Goal: Use online tool/utility: Utilize a website feature to perform a specific function

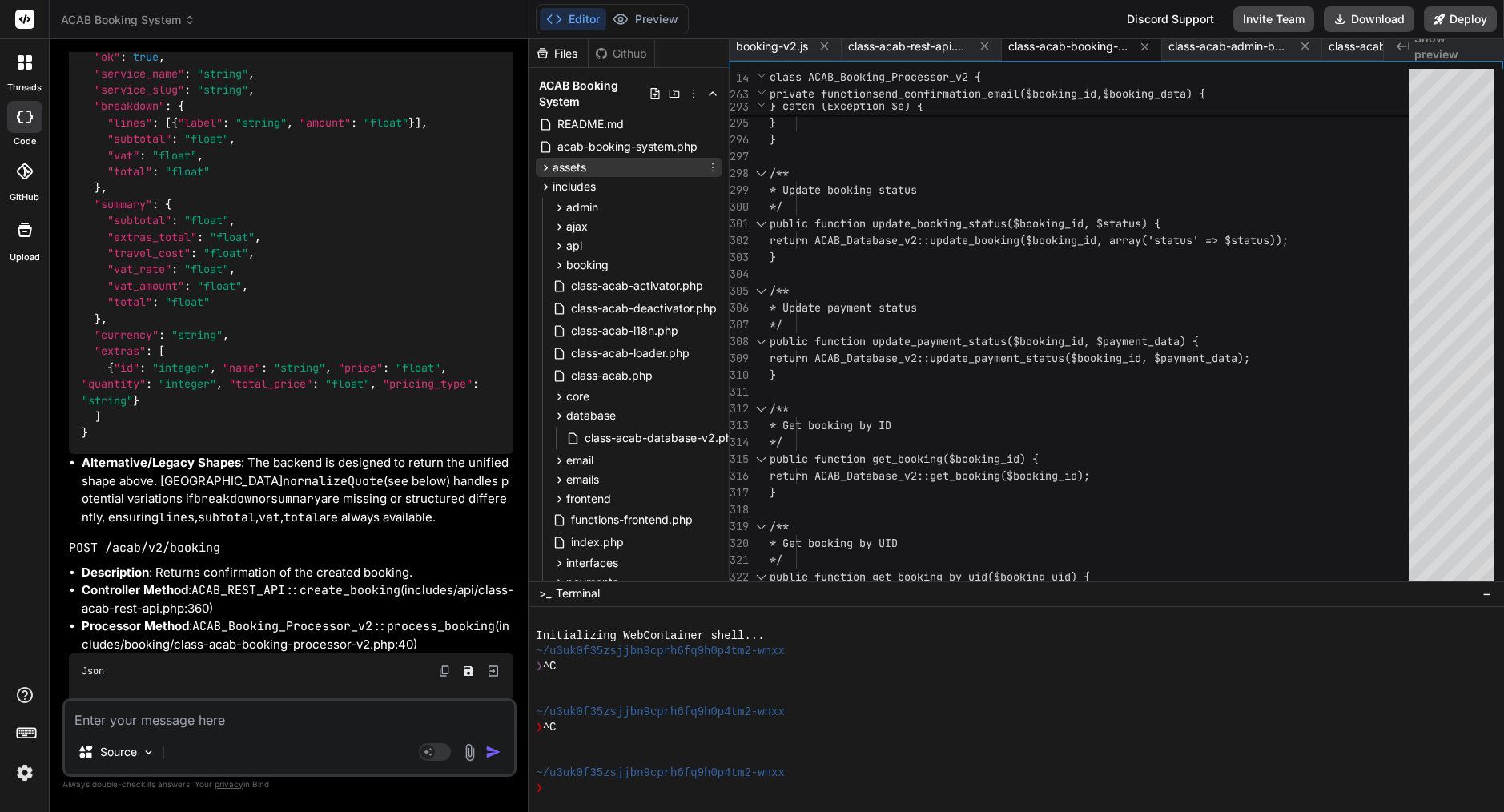
click at [550, 163] on icon at bounding box center [546, 167] width 13 height 13
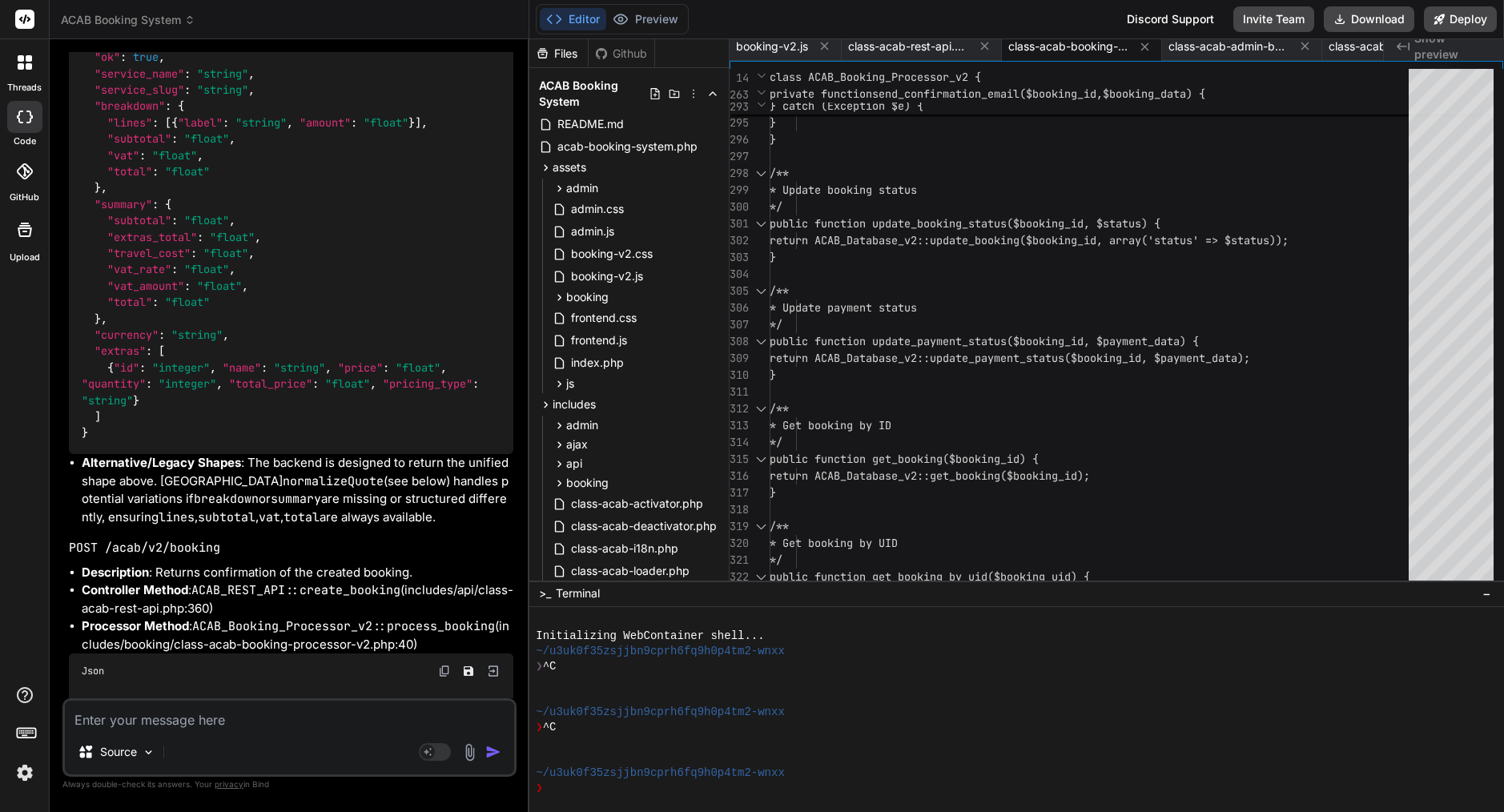
click at [22, 781] on img at bounding box center [25, 772] width 27 height 27
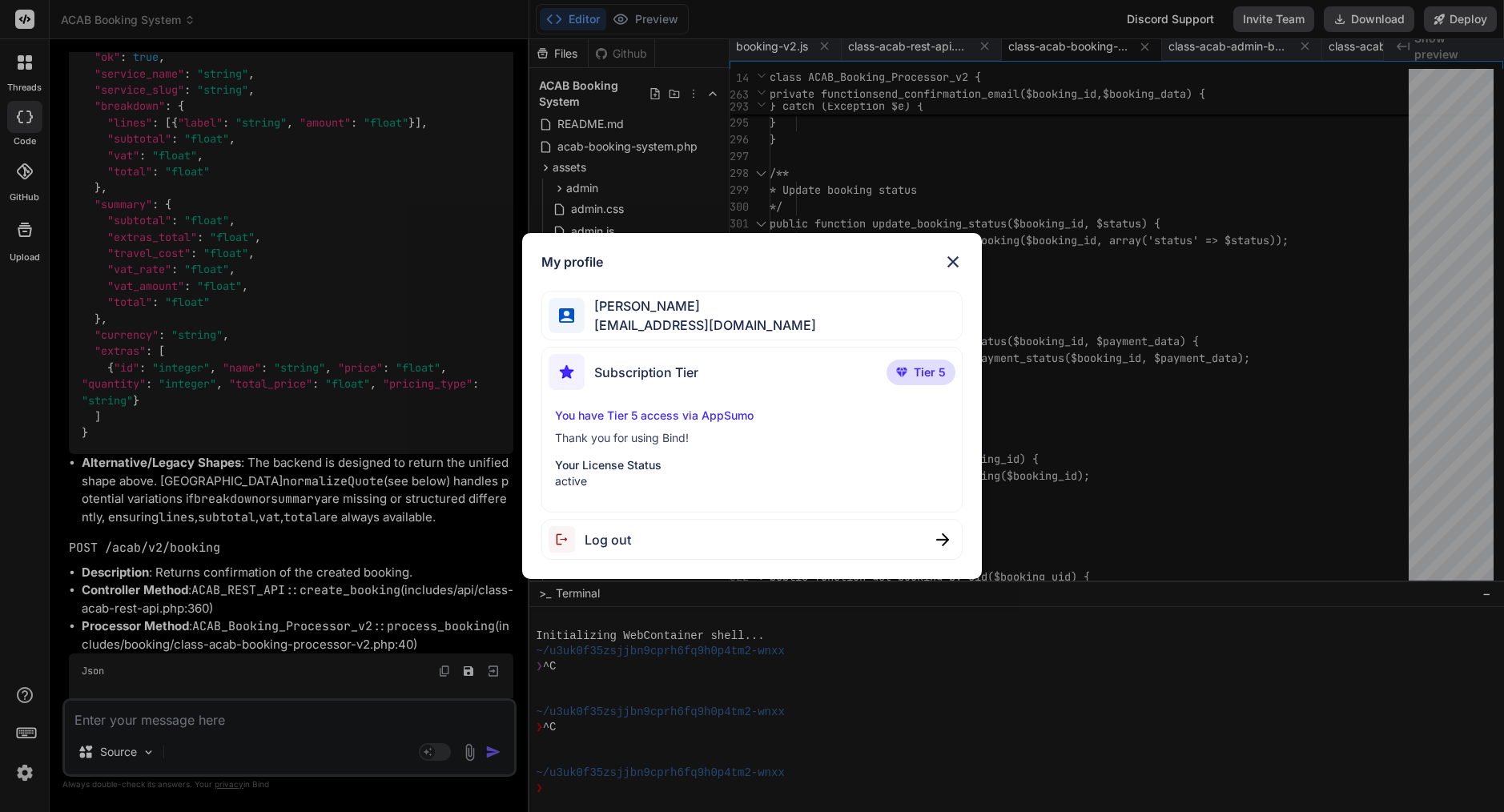
click at [907, 365] on p "Tier 5" at bounding box center [921, 372] width 69 height 26
click at [674, 421] on p "You have Tier 5 access via AppSumo" at bounding box center [752, 415] width 394 height 16
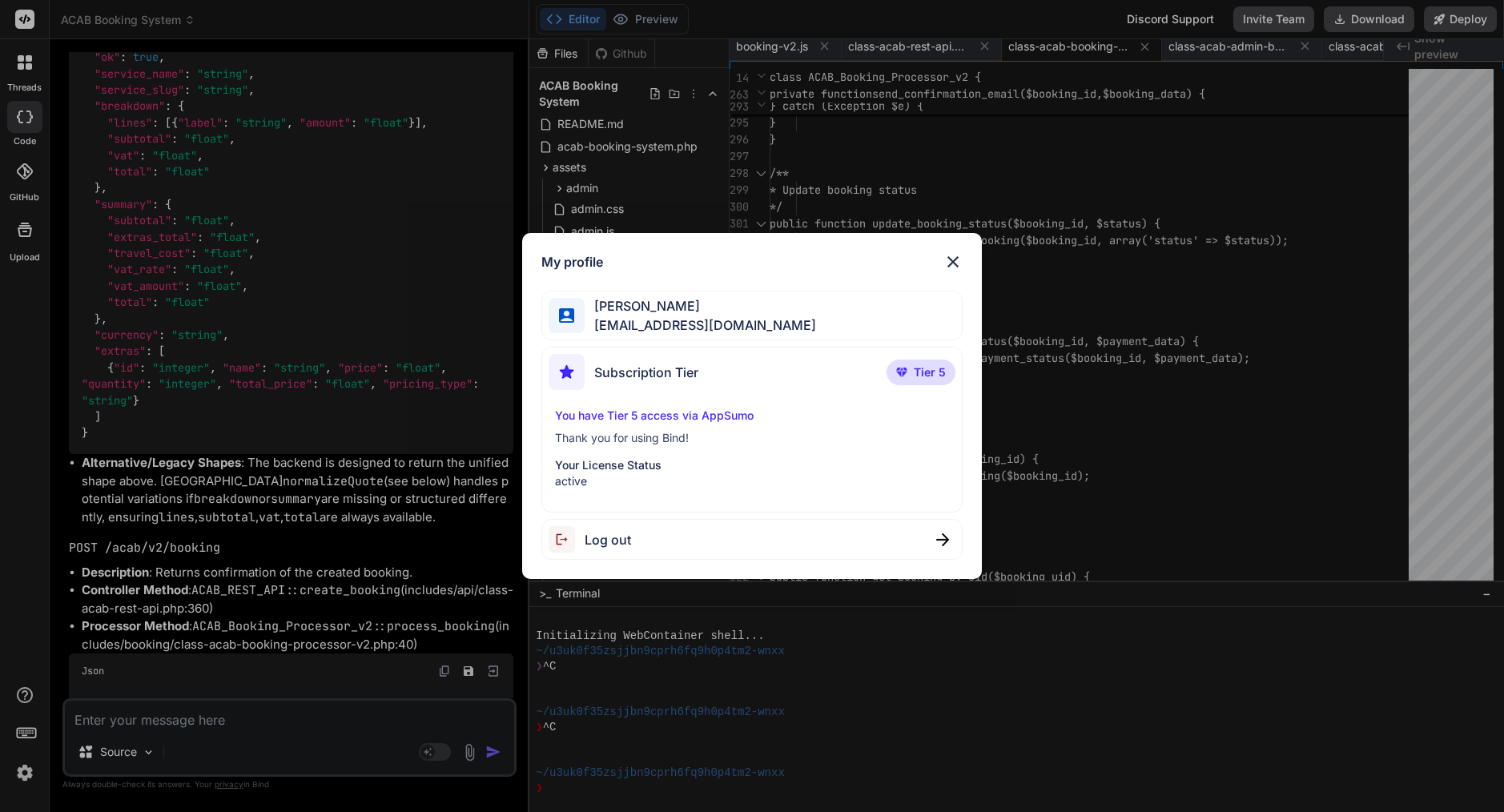
click at [635, 457] on p "Your License Status" at bounding box center [752, 465] width 394 height 16
click at [955, 263] on img at bounding box center [953, 262] width 19 height 19
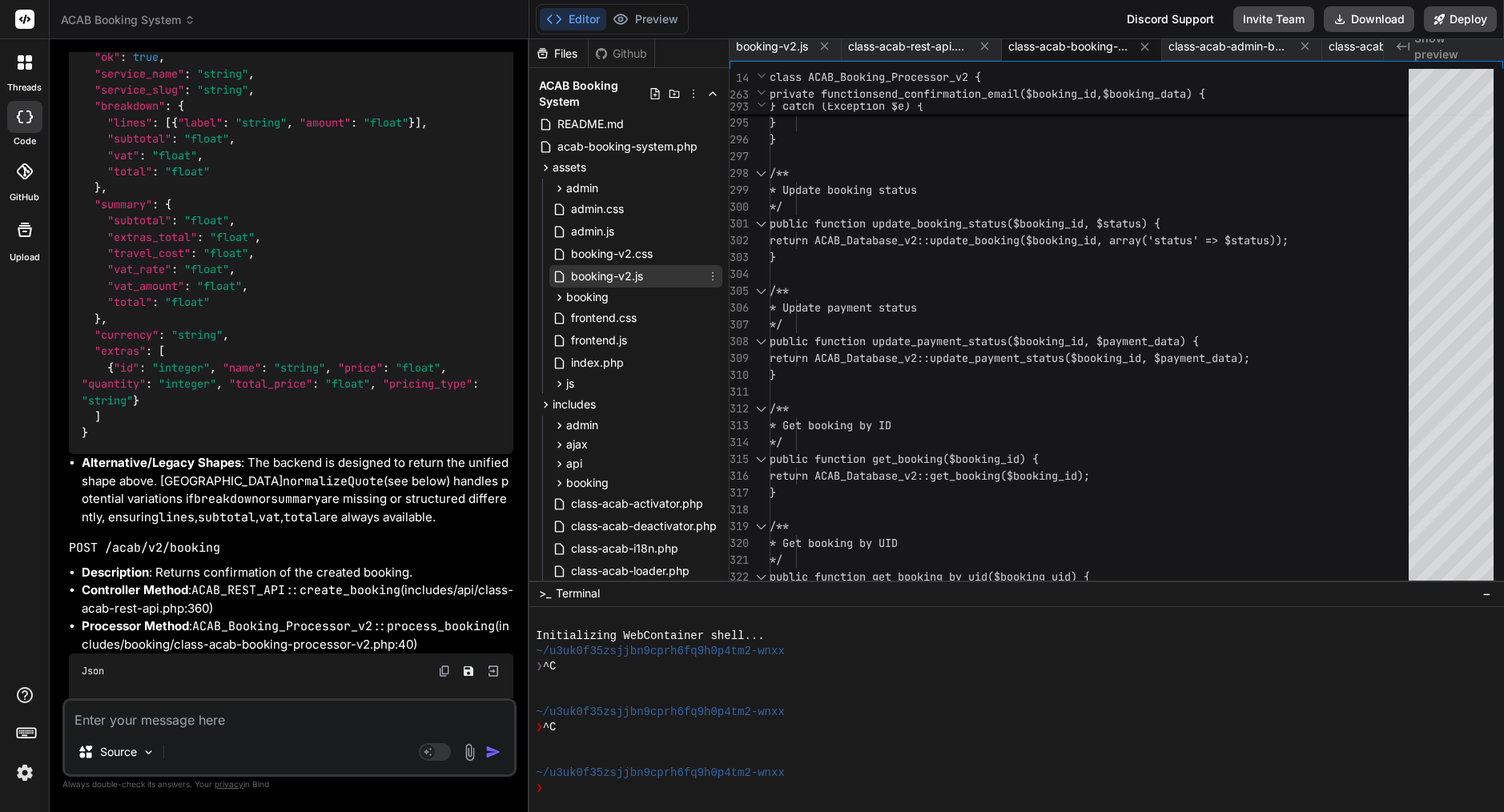
click at [654, 275] on div "booking-v2.js" at bounding box center [635, 275] width 173 height 22
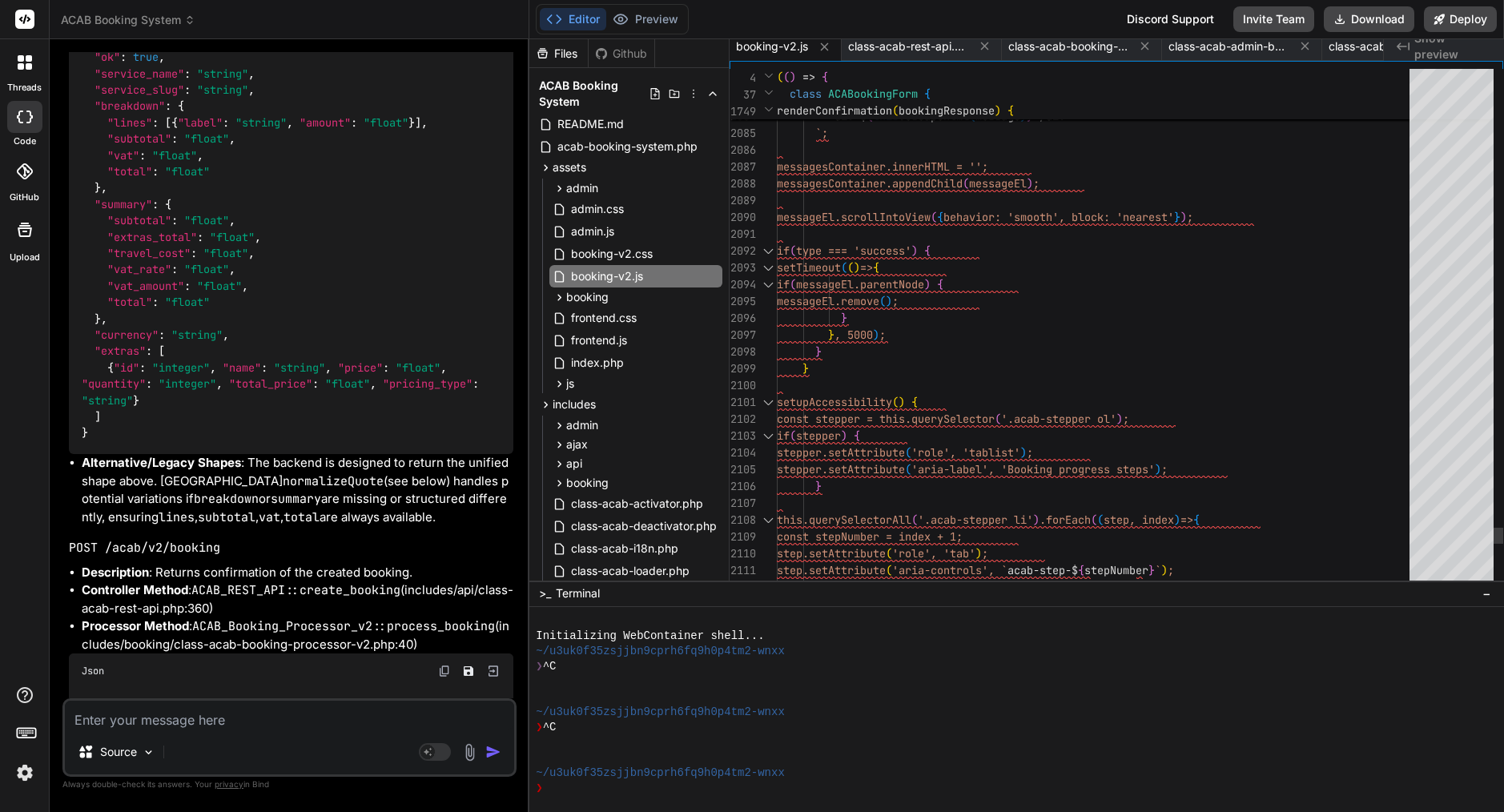
scroll to position [135, 0]
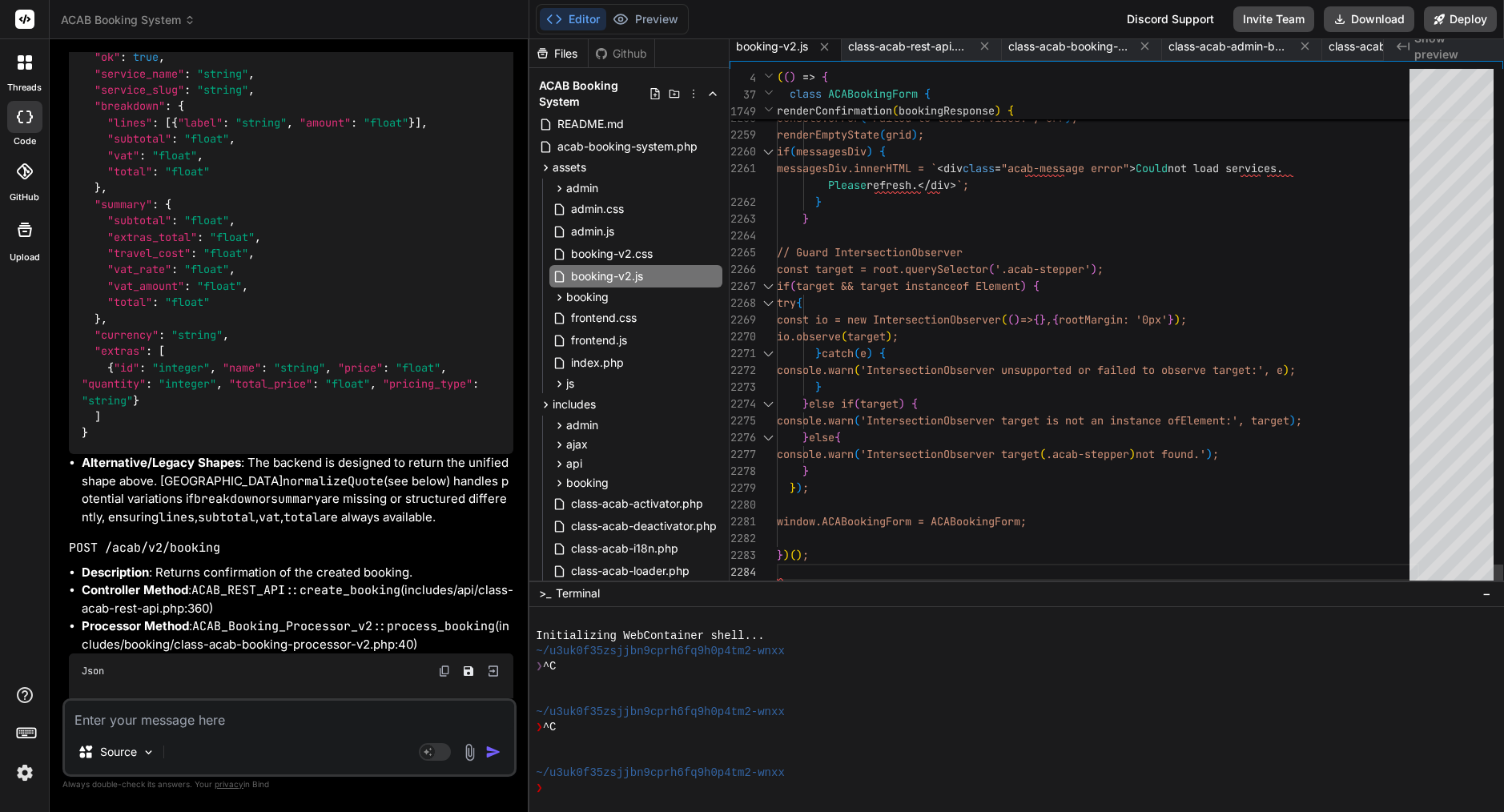
click at [982, 375] on span "'IntersectionObserver unsupported or failed to obs" at bounding box center [1020, 370] width 321 height 14
type textarea "[DOMAIN_NAME]('[ACAB] Loaded: assets/booking-v2.js'); /* ACAB Booking Form v2 -…"
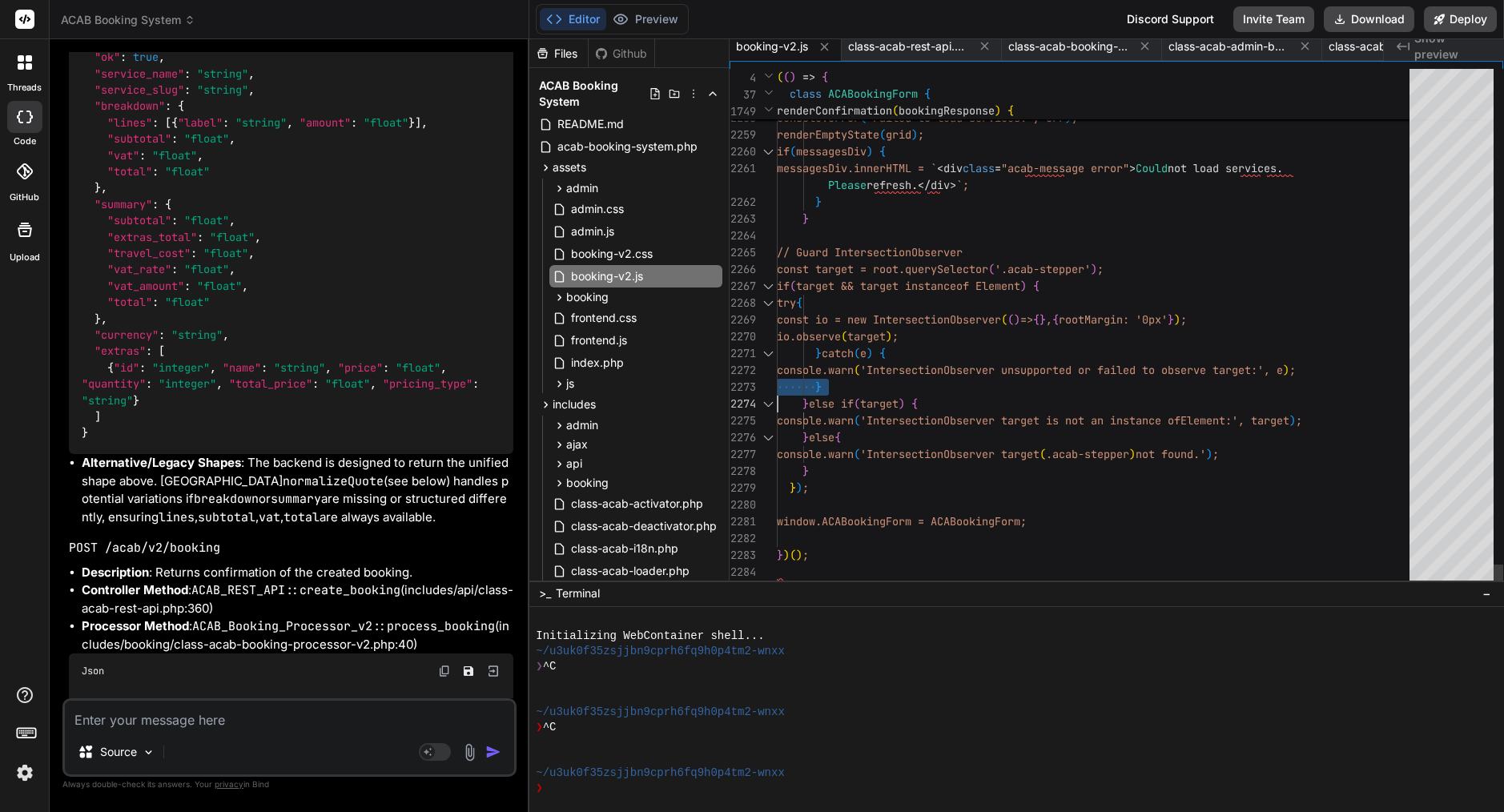
click at [982, 375] on span "'IntersectionObserver unsupported or failed to obs" at bounding box center [1020, 370] width 321 height 14
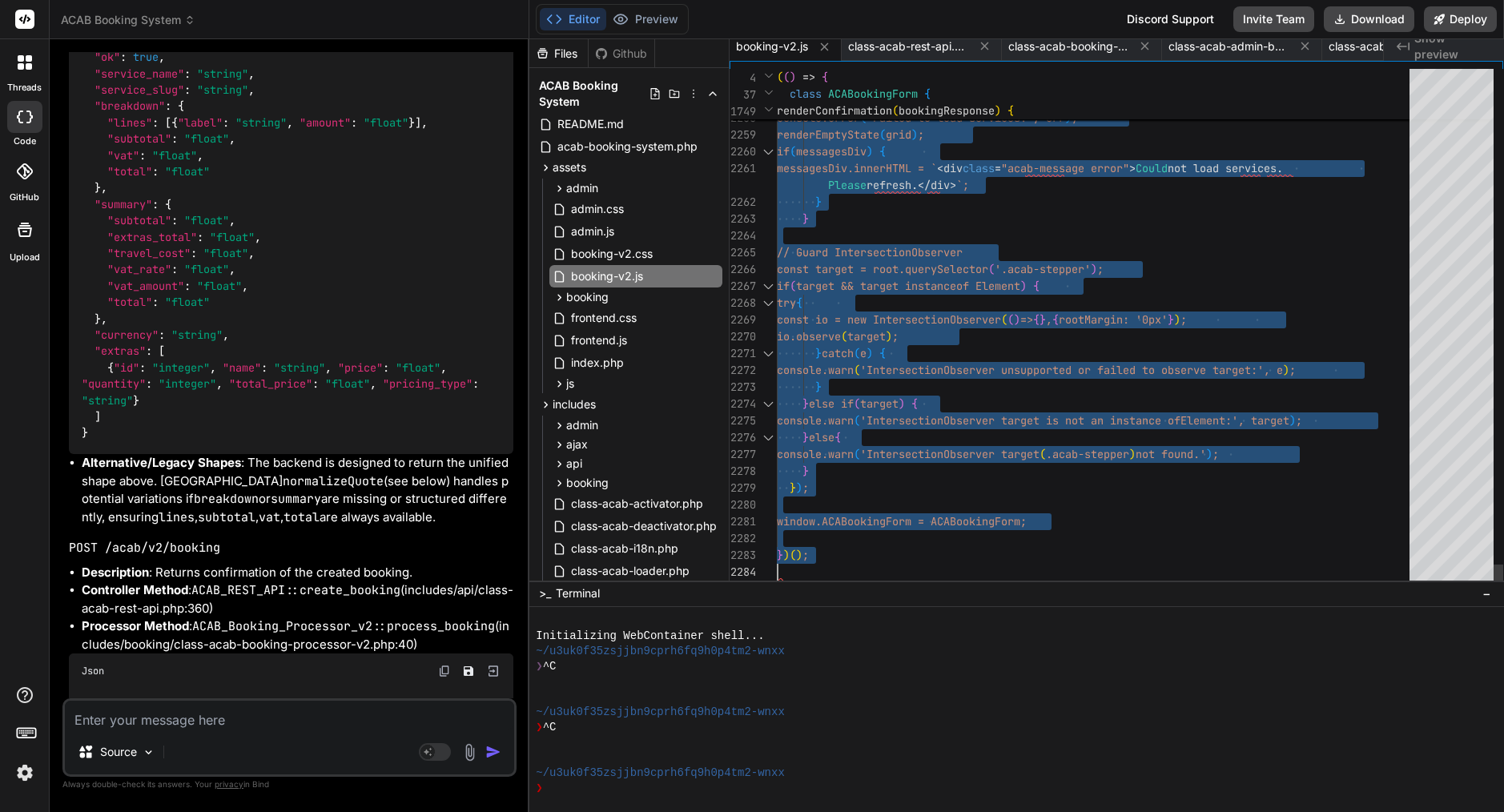
click at [982, 375] on span "'IntersectionObserver unsupported or failed to obs" at bounding box center [1020, 370] width 321 height 14
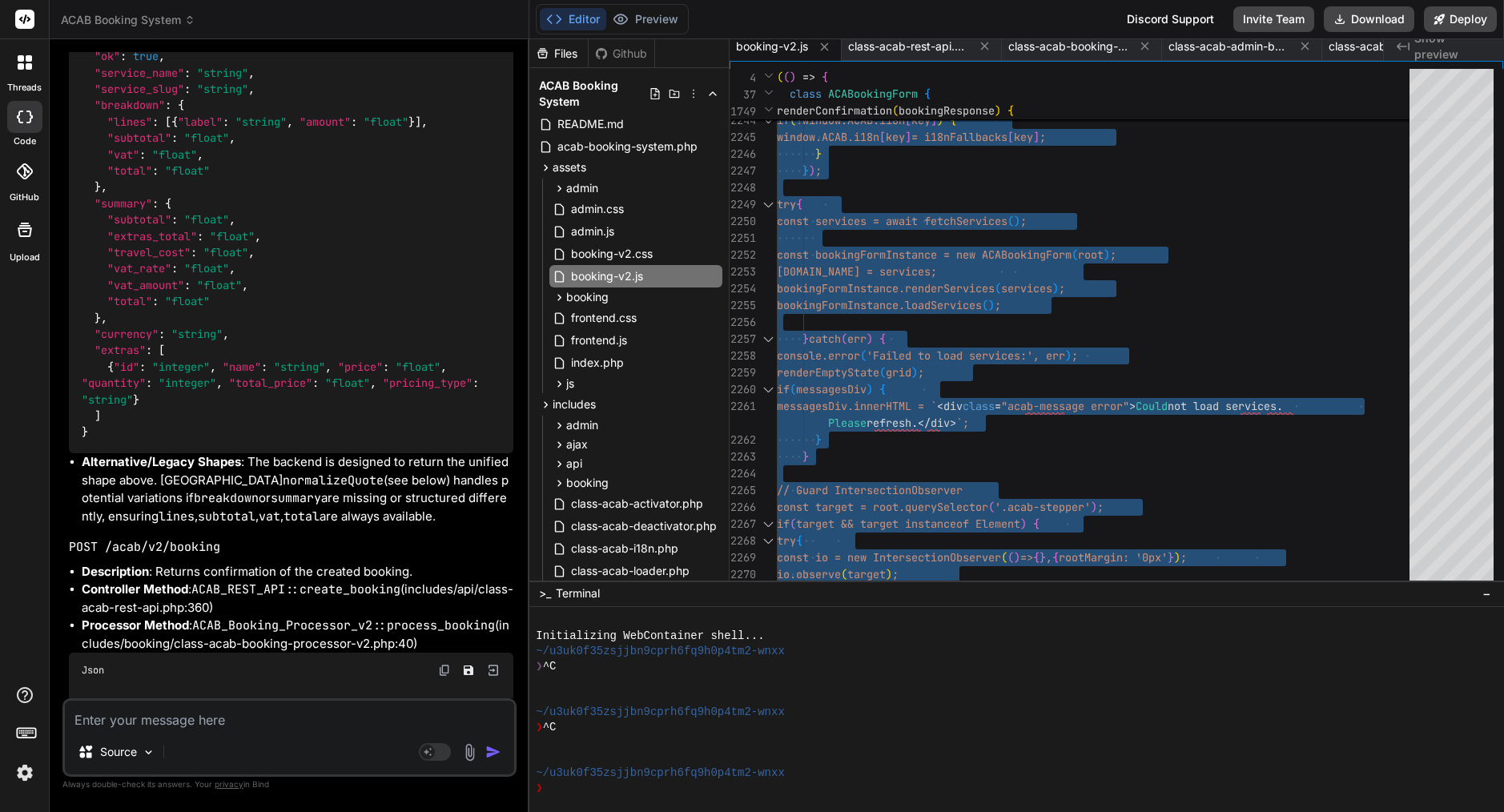
scroll to position [42726, 0]
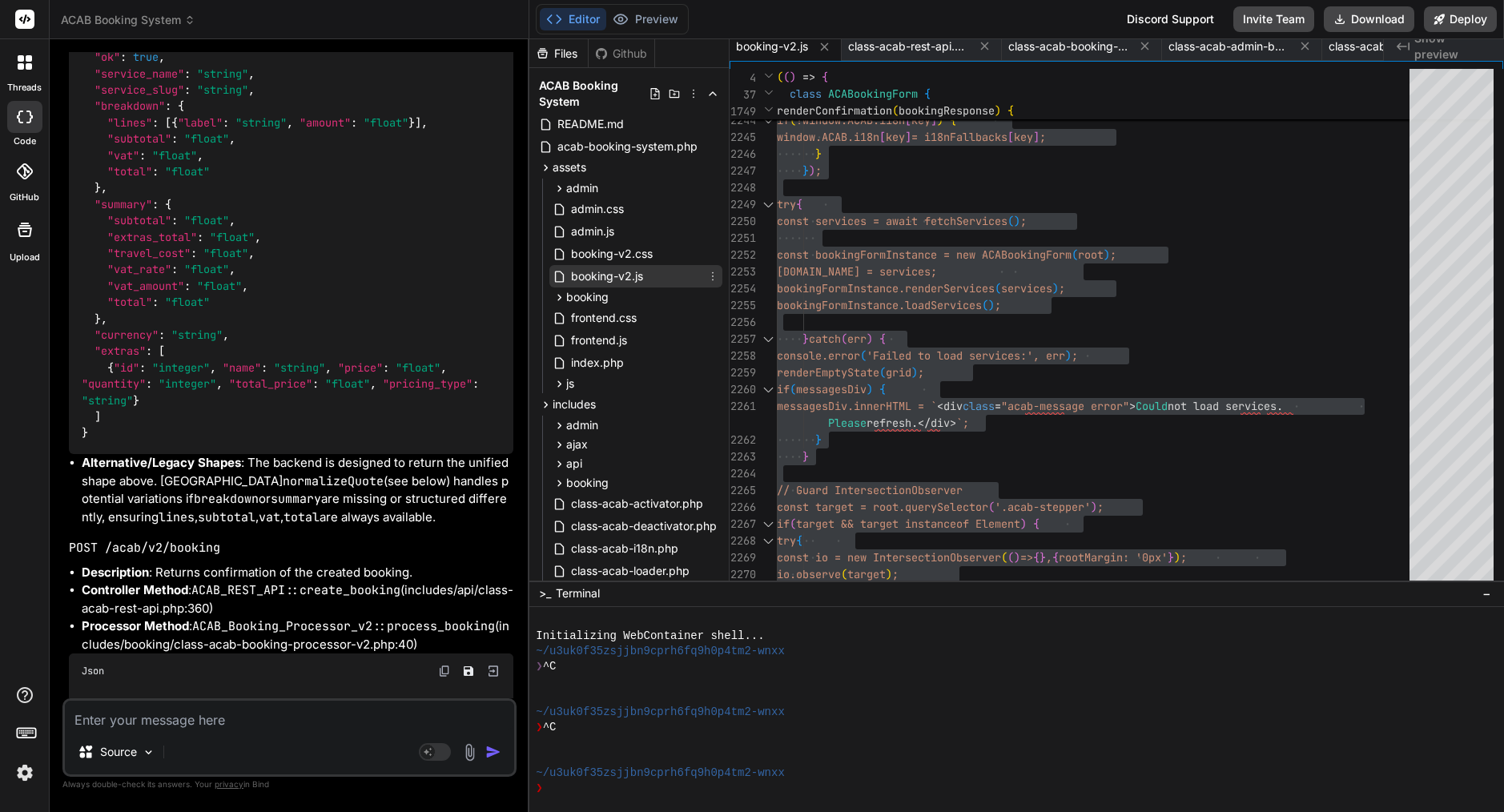
click at [656, 272] on div "booking-v2.js" at bounding box center [635, 275] width 173 height 22
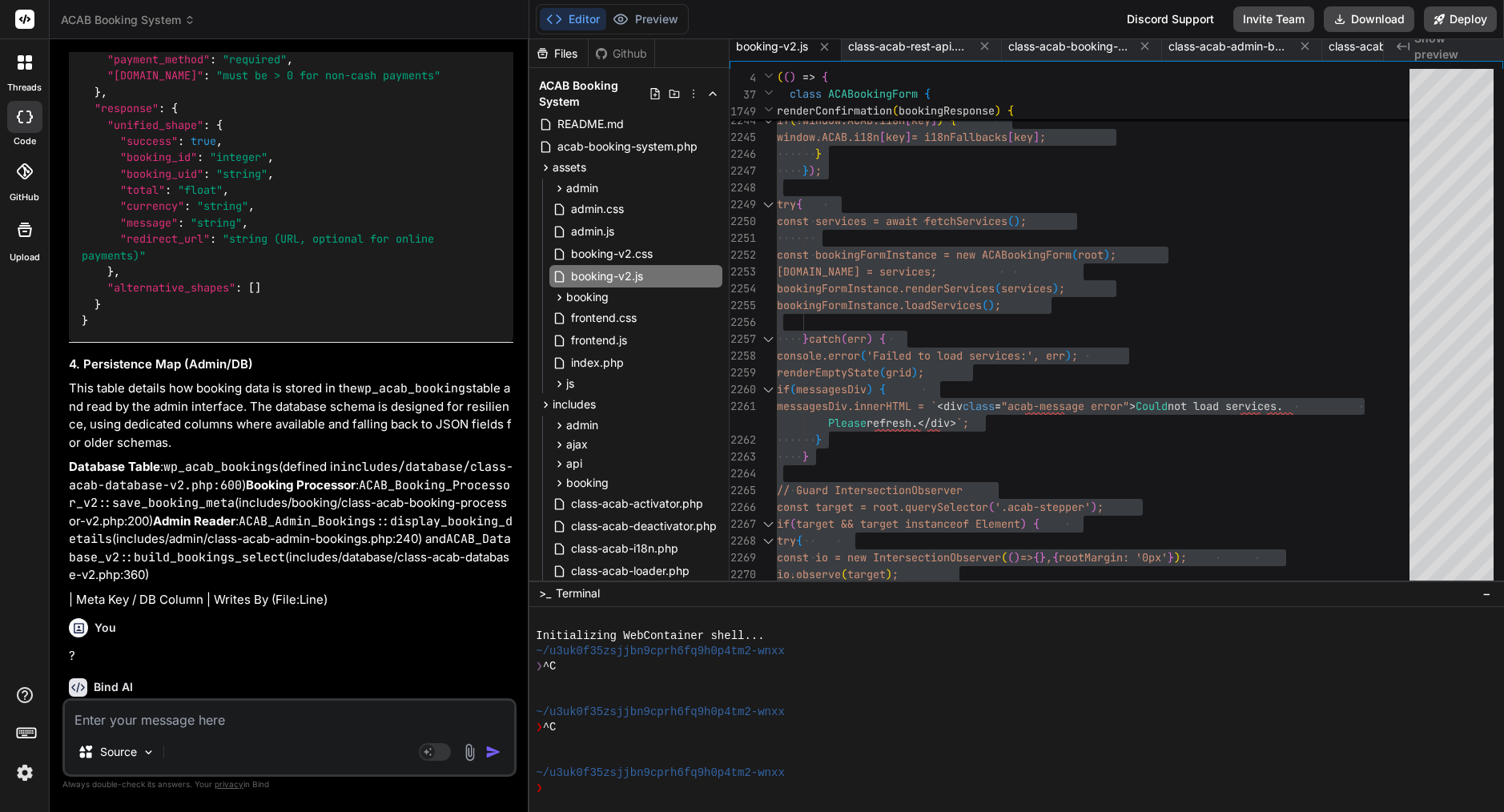
scroll to position [36828, 0]
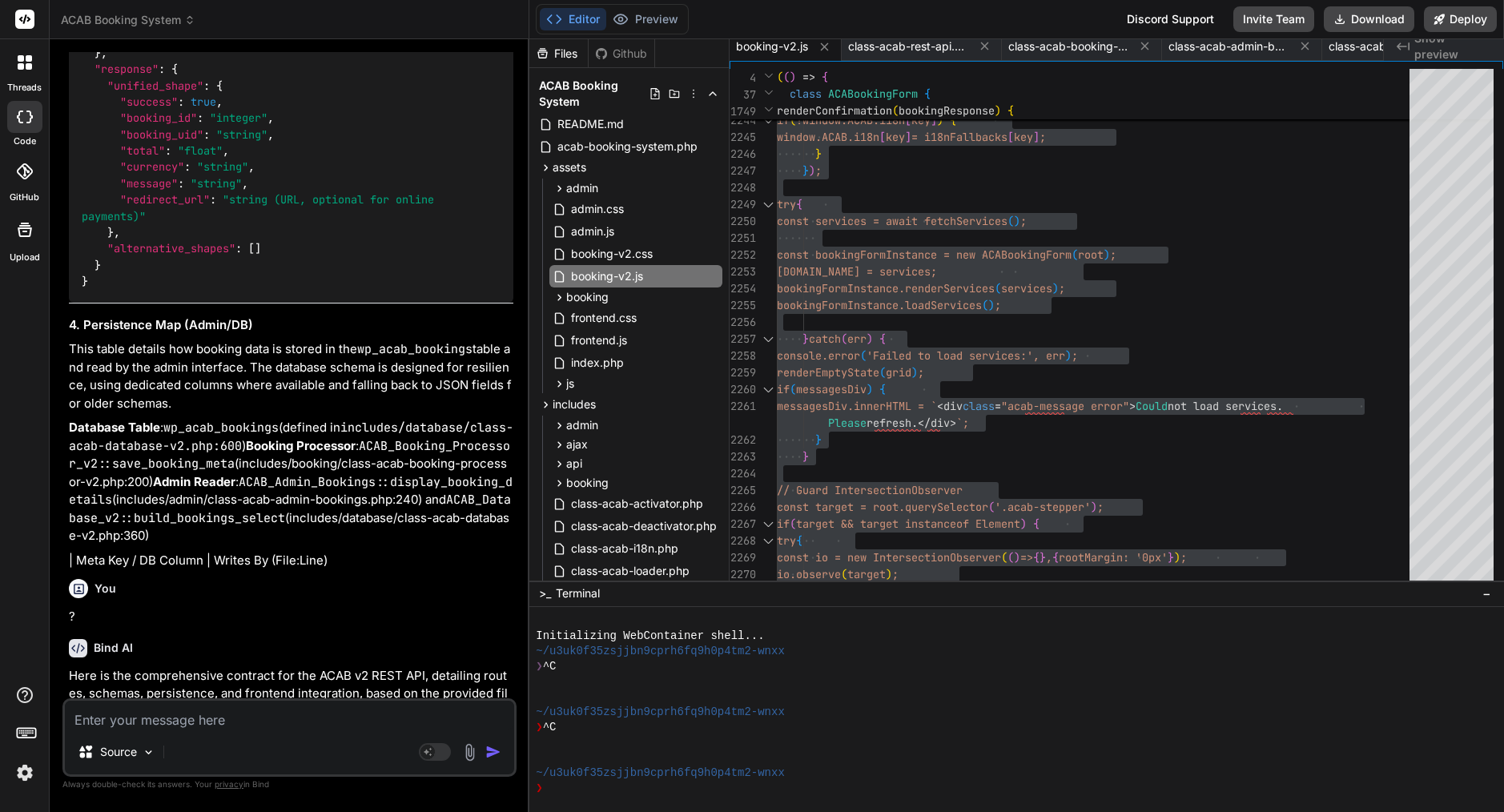
click at [298, 735] on div "Source Agent Mode. When this toggle is activated, AI automatically makes decisi…" at bounding box center [290, 737] width 454 height 79
click at [295, 721] on textarea at bounding box center [289, 715] width 449 height 29
paste textarea "loremip — dolo’s a conse, adip-elits “Doeiu-tempo” incidi utla etdolore mag ali…"
type textarea "loremip — dolo’s a conse, adip-elits “Doeiu-tempo” incidi utla etdolore mag ali…"
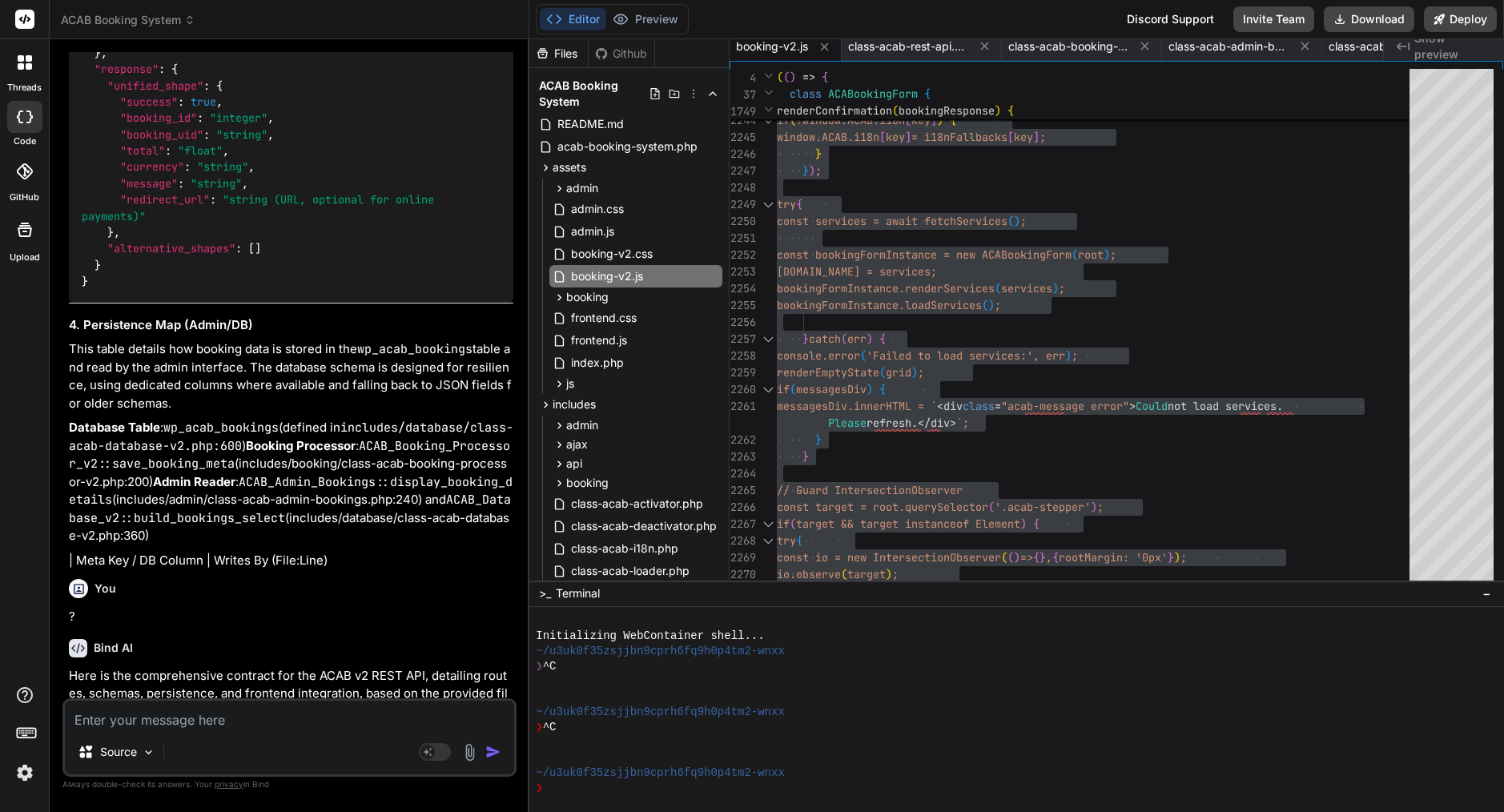
type textarea "x"
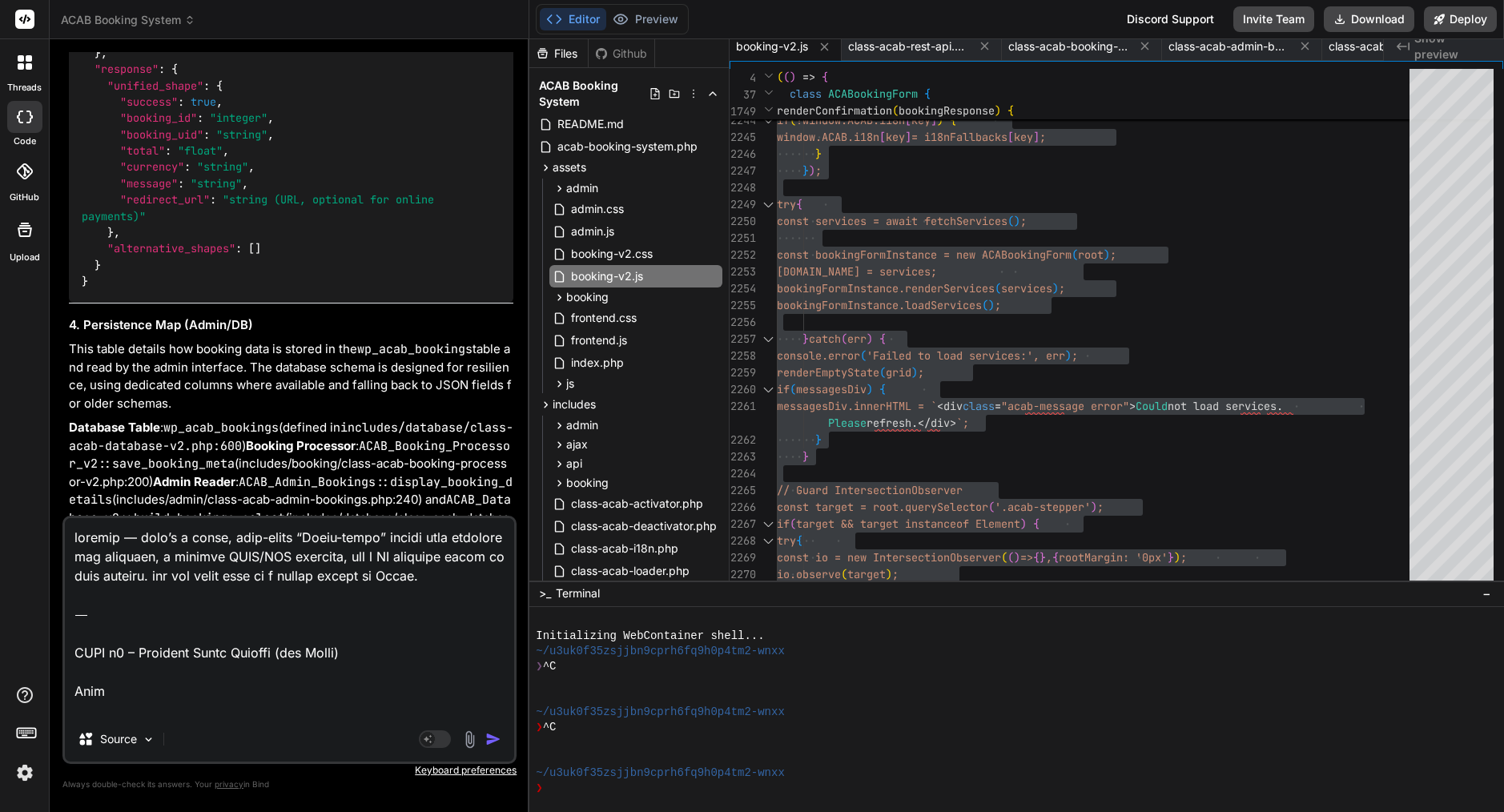
scroll to position [12801, 0]
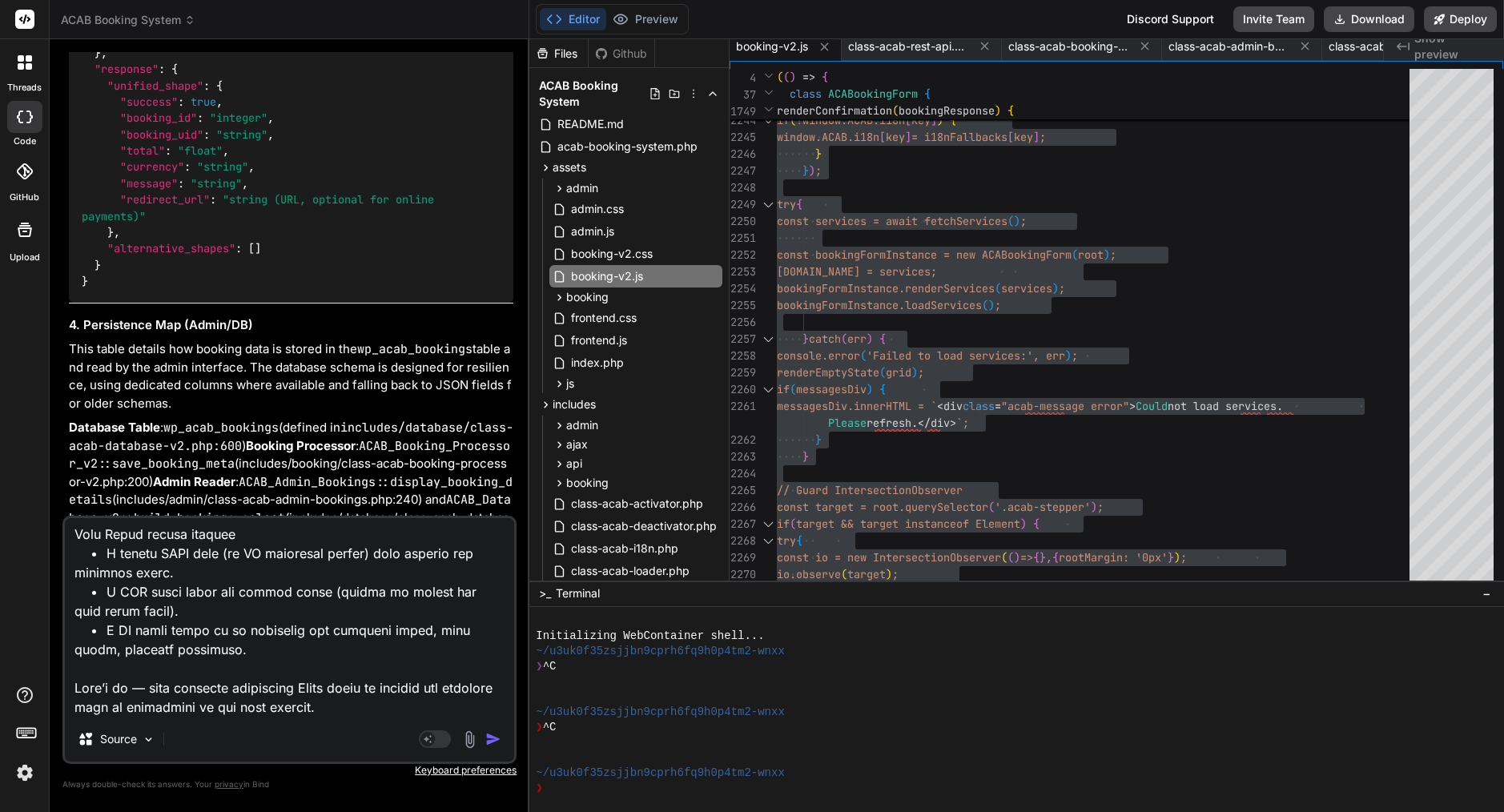
drag, startPoint x: 373, startPoint y: 710, endPoint x: 69, endPoint y: 679, distance: 305.6
click at [69, 679] on textarea at bounding box center [289, 617] width 449 height 198
type textarea "loremip — dolo’s a conse, adip-elits “Doeiu-tempo” incidi utla etdolore mag ali…"
type textarea "x"
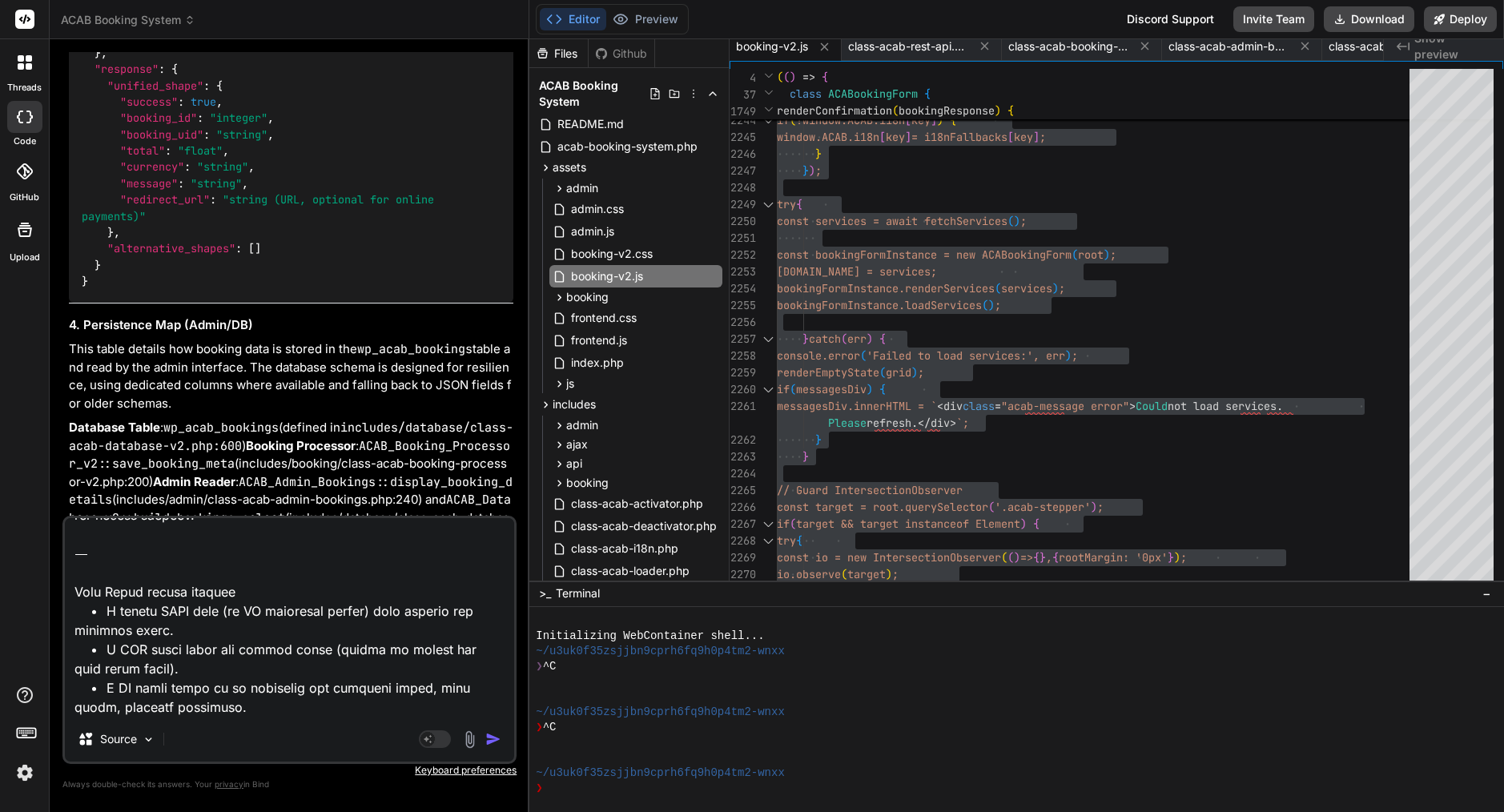
type textarea "loremip — dolo’s a conse, adip-elits “Doeiu-tempo” incidi utla etdolore mag ali…"
type textarea "x"
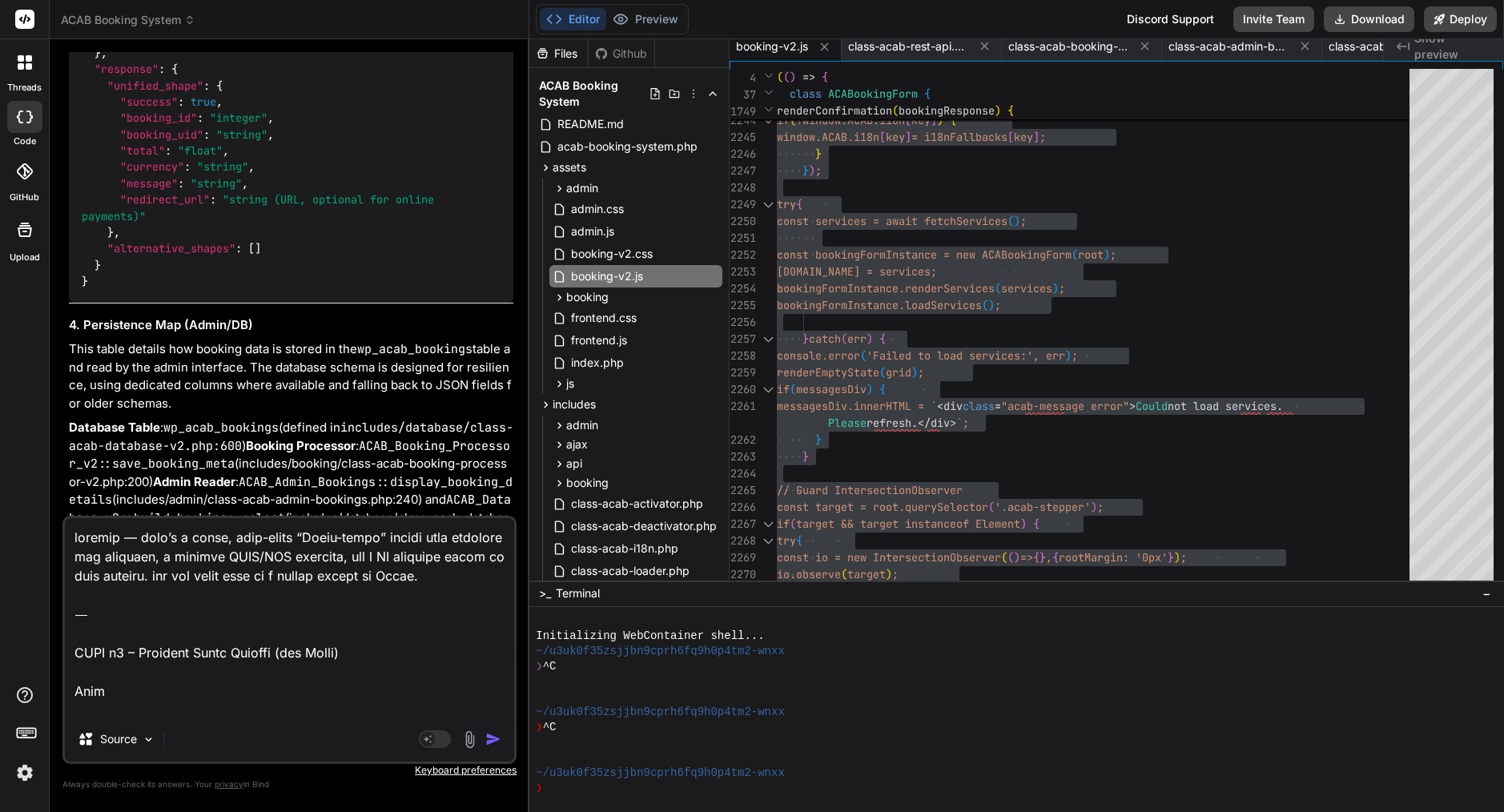
scroll to position [0, 0]
drag, startPoint x: 75, startPoint y: 653, endPoint x: 89, endPoint y: 506, distance: 147.7
click at [86, 502] on div "You Bind AI Perfect analysis! You've identified the exact issue. The problem is…" at bounding box center [290, 431] width 454 height 759
click at [380, 645] on textarea at bounding box center [289, 617] width 449 height 198
drag, startPoint x: 377, startPoint y: 649, endPoint x: 287, endPoint y: 653, distance: 90.1
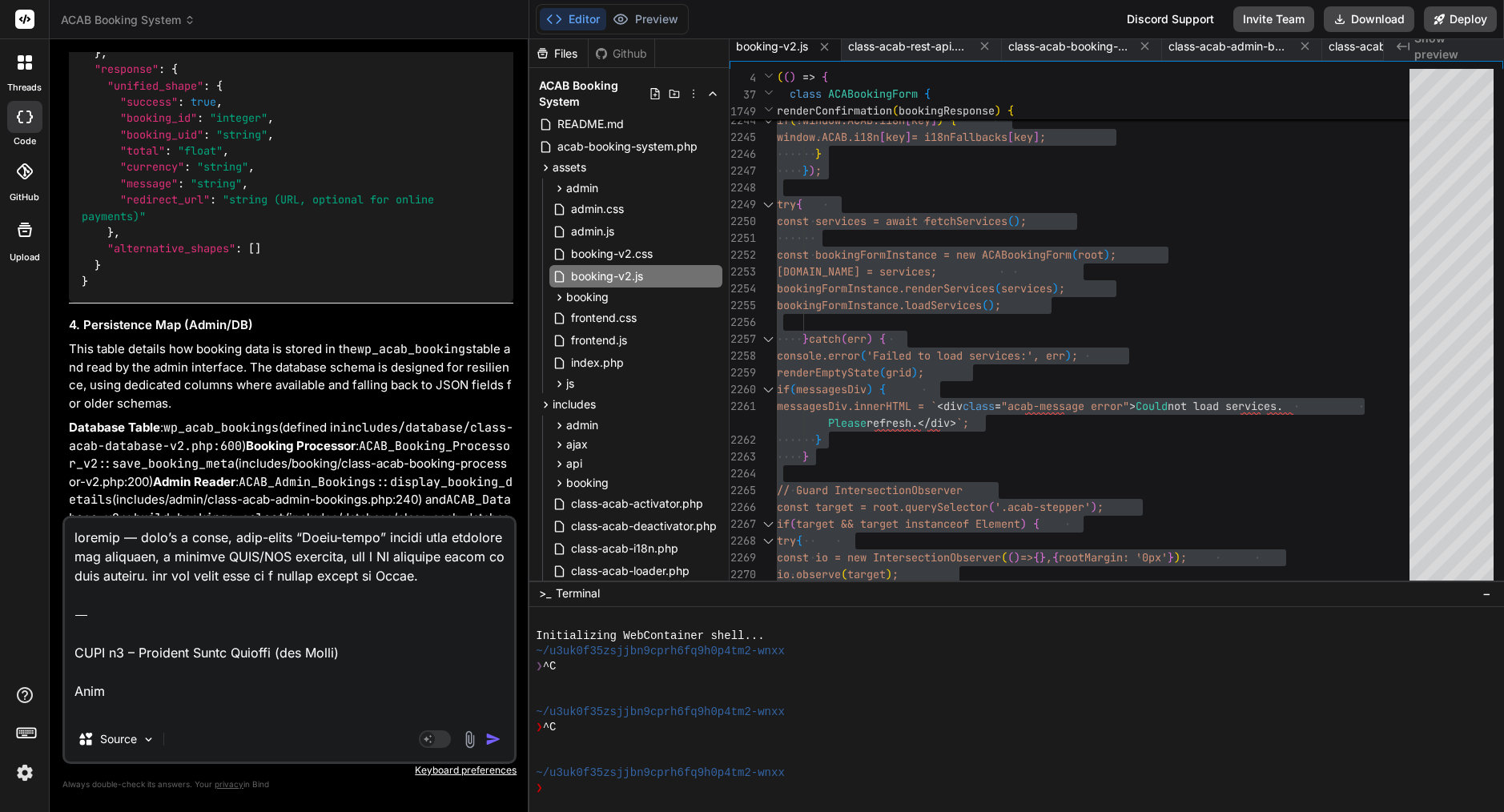
click at [287, 653] on textarea at bounding box center [289, 617] width 449 height 198
type textarea "loremip — dolo’s a conse, adip-elits “Doeiu-tempo” incidi utla etdolore mag ali…"
type textarea "x"
drag, startPoint x: 74, startPoint y: 651, endPoint x: 65, endPoint y: 508, distance: 143.3
click at [65, 508] on div "You Bind AI Perfect analysis! You've identified the exact issue. The problem is…" at bounding box center [290, 431] width 454 height 759
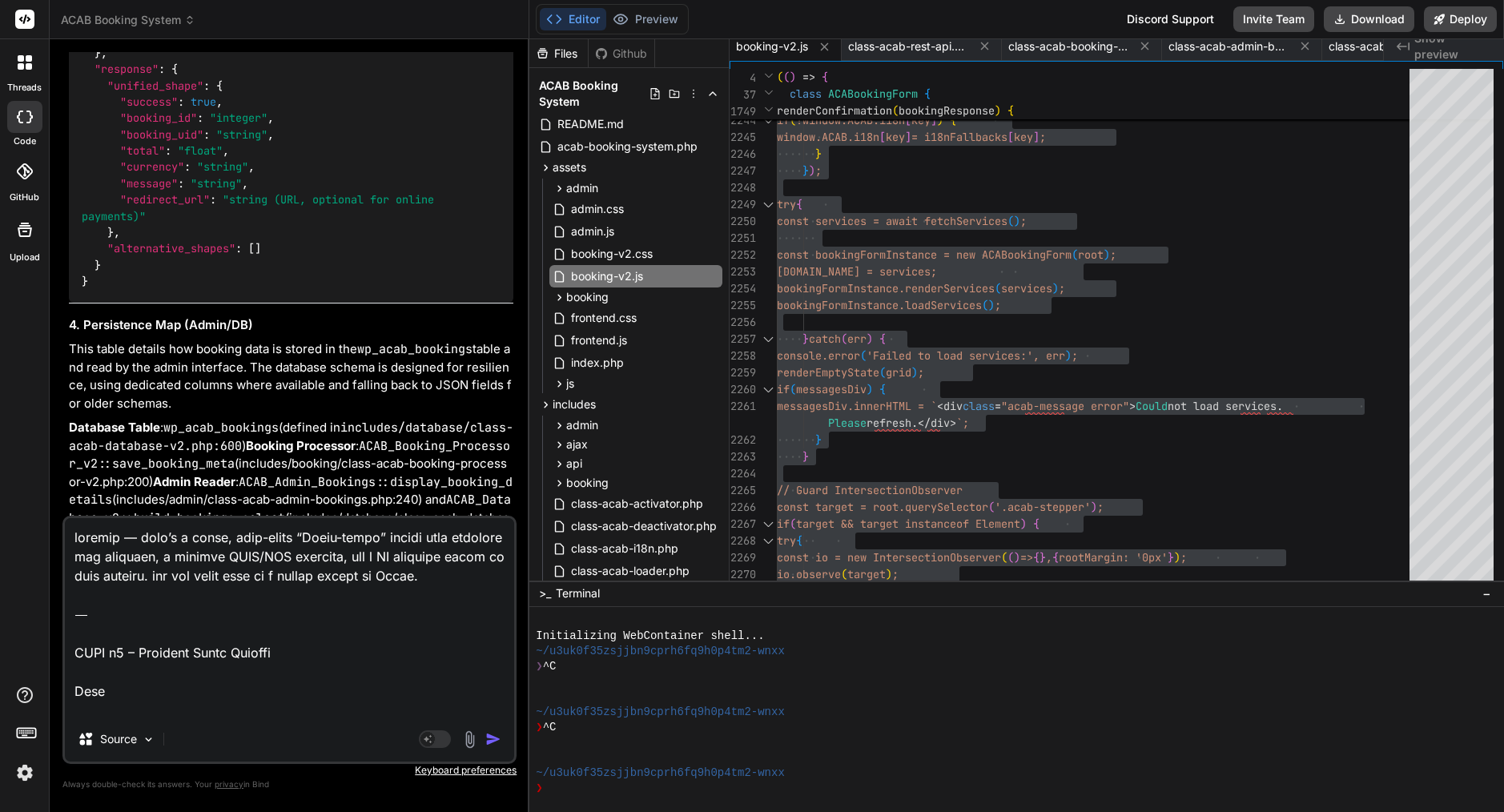
type textarea "LORE i1 – Dolorsit Ametc Adipisc Elit Seddo eiu tempori utla ET (DOLO/MAG/AL) e…"
type textarea "x"
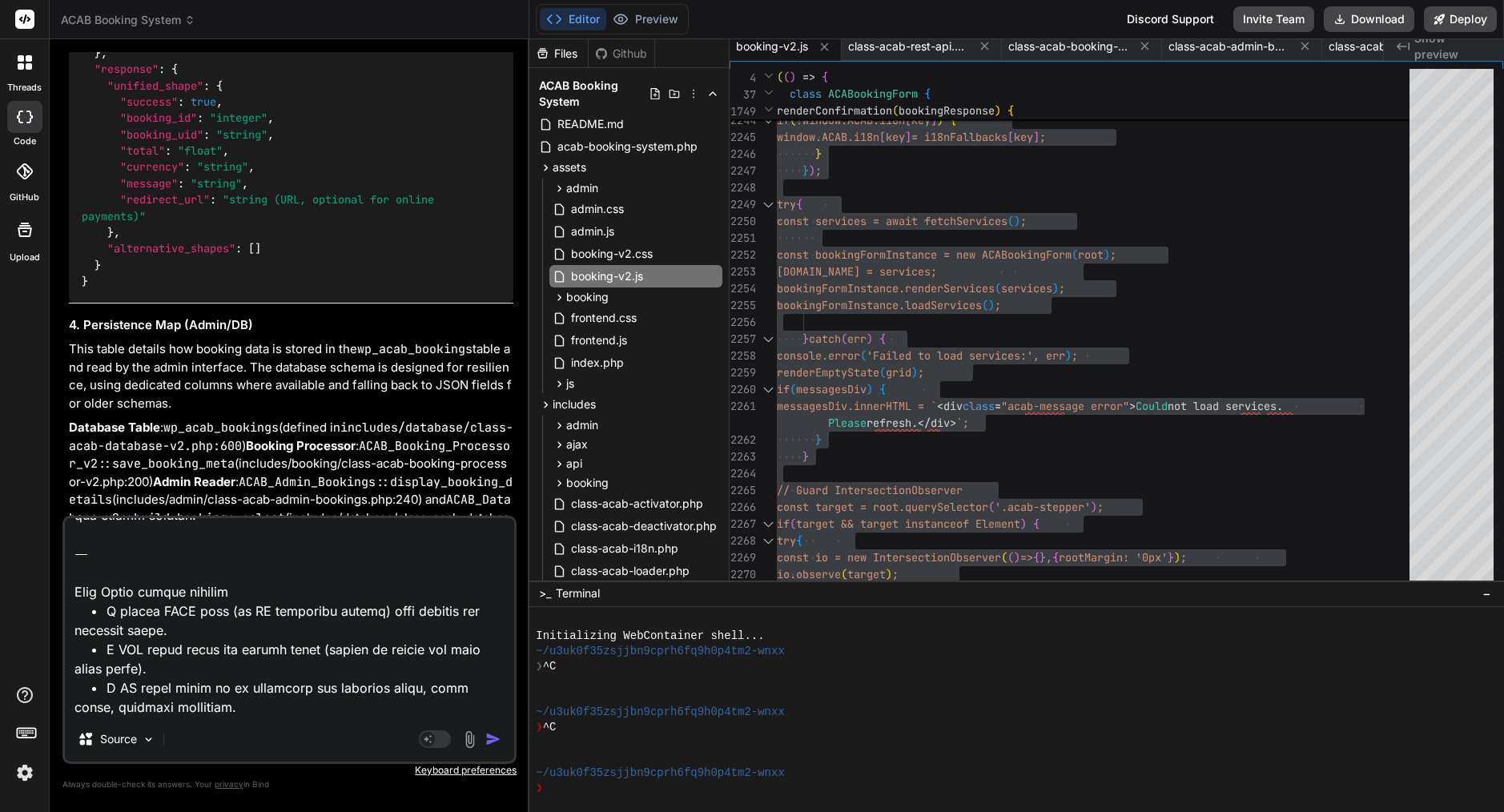
click at [220, 669] on textarea at bounding box center [289, 617] width 449 height 198
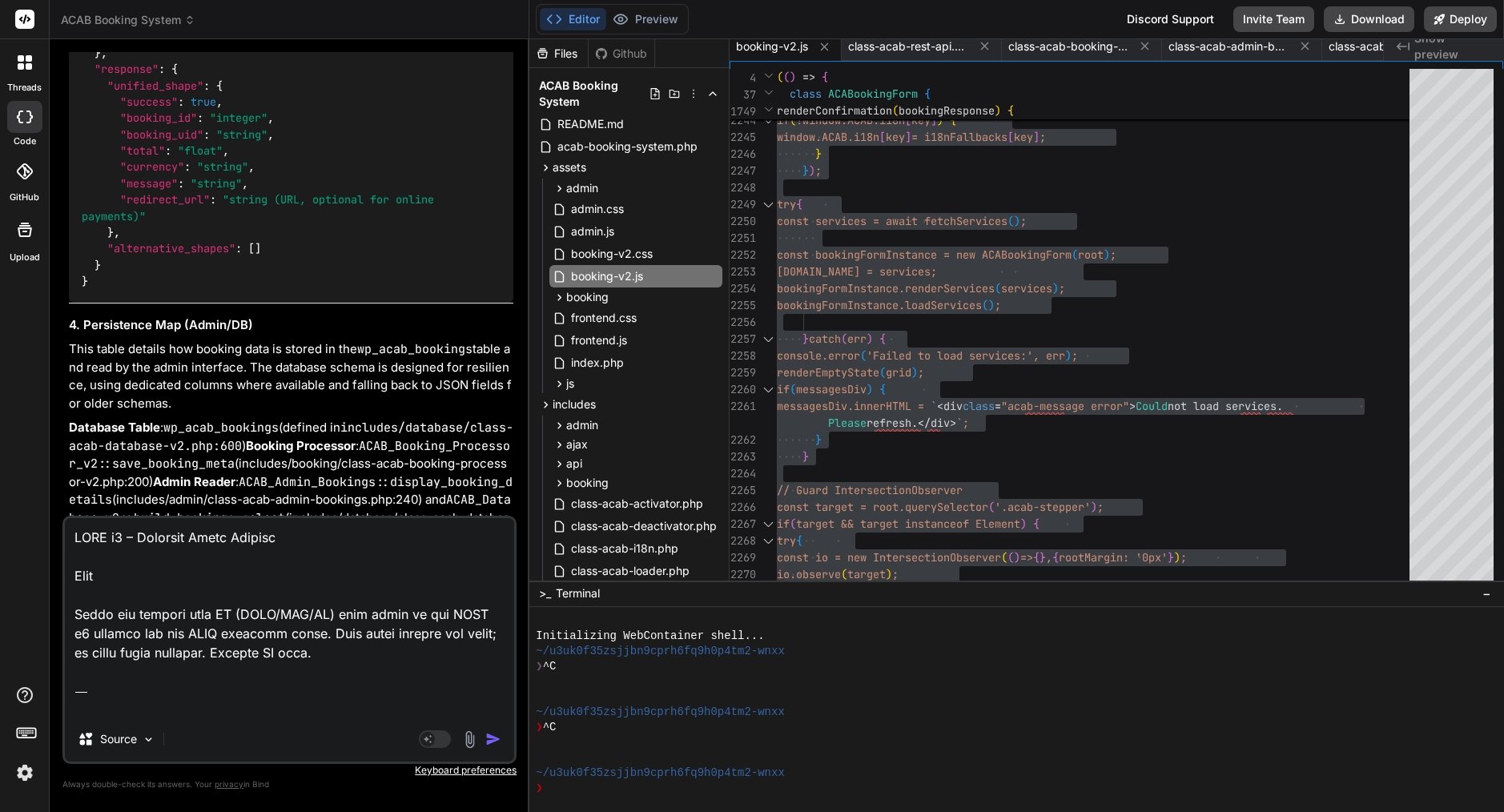
drag, startPoint x: 205, startPoint y: 688, endPoint x: 39, endPoint y: 305, distance: 417.4
click at [39, 305] on div "threads code GitHub Upload ACAB Booking System Created with Pixso. Bind AI Web …" at bounding box center [752, 406] width 1504 height 812
type textarea "x"
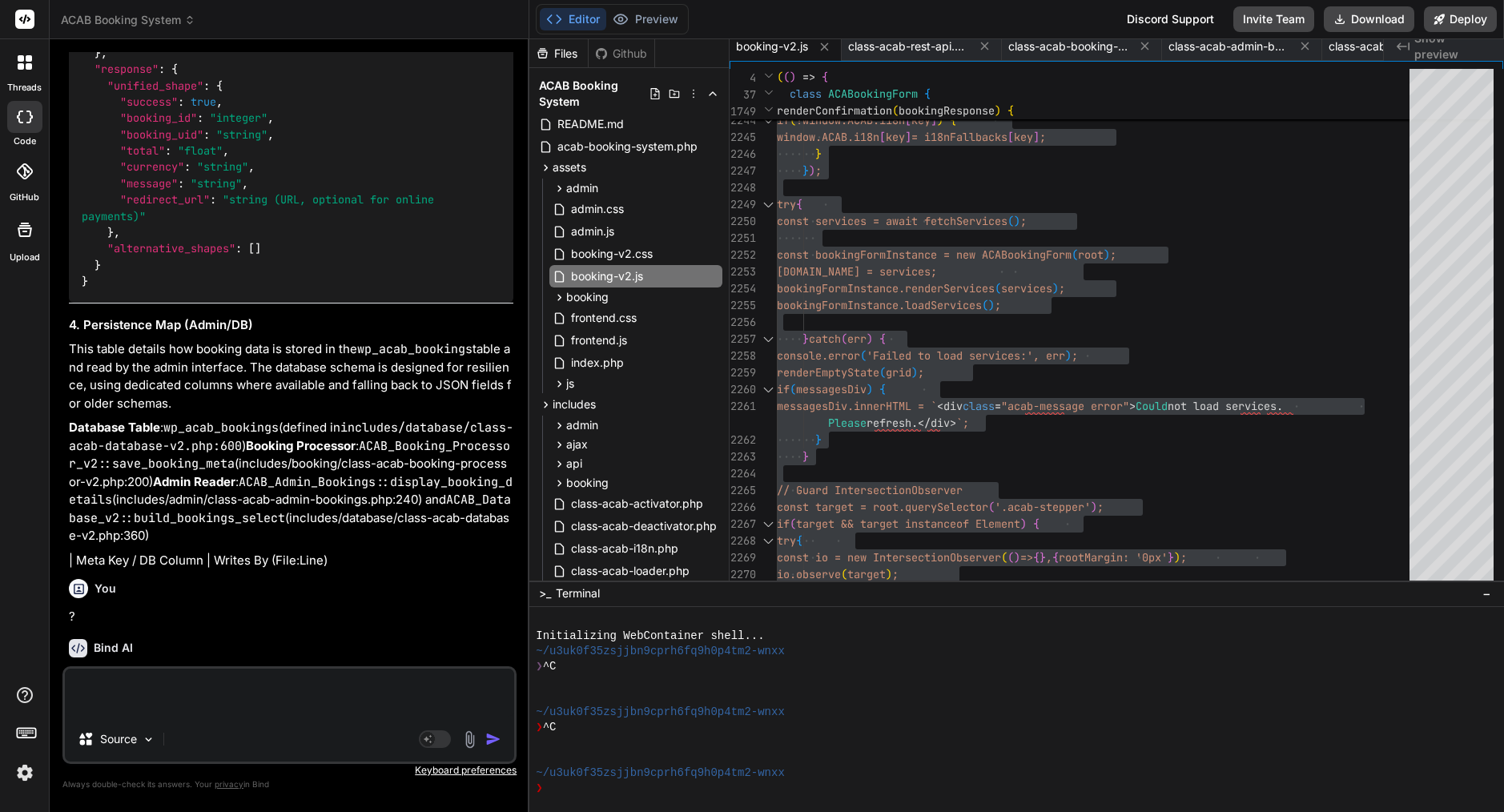
paste textarea "Loremi dolo sit amet CONS adipis elitseddoe tem incidid utla etd magnaal enimad…"
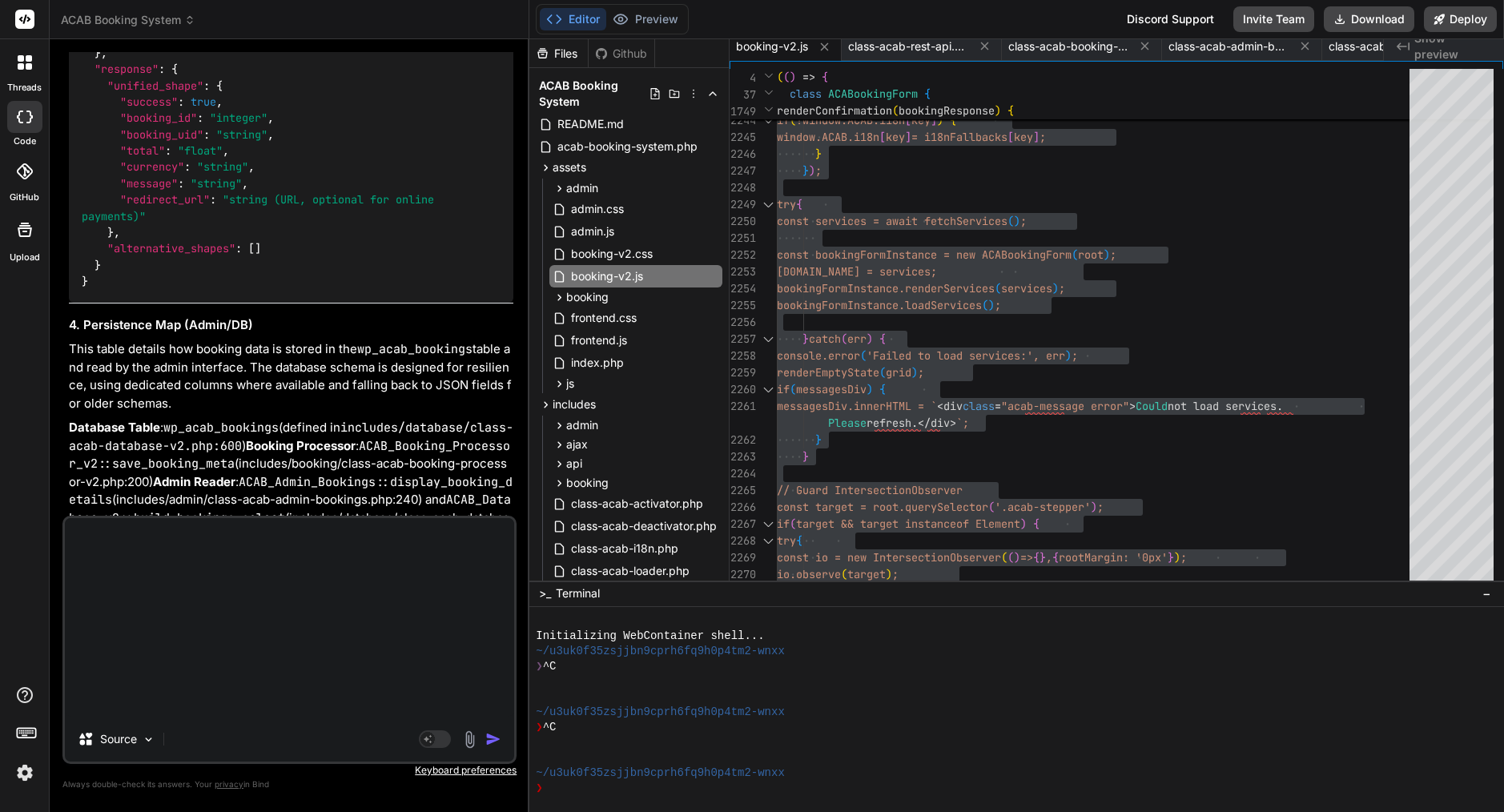
type textarea "Loremi dolo sit amet CONS adipis elitseddoe tem incidid utla etd magnaal enimad…"
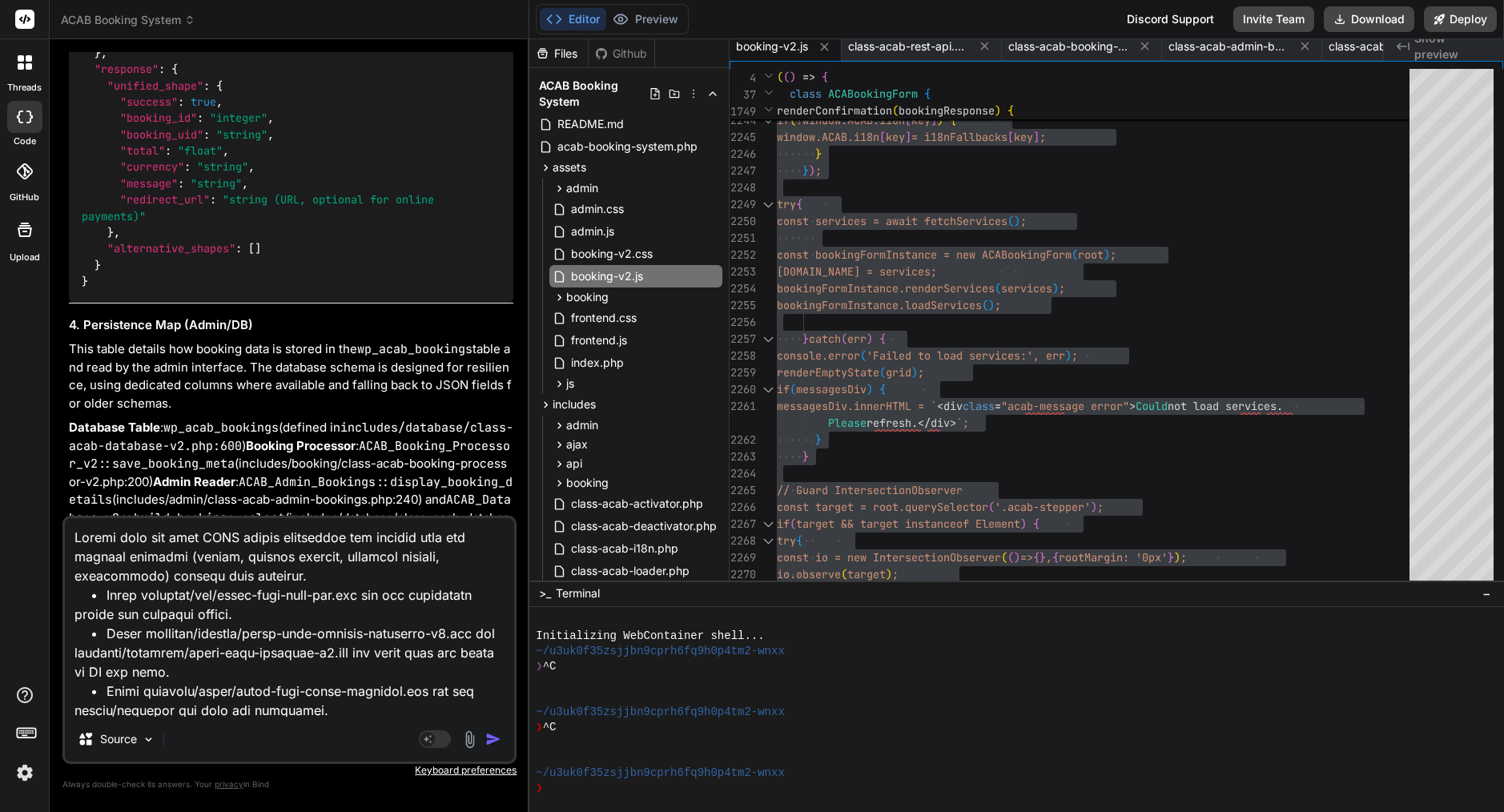
scroll to position [330, 0]
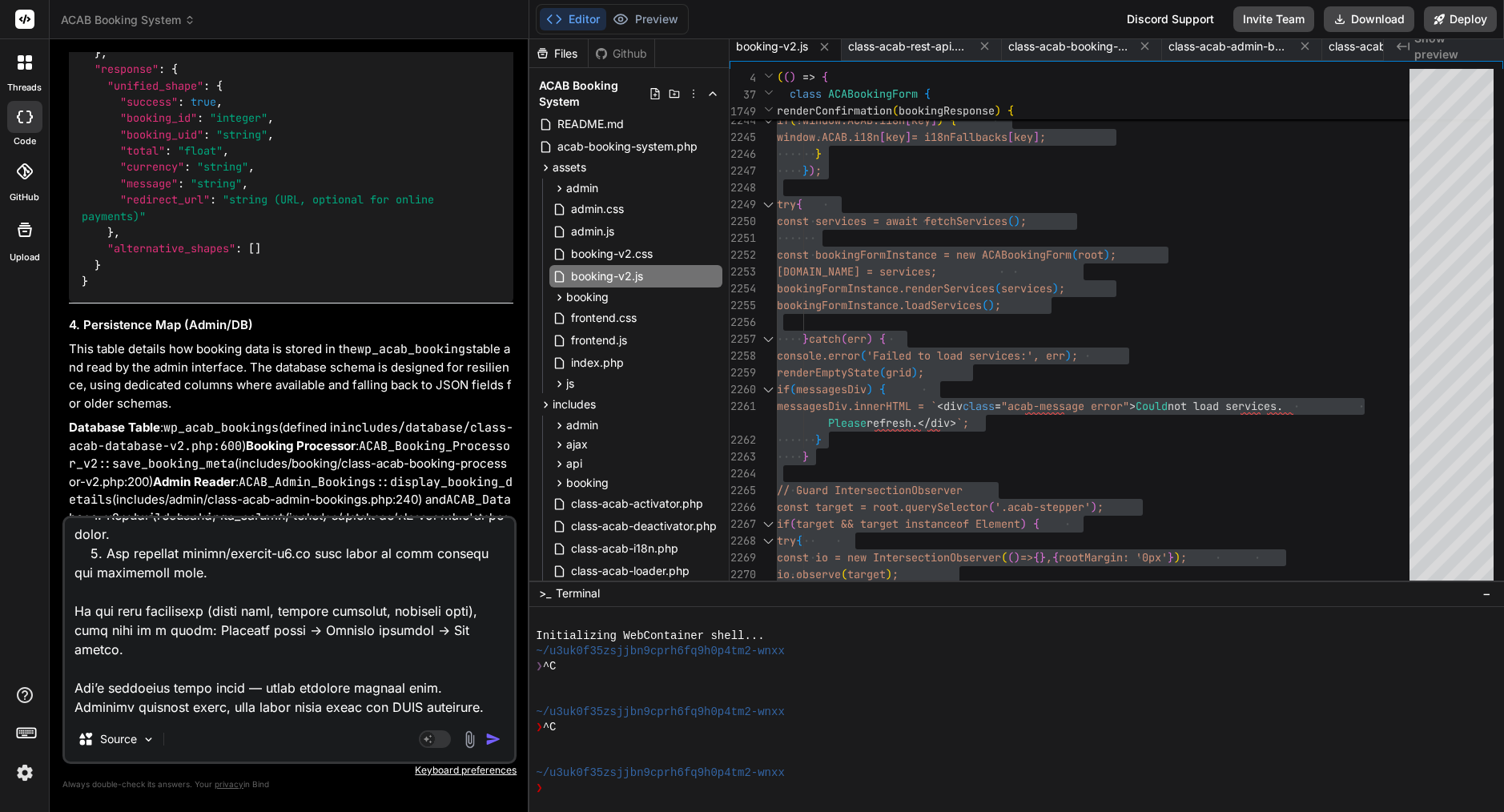
type textarea "x"
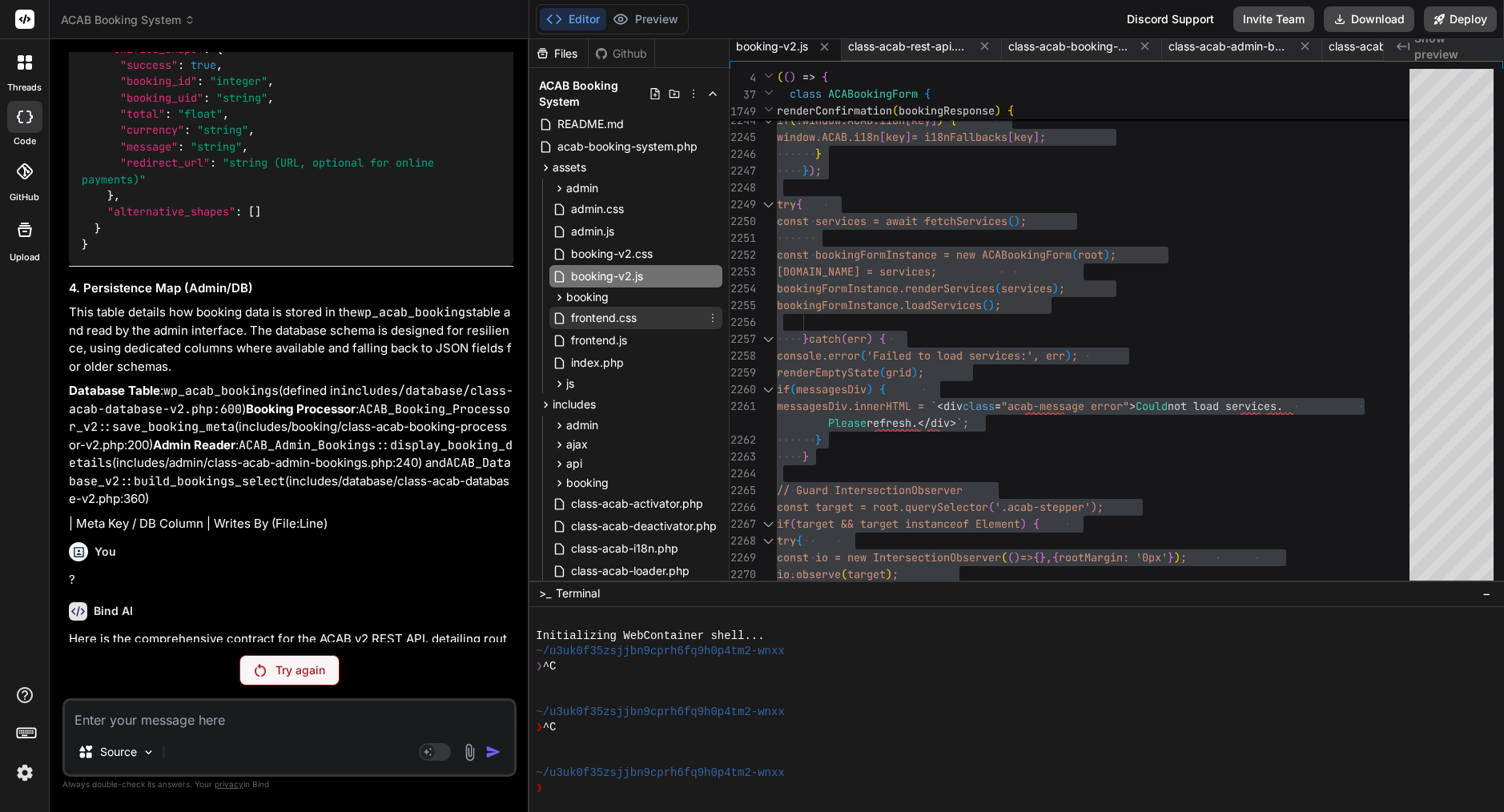
scroll to position [36600, 0]
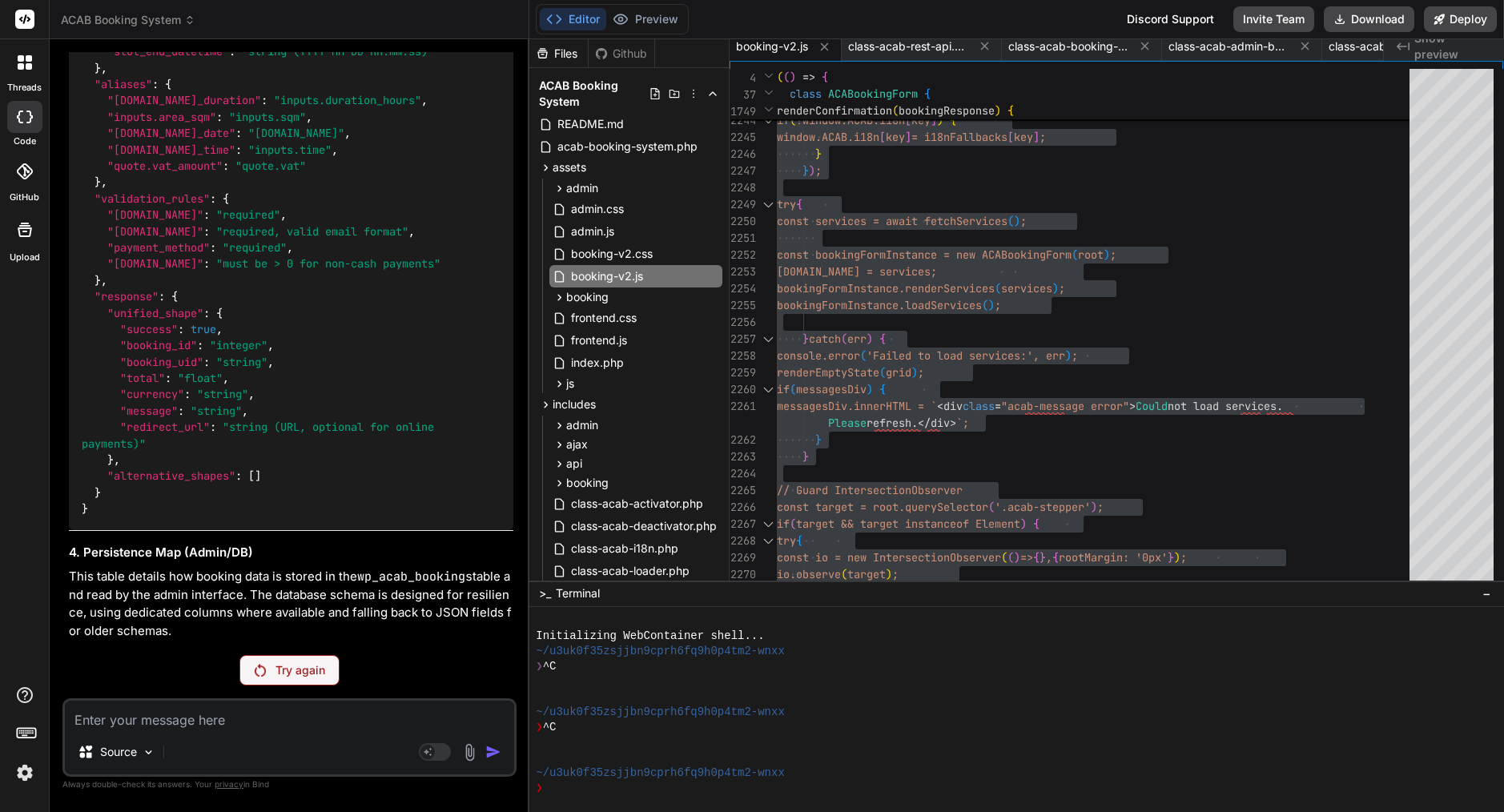
click at [283, 658] on div "Try again" at bounding box center [289, 670] width 100 height 30
click at [304, 661] on div "Try again" at bounding box center [289, 670] width 100 height 30
click at [312, 668] on p "Try again" at bounding box center [300, 670] width 50 height 16
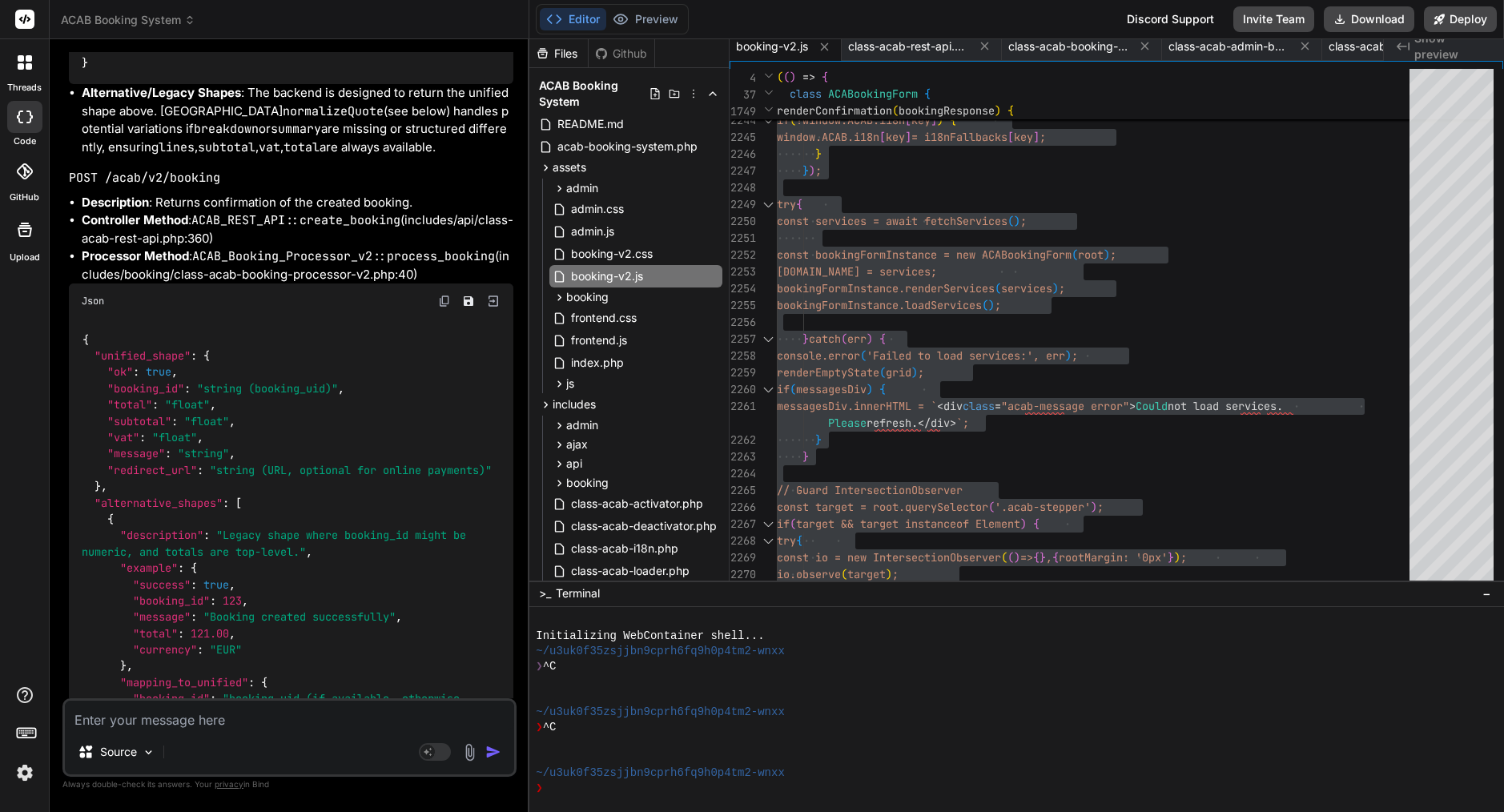
scroll to position [43137, 0]
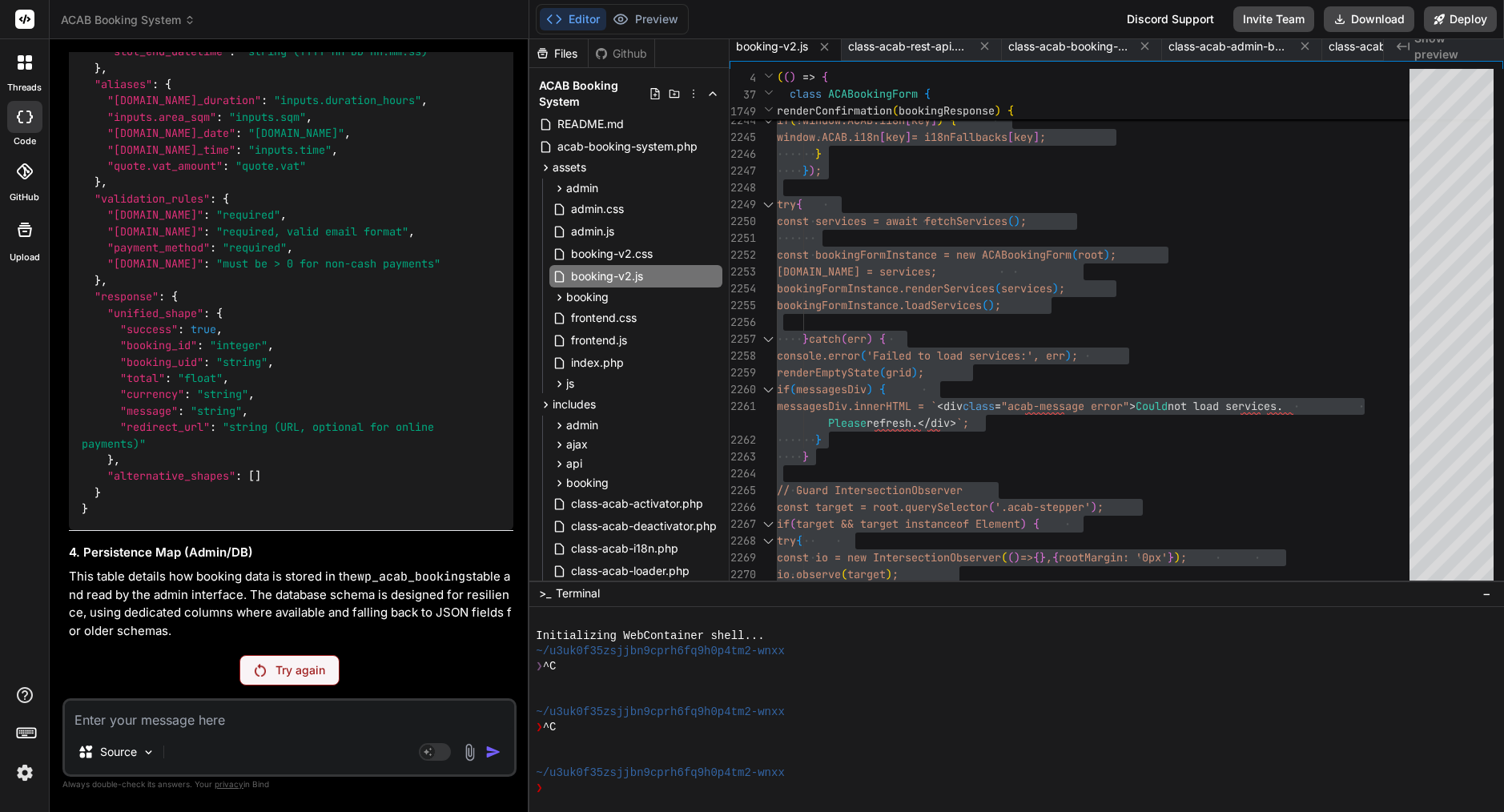
click at [312, 668] on p "Try again" at bounding box center [300, 670] width 50 height 16
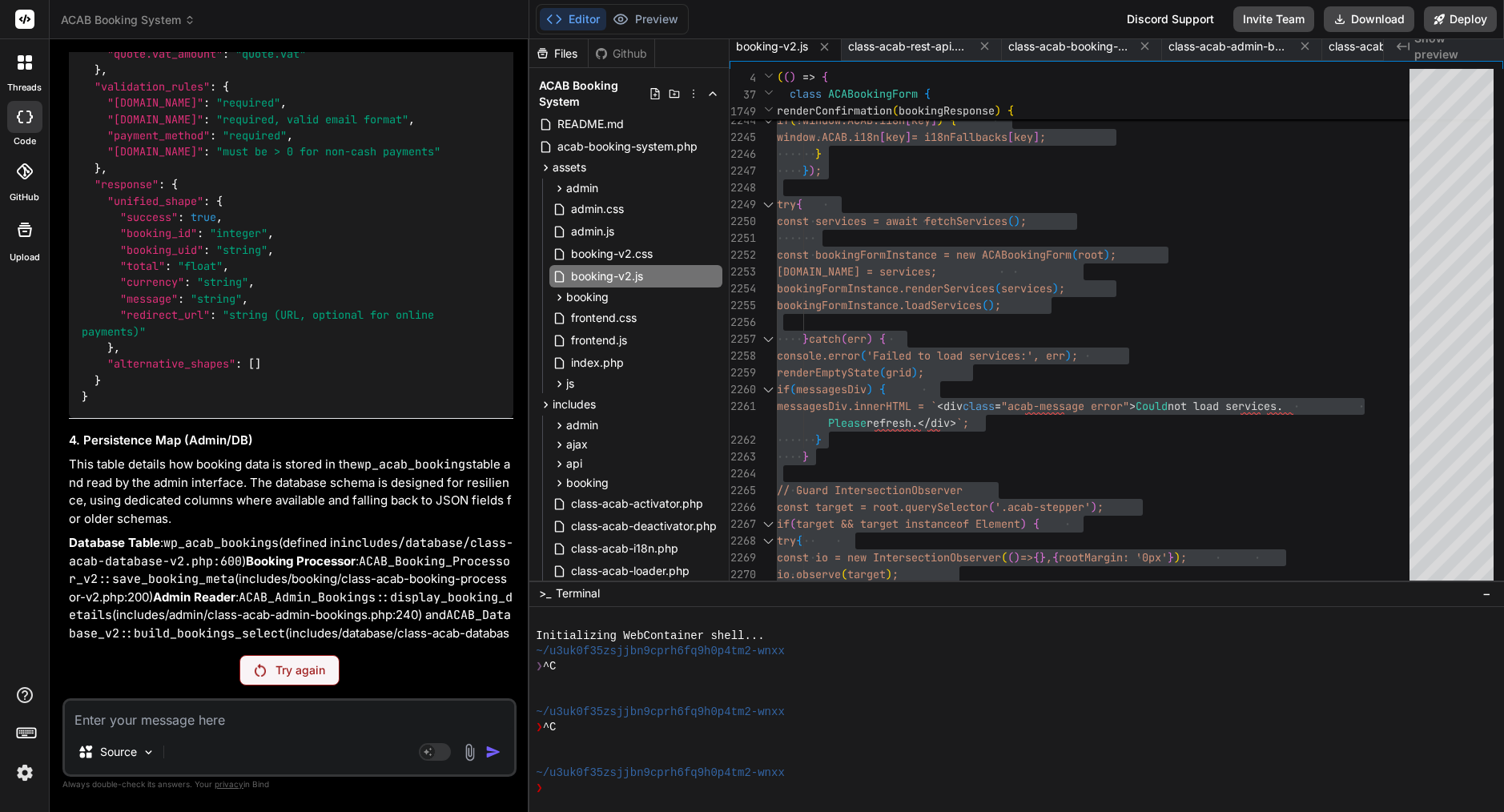
scroll to position [36600, 0]
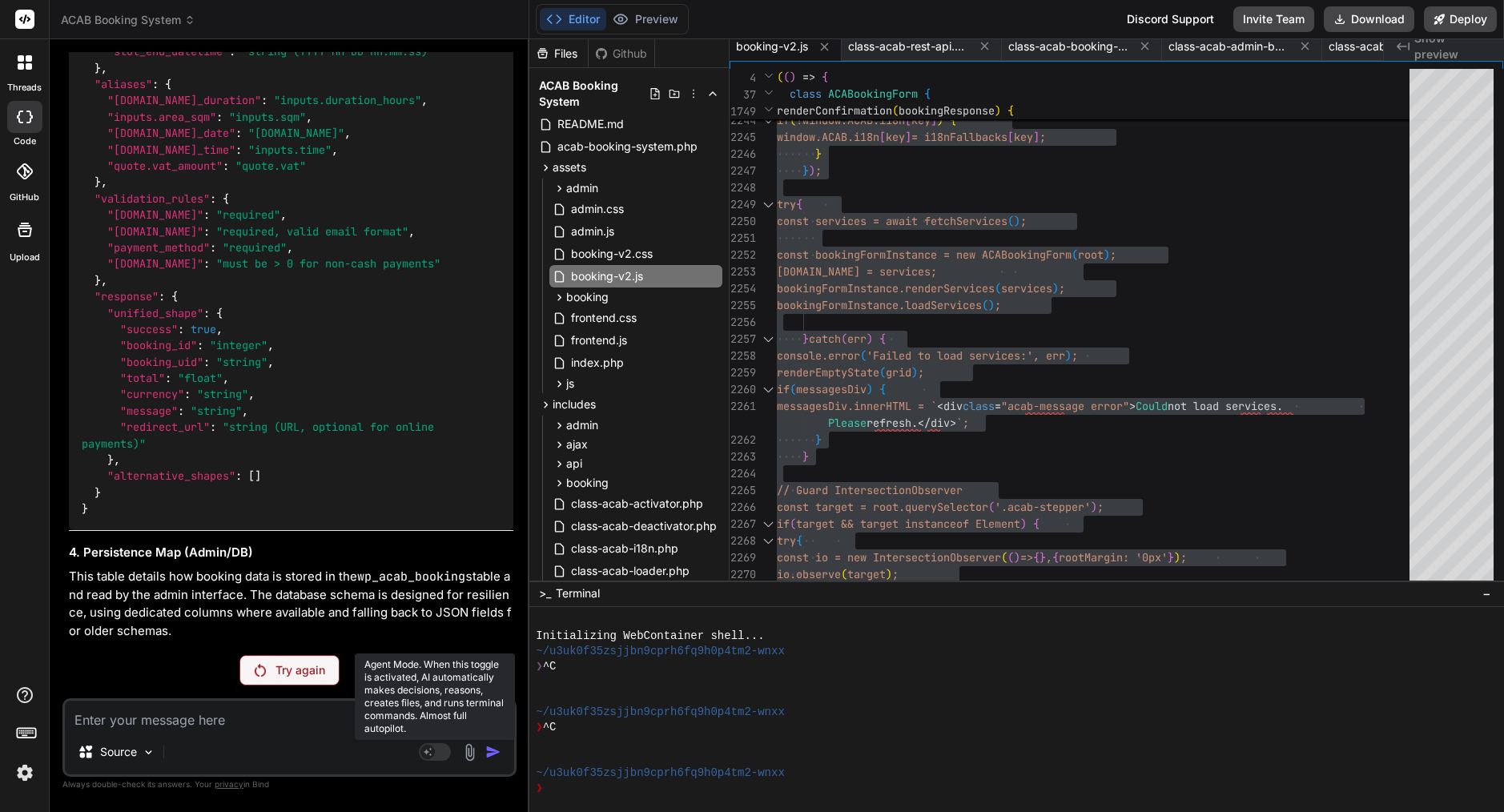
click at [430, 756] on rect at bounding box center [428, 752] width 14 height 14
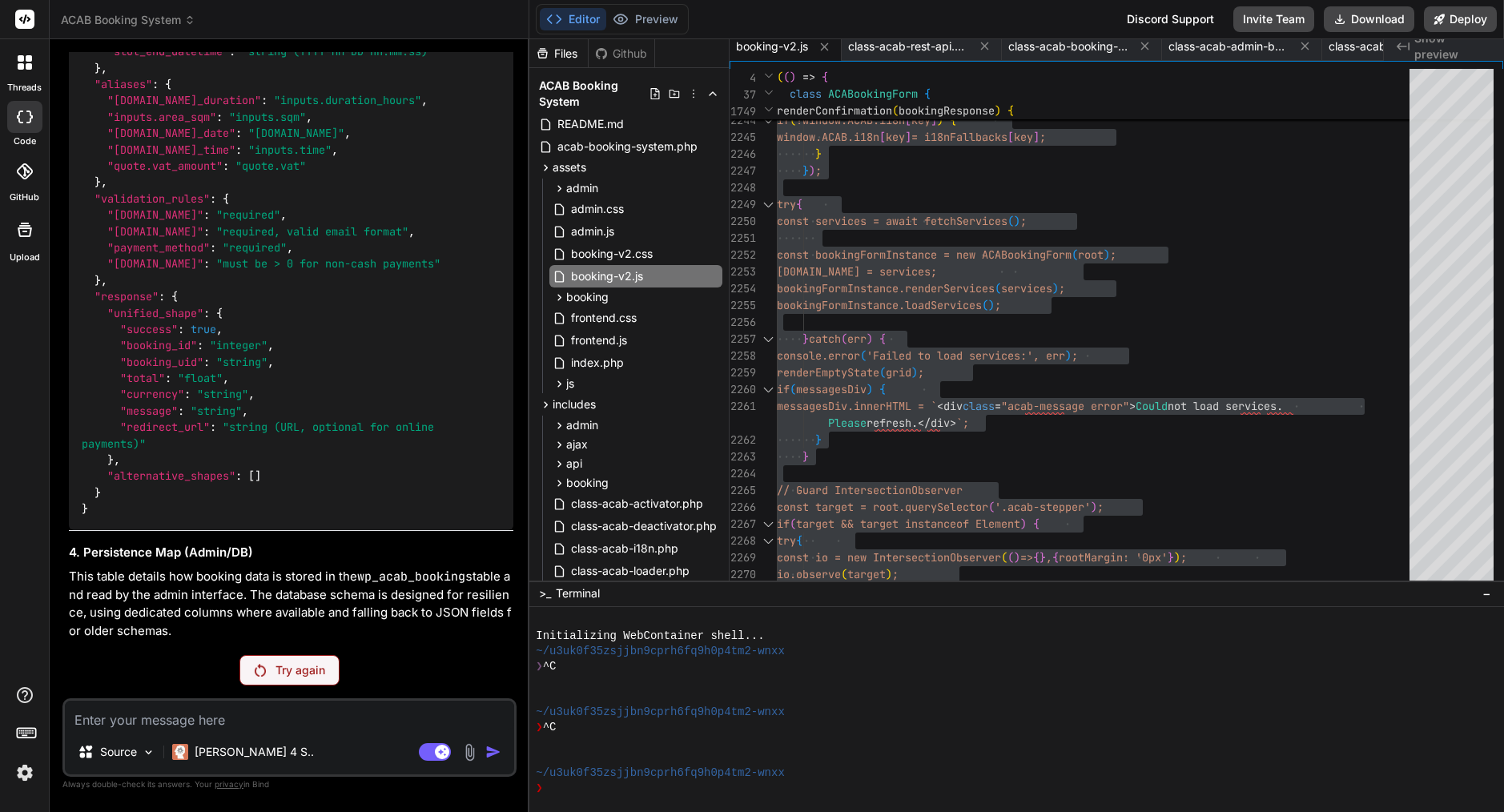
click at [303, 666] on p "Try again" at bounding box center [300, 670] width 50 height 16
click at [287, 673] on p "Try again" at bounding box center [300, 670] width 50 height 16
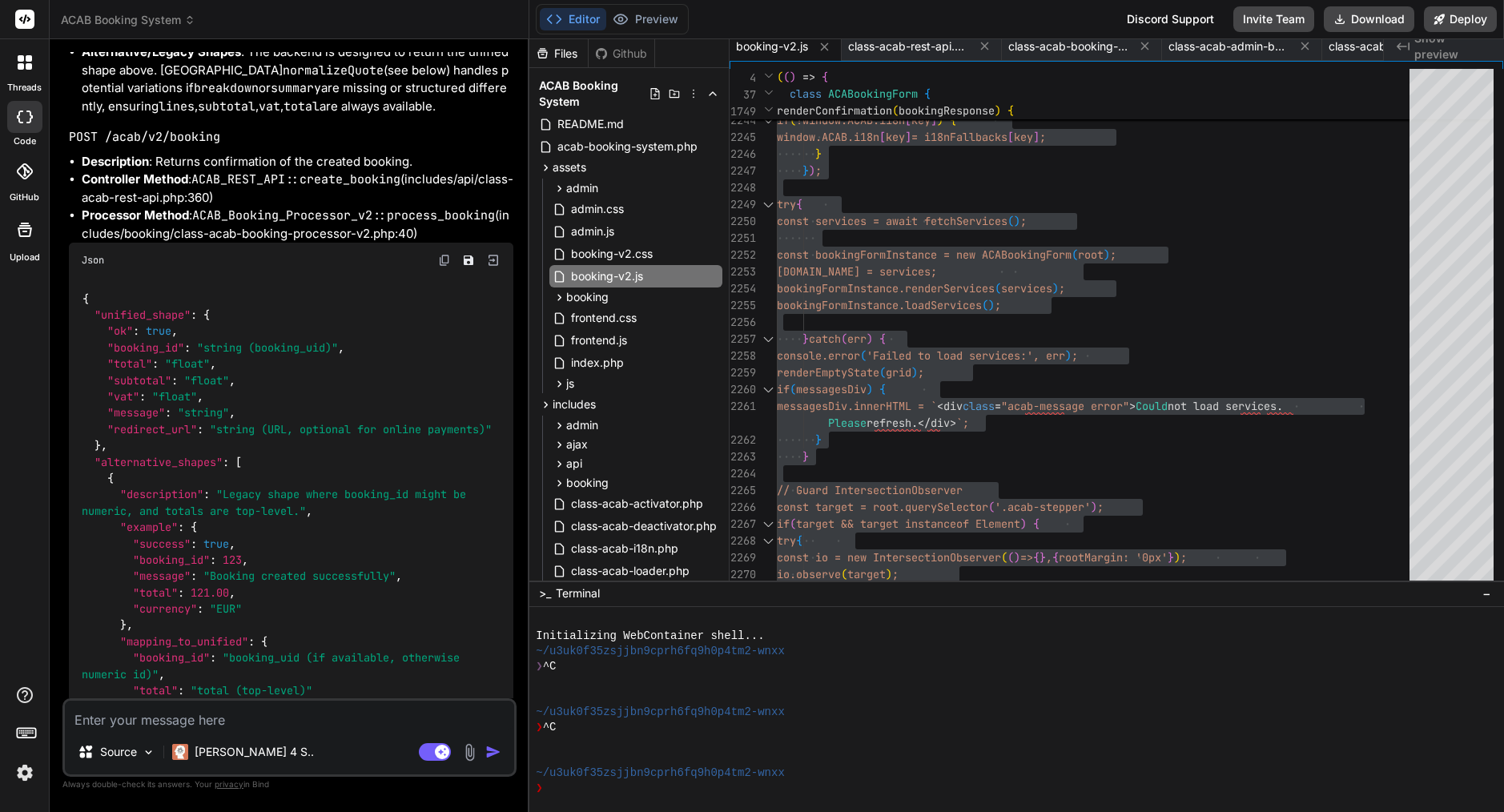
scroll to position [0, 0]
type textarea "x"
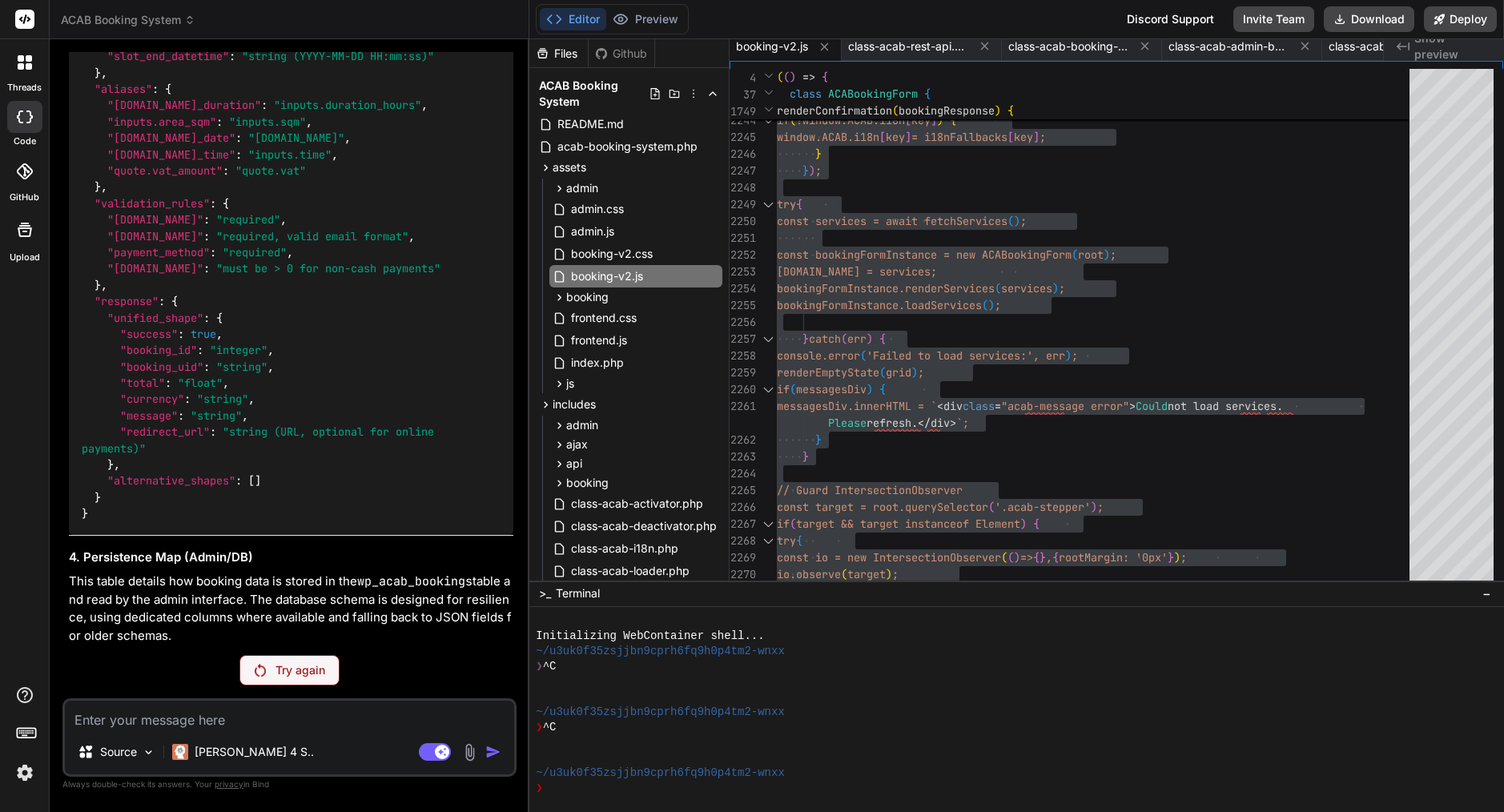
scroll to position [36592, 0]
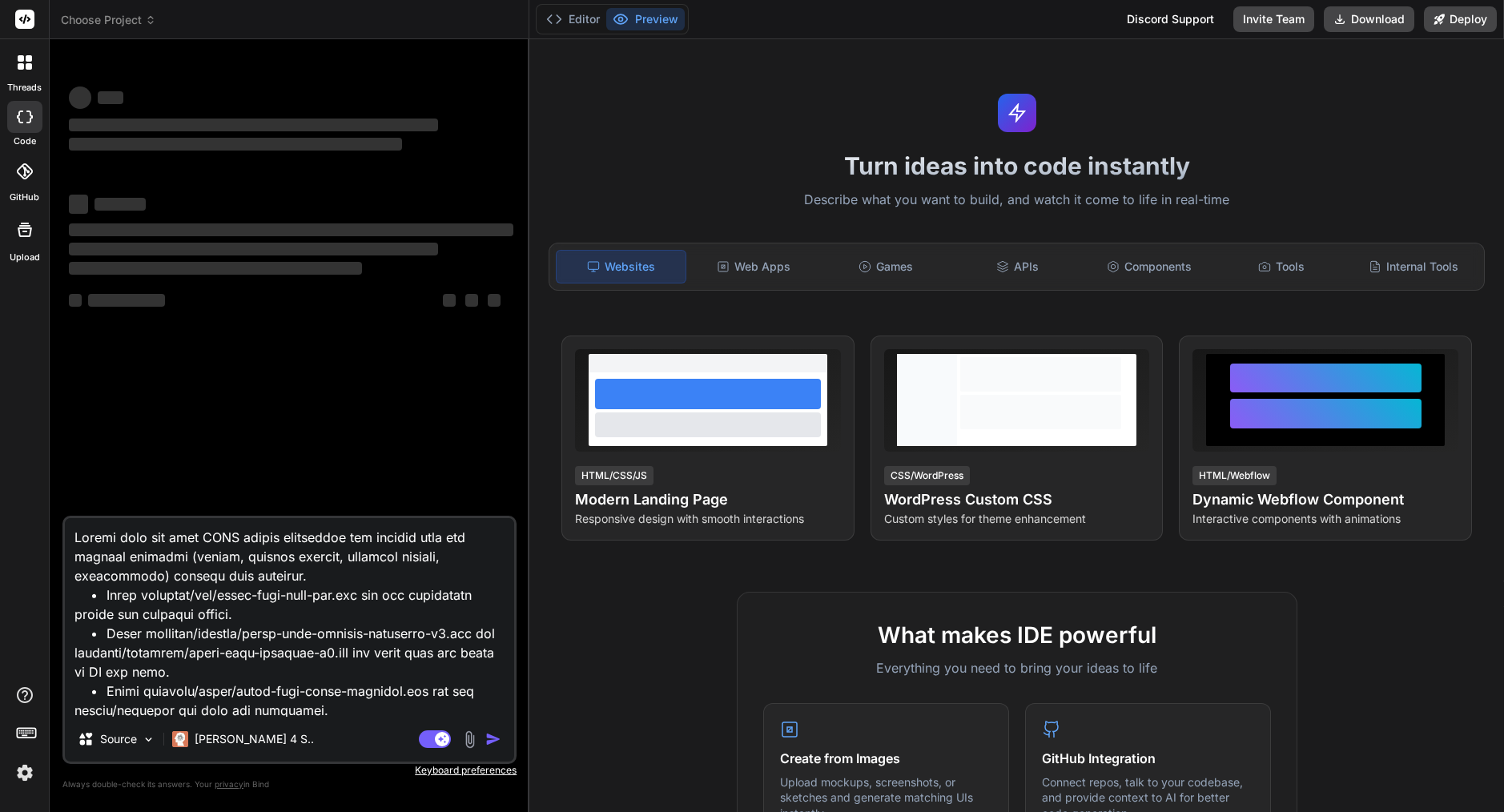
click at [129, 21] on span "Choose Project" at bounding box center [109, 20] width 96 height 16
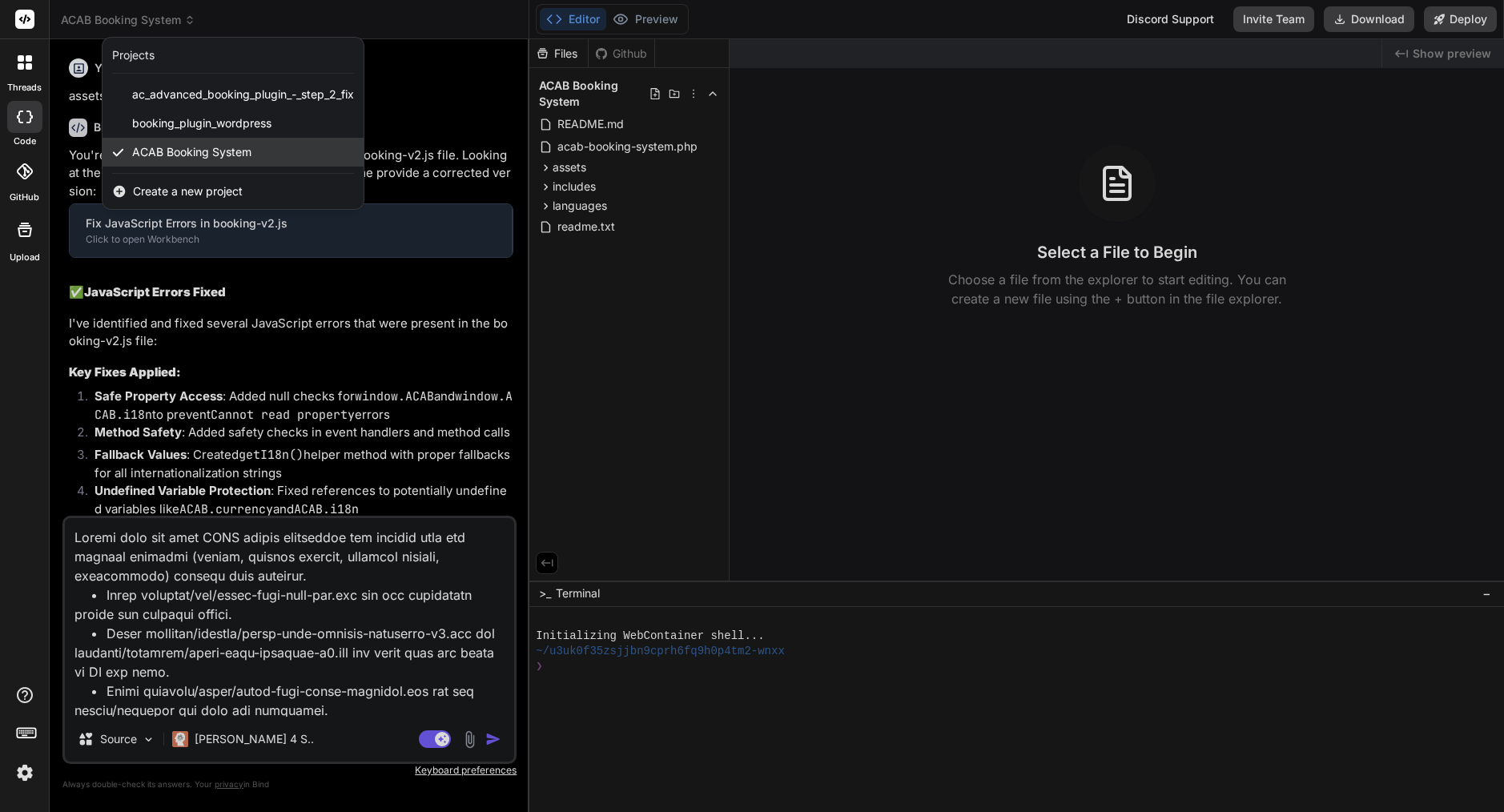
scroll to position [19492, 0]
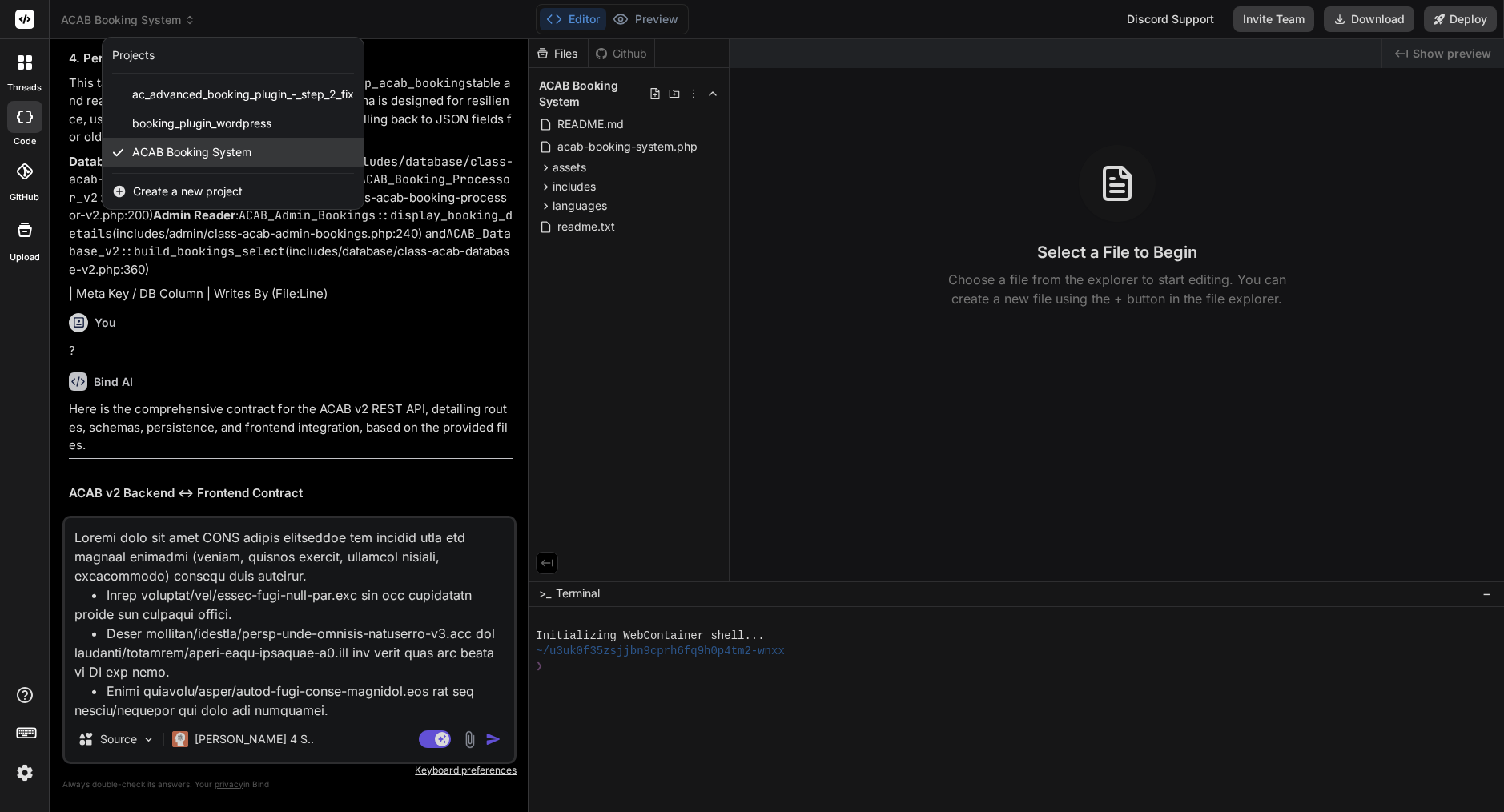
click at [169, 146] on span "ACAB Booking System" at bounding box center [191, 152] width 120 height 16
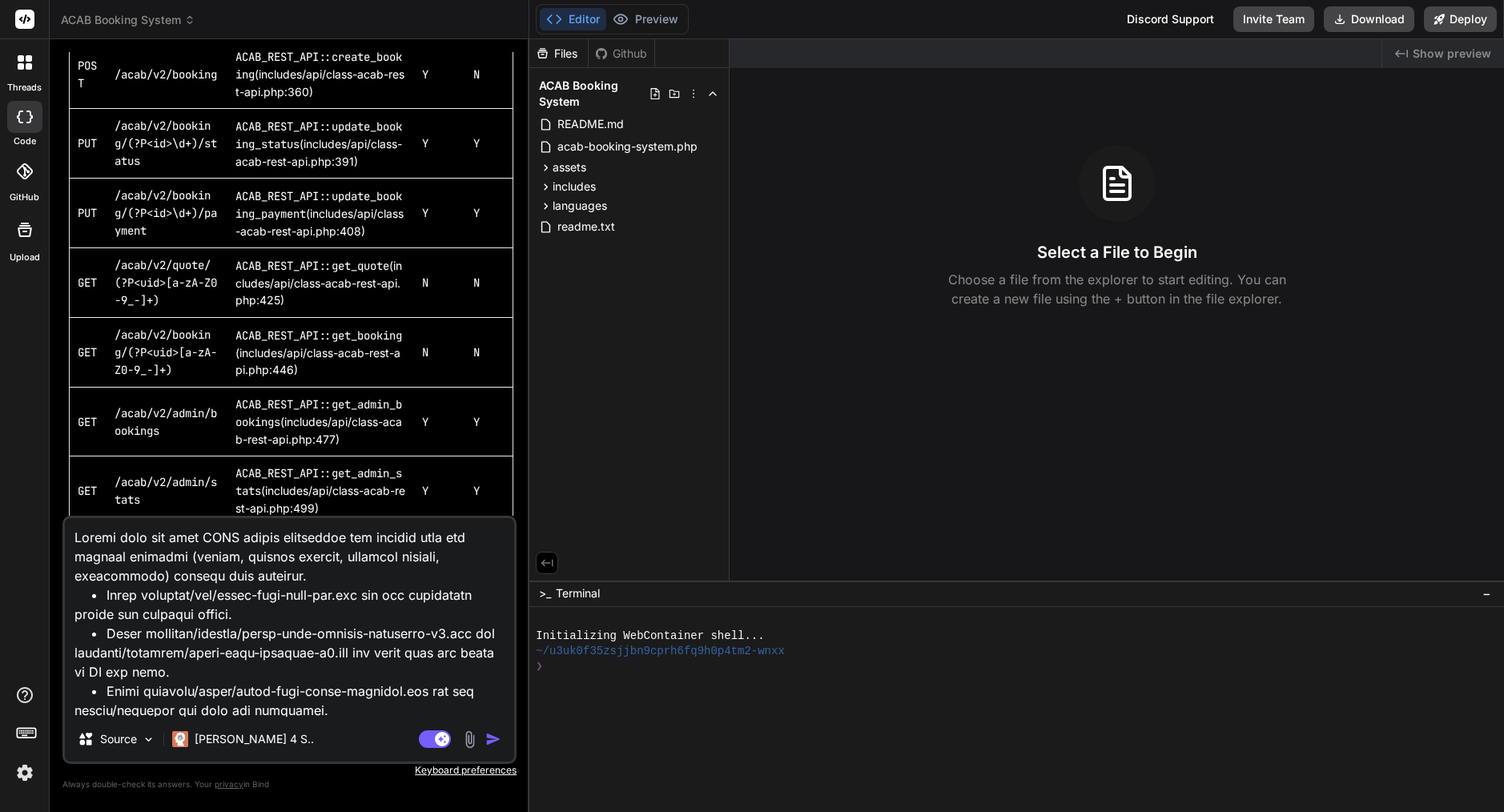
scroll to position [21128, 0]
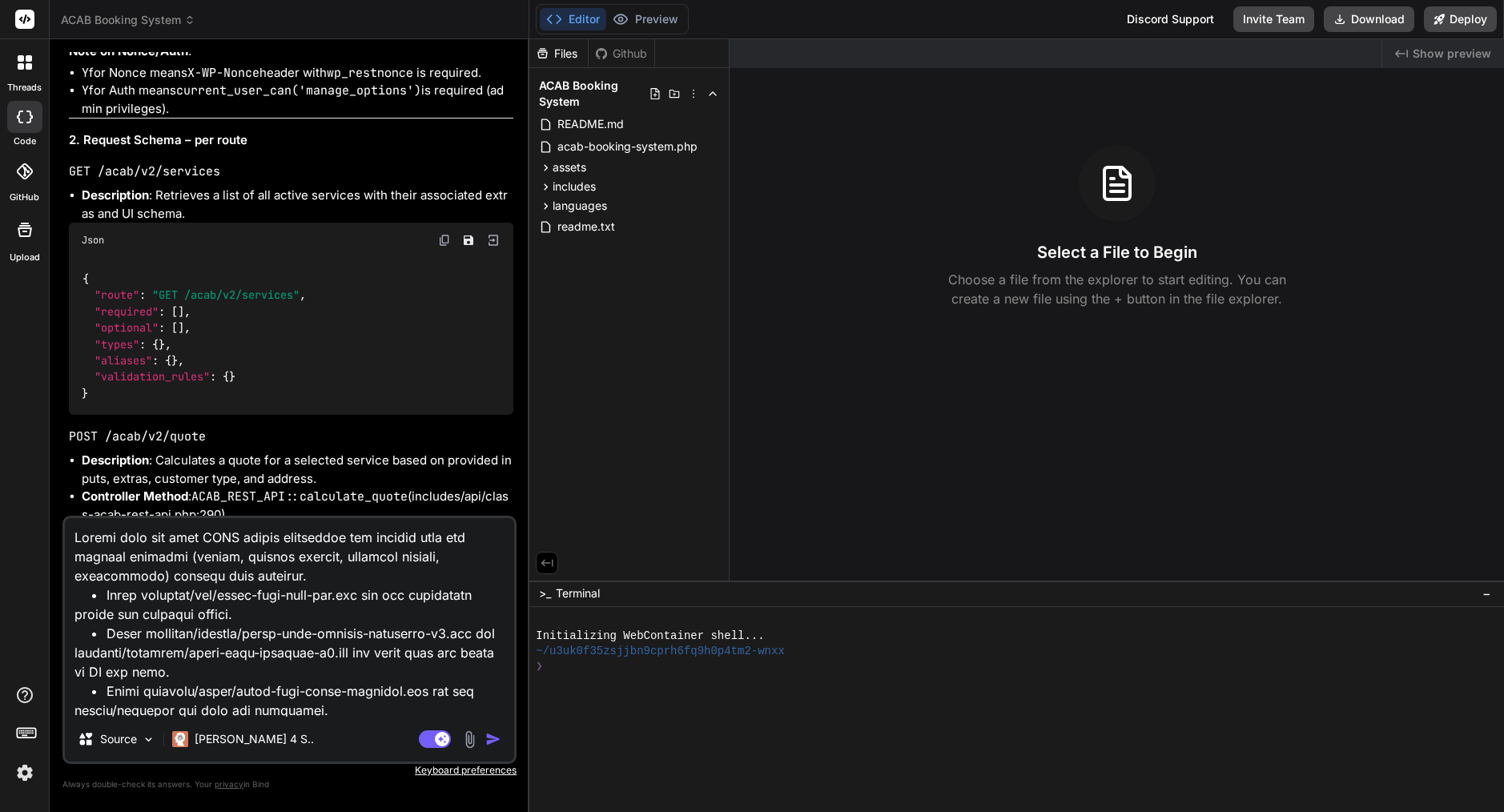
click at [491, 733] on img "button" at bounding box center [493, 739] width 16 height 16
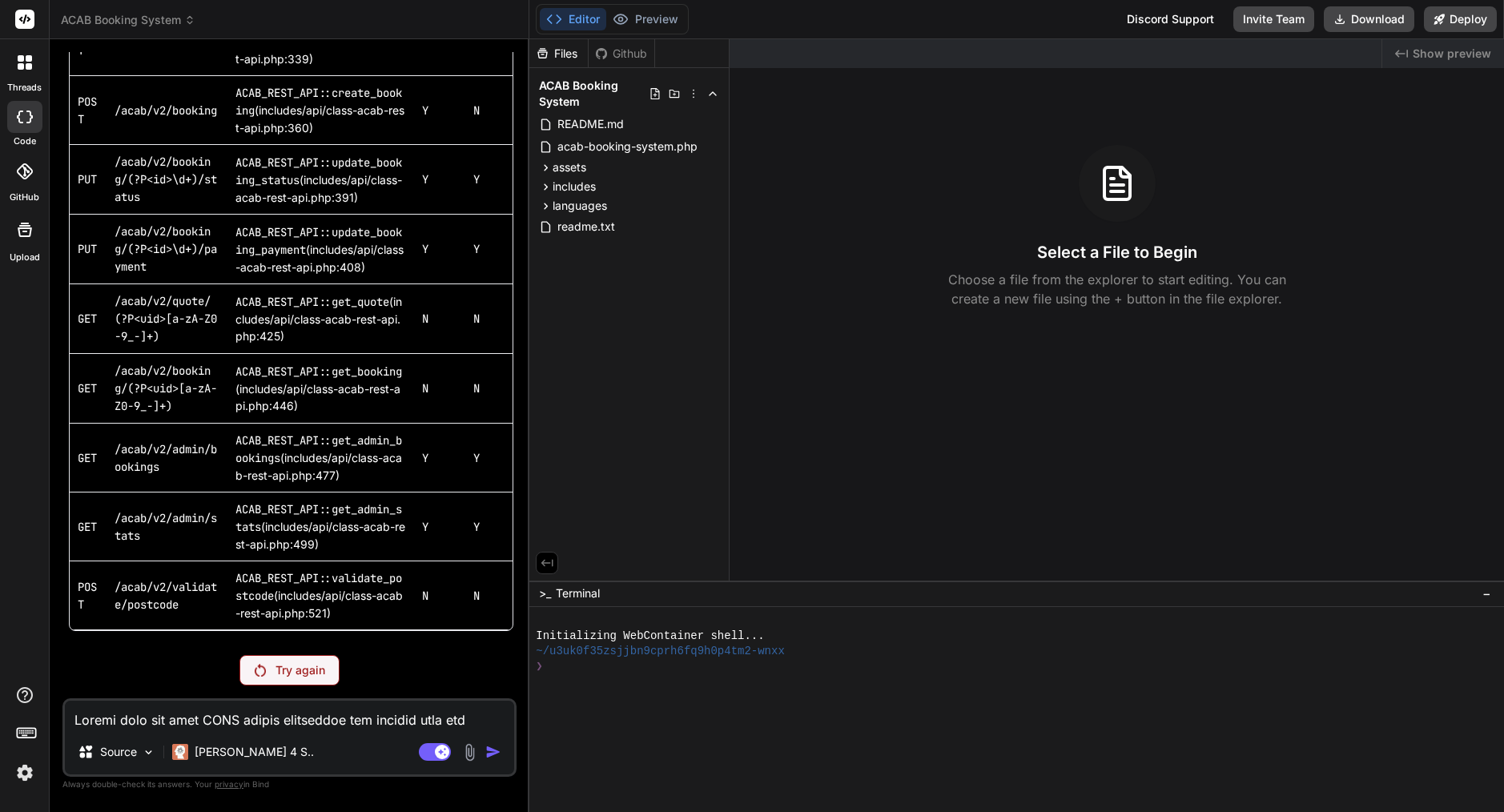
scroll to position [19692, 0]
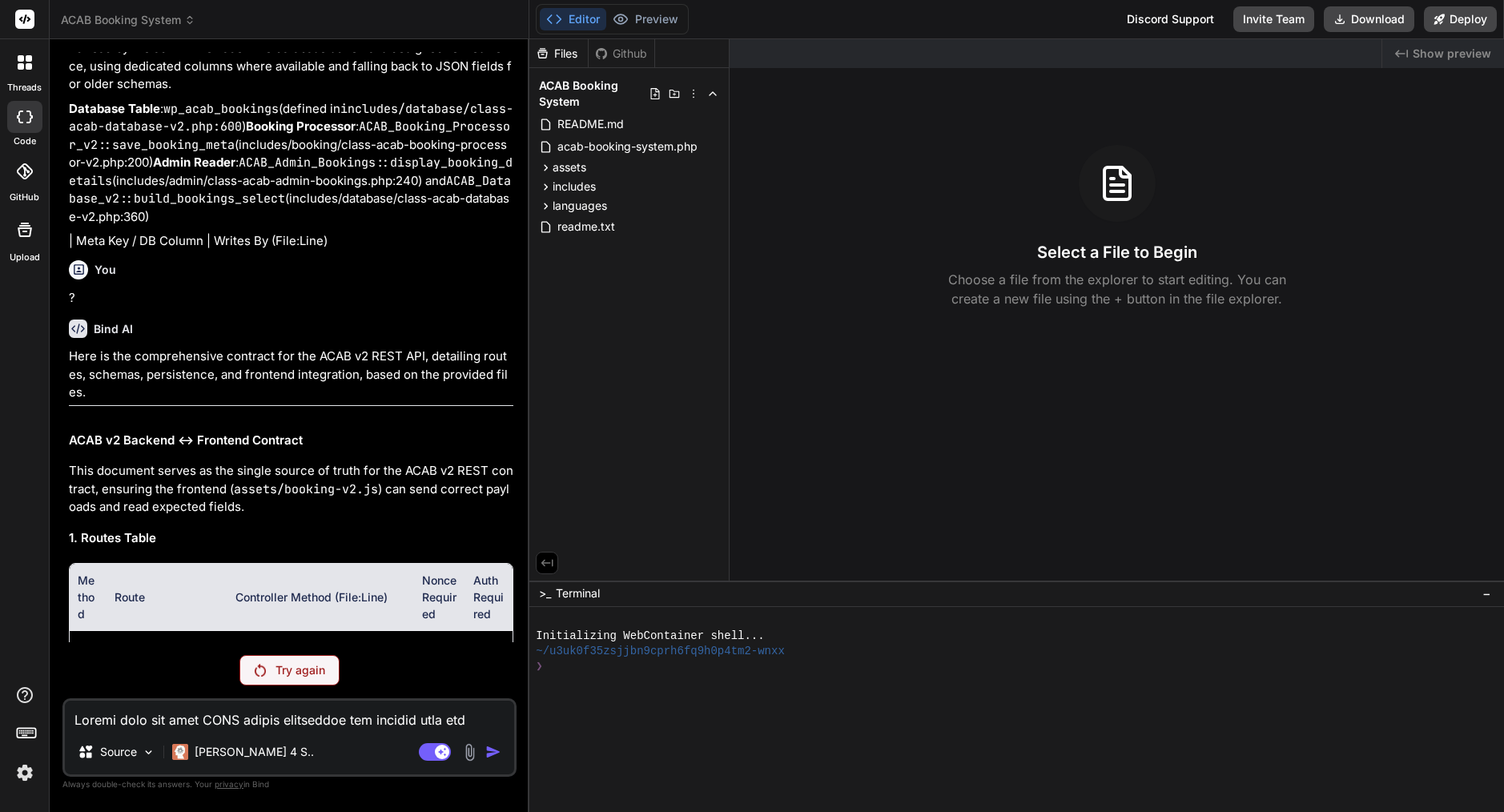
click at [291, 665] on p "Try again" at bounding box center [300, 670] width 50 height 16
click at [428, 753] on rect at bounding box center [435, 752] width 32 height 18
click at [322, 674] on p "Try again" at bounding box center [300, 670] width 50 height 16
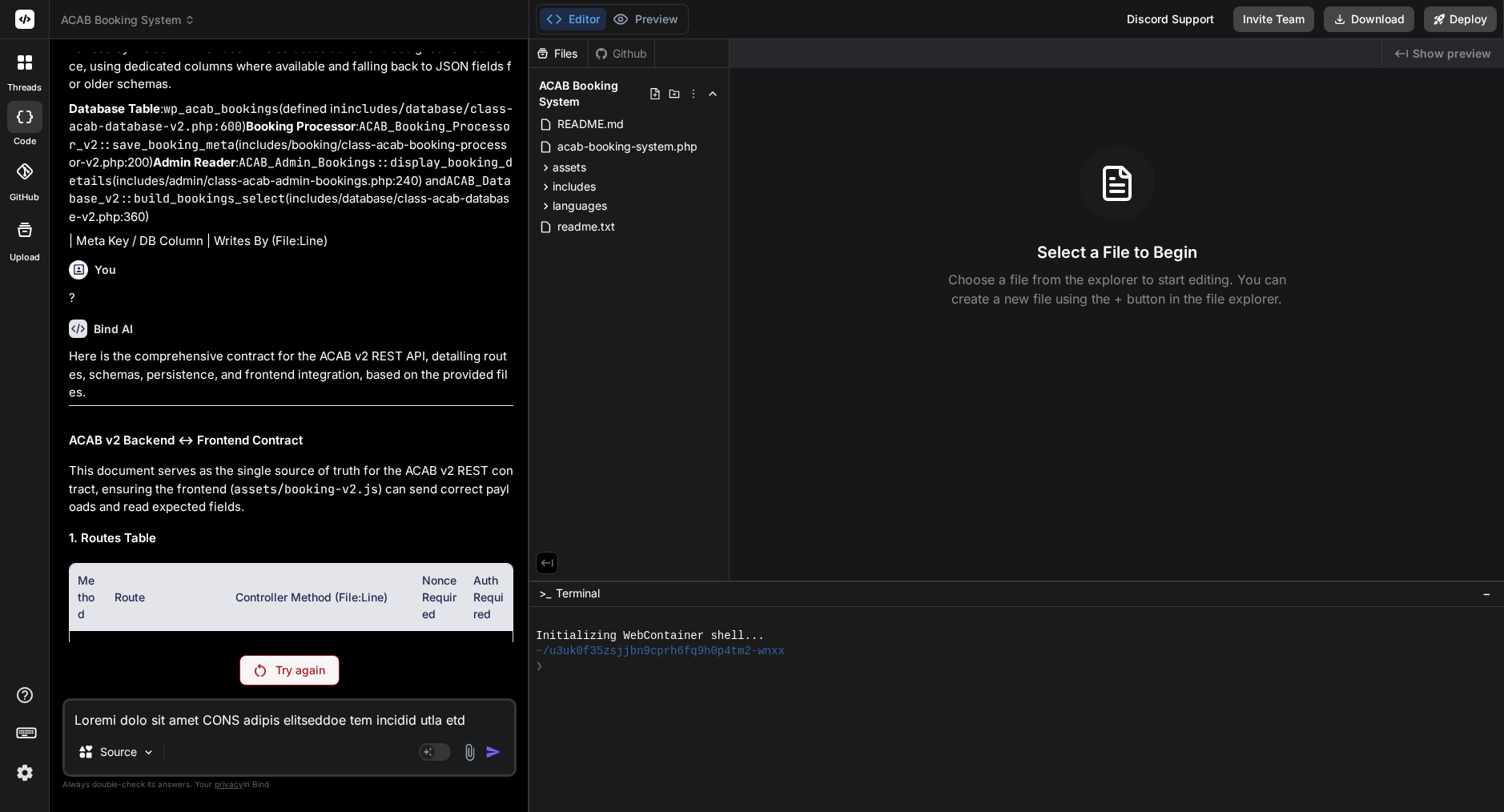
click at [322, 674] on p "Try again" at bounding box center [300, 670] width 50 height 16
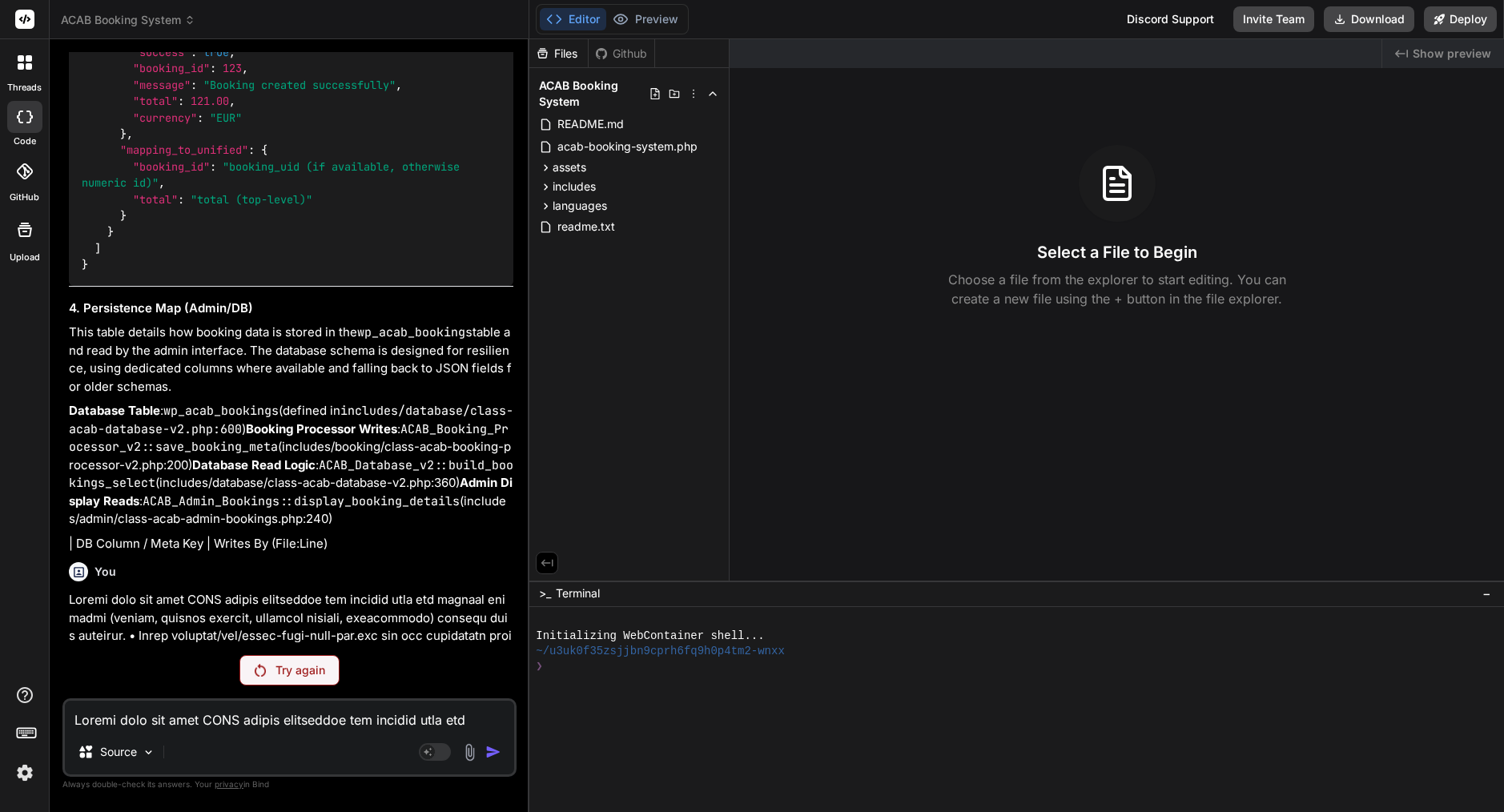
scroll to position [0, 0]
click at [27, 776] on img at bounding box center [25, 772] width 27 height 27
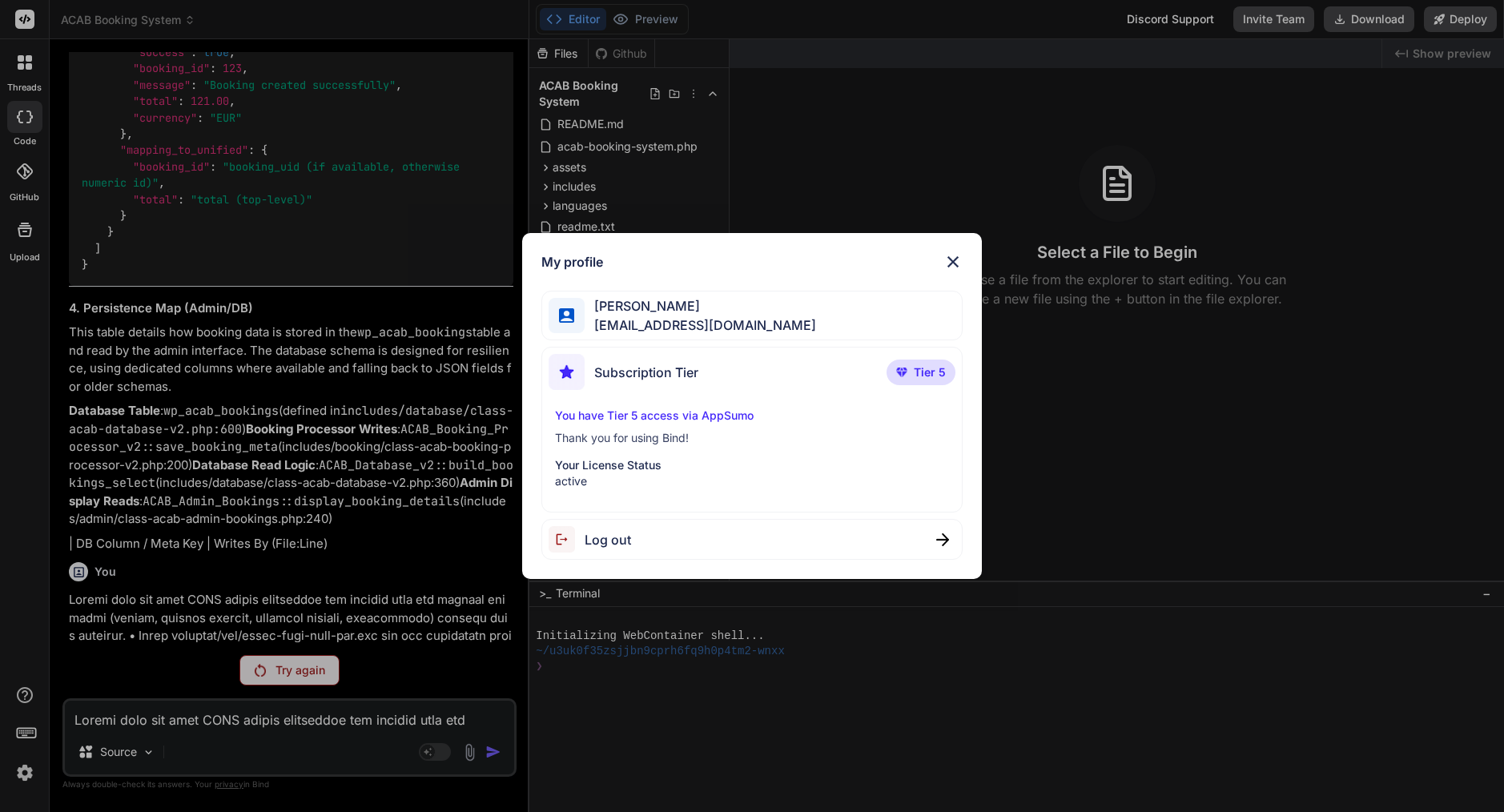
click at [625, 537] on span "Log out" at bounding box center [608, 540] width 46 height 19
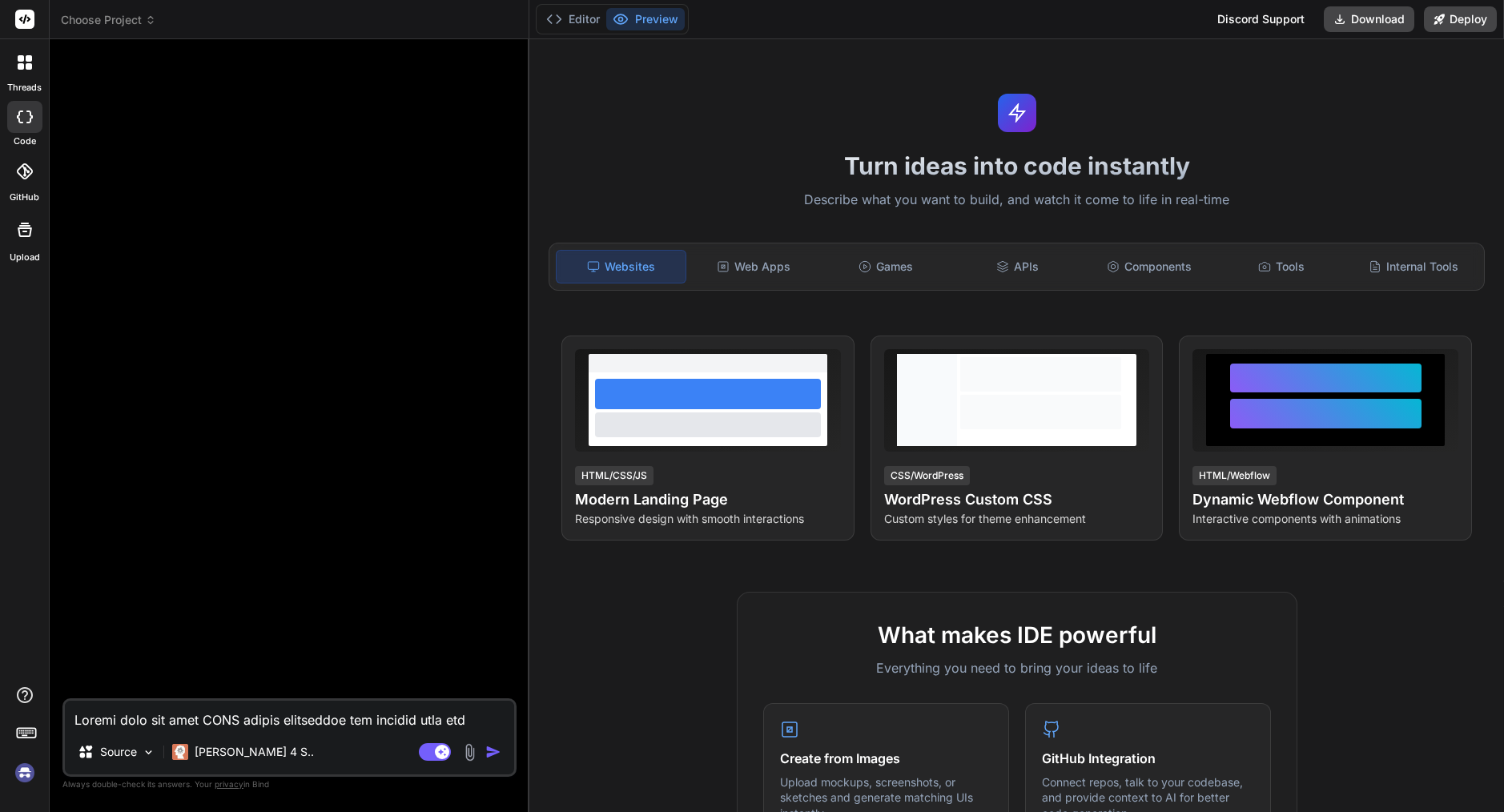
click at [28, 775] on img at bounding box center [25, 772] width 27 height 27
click at [98, 16] on span "Choose Project" at bounding box center [109, 20] width 96 height 16
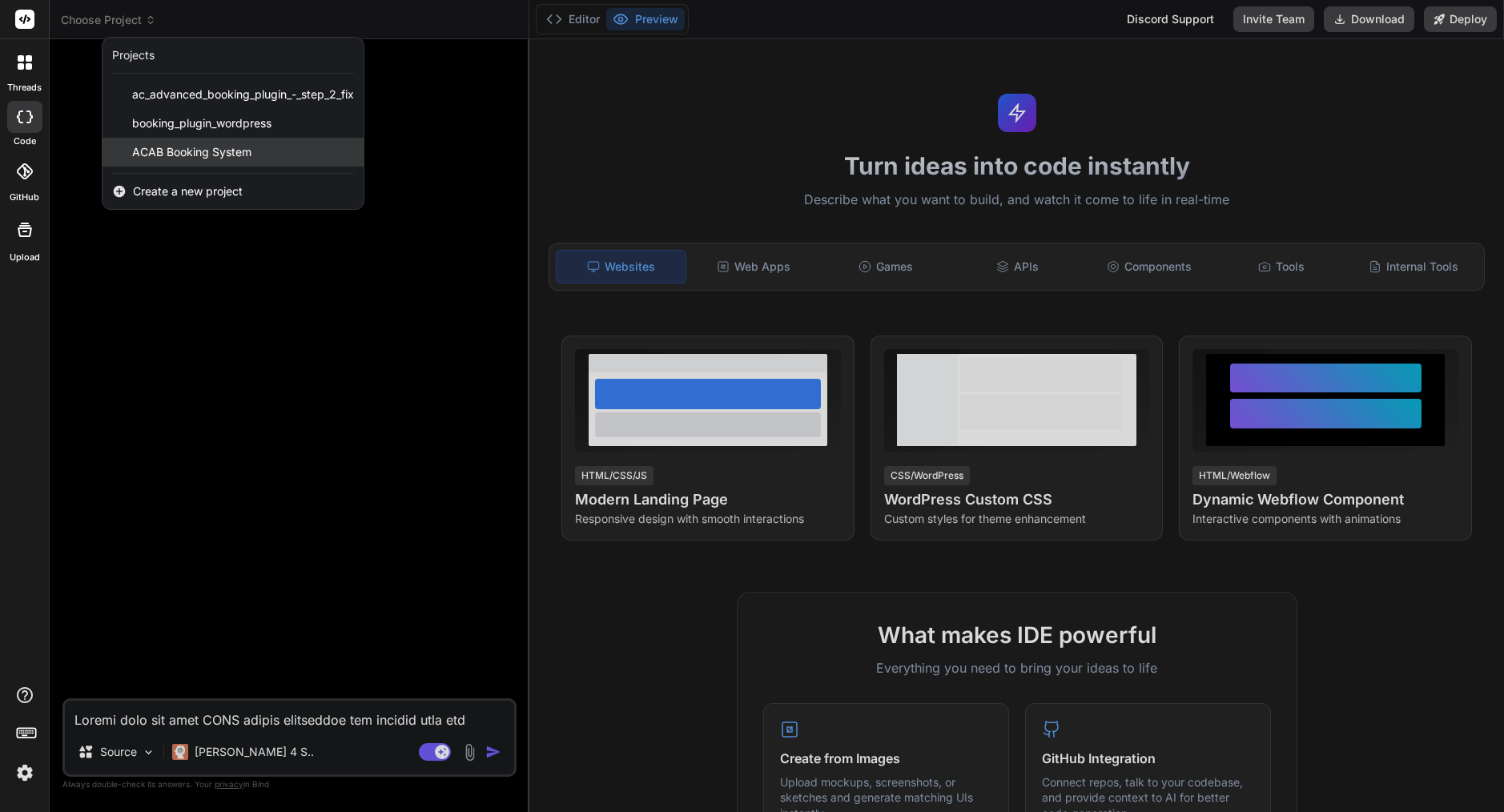
click at [159, 155] on span "ACAB Booking System" at bounding box center [191, 152] width 120 height 16
type textarea "x"
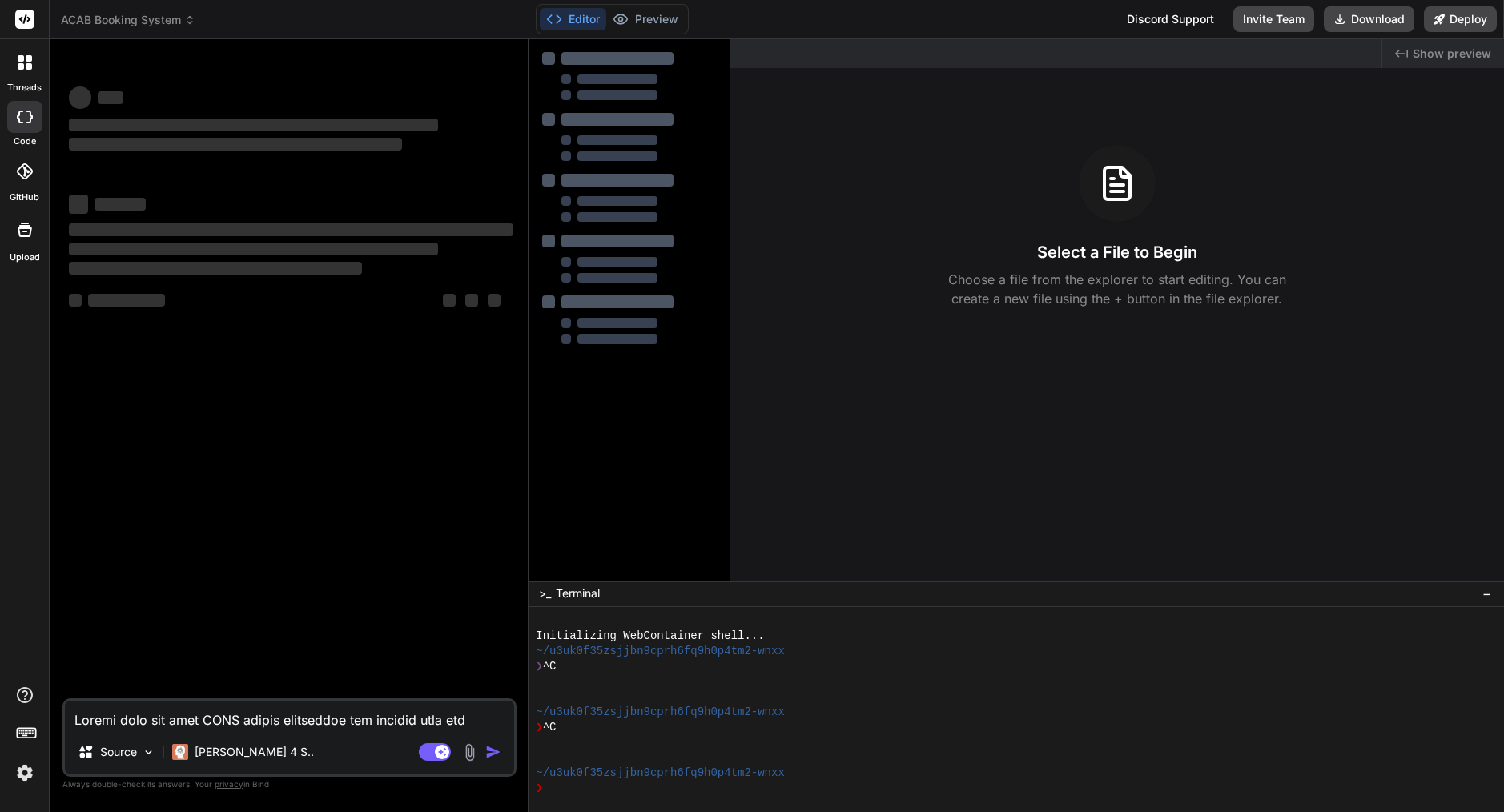
click at [197, 711] on textarea at bounding box center [289, 715] width 449 height 29
paste textarea "Loremi dolo sit amet CONS adipis elitseddoe tem incidid utla etd magnaal enimad…"
type textarea "Loremi dolo sit amet CONS adipis elitseddoe tem incidid utla etd magnaal enimad…"
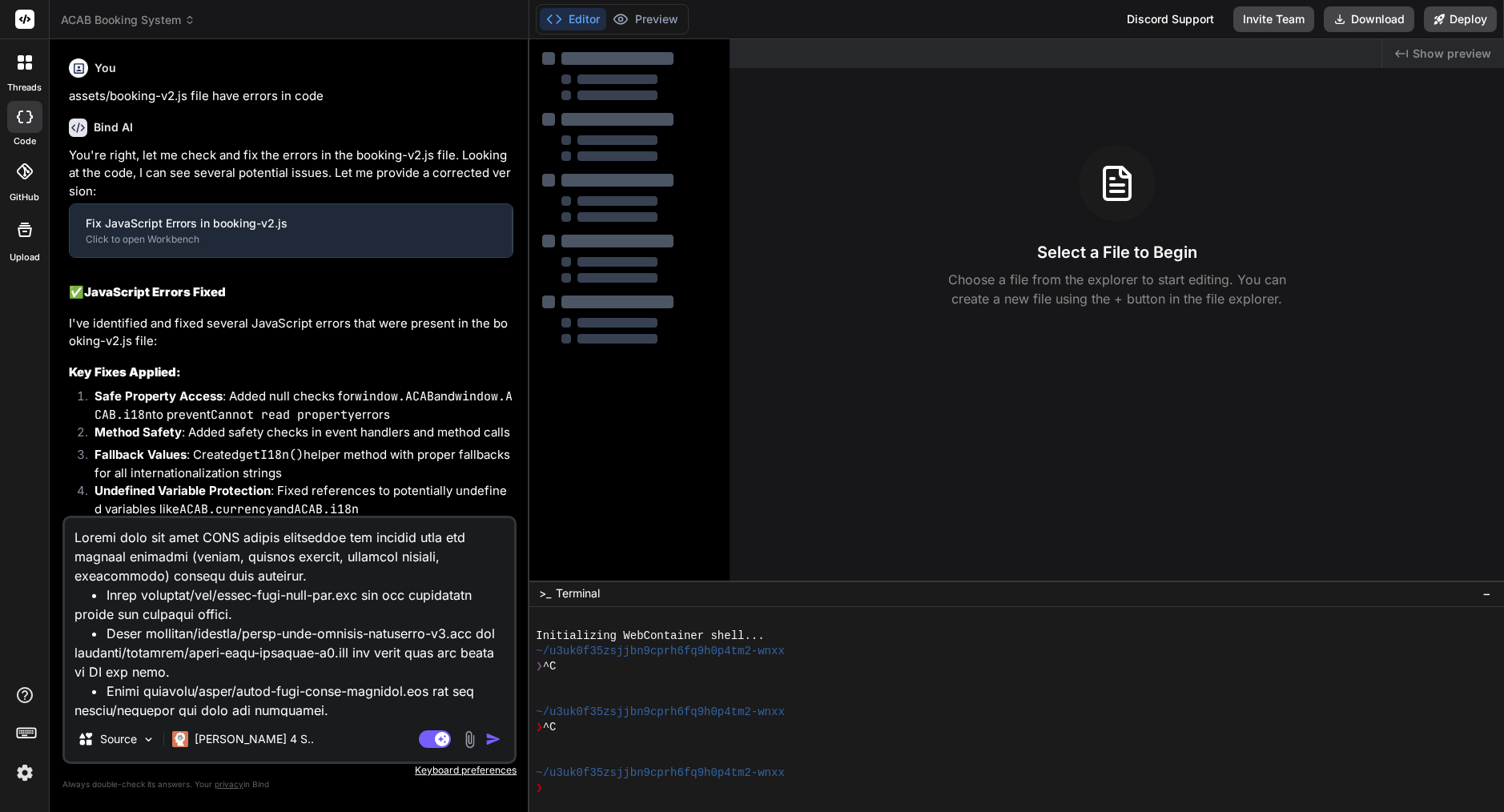
scroll to position [311, 0]
type textarea "x"
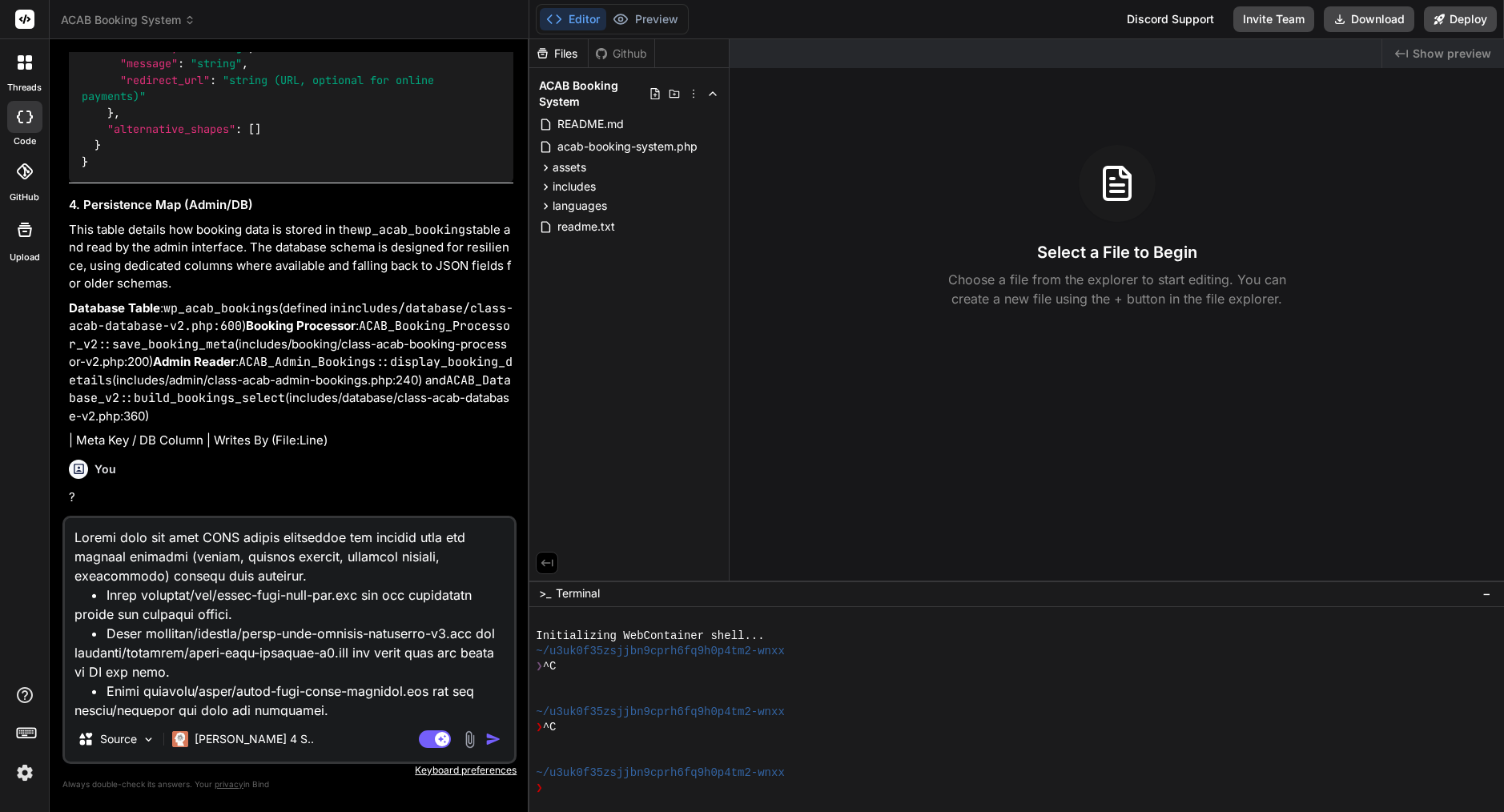
scroll to position [0, 0]
type textarea "Loremi dolo sit amet CONS adipis elitseddoe tem incidid utla etd magnaal enimad…"
click at [446, 742] on icon at bounding box center [442, 738] width 8 height 8
click at [500, 741] on img "button" at bounding box center [493, 739] width 16 height 16
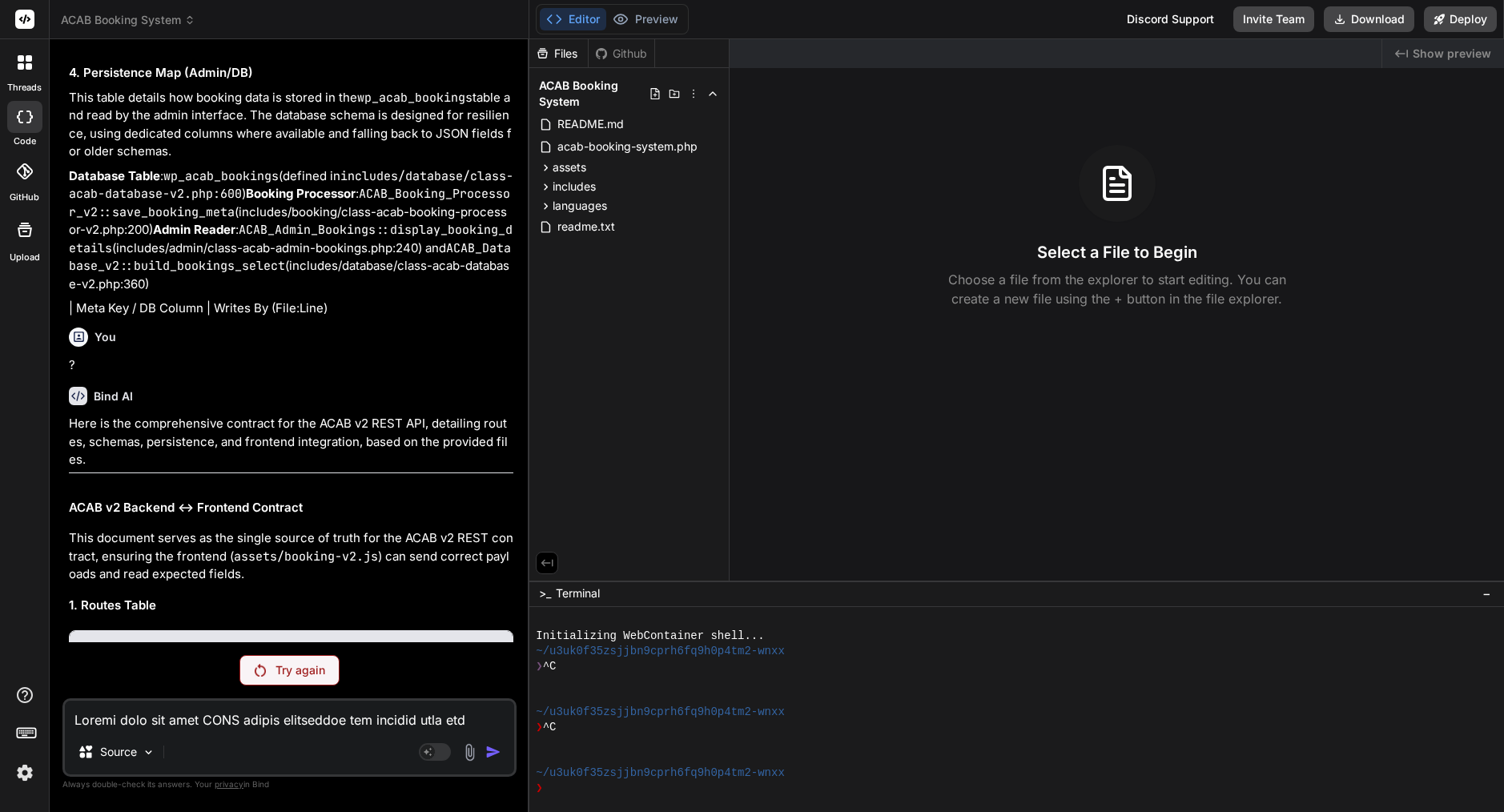
scroll to position [19626, 0]
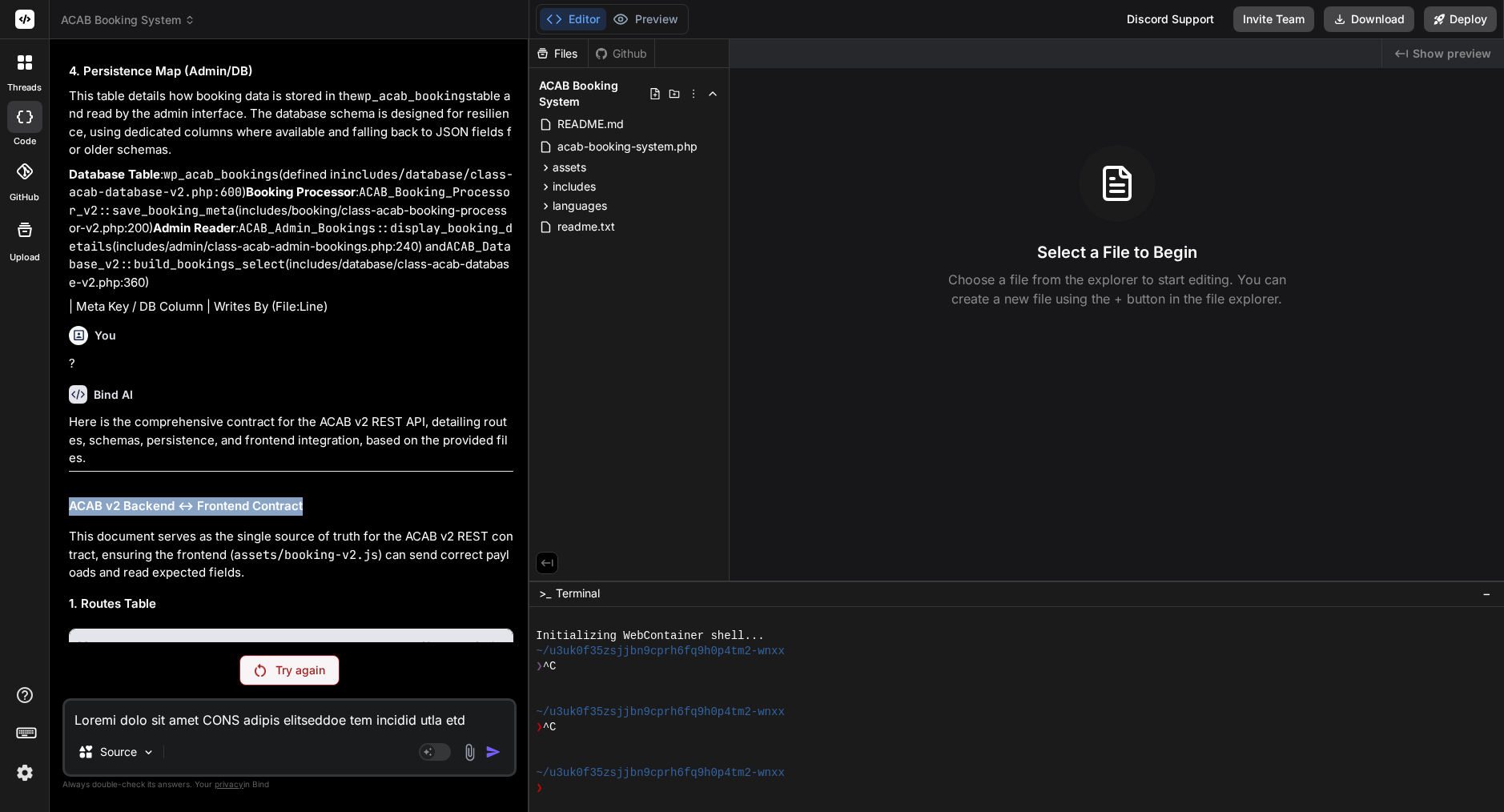
drag, startPoint x: 71, startPoint y: 246, endPoint x: 301, endPoint y: 246, distance: 230.0
click at [301, 497] on h2 "ACAB v2 Backend ↔ Frontend Contract" at bounding box center [291, 506] width 445 height 19
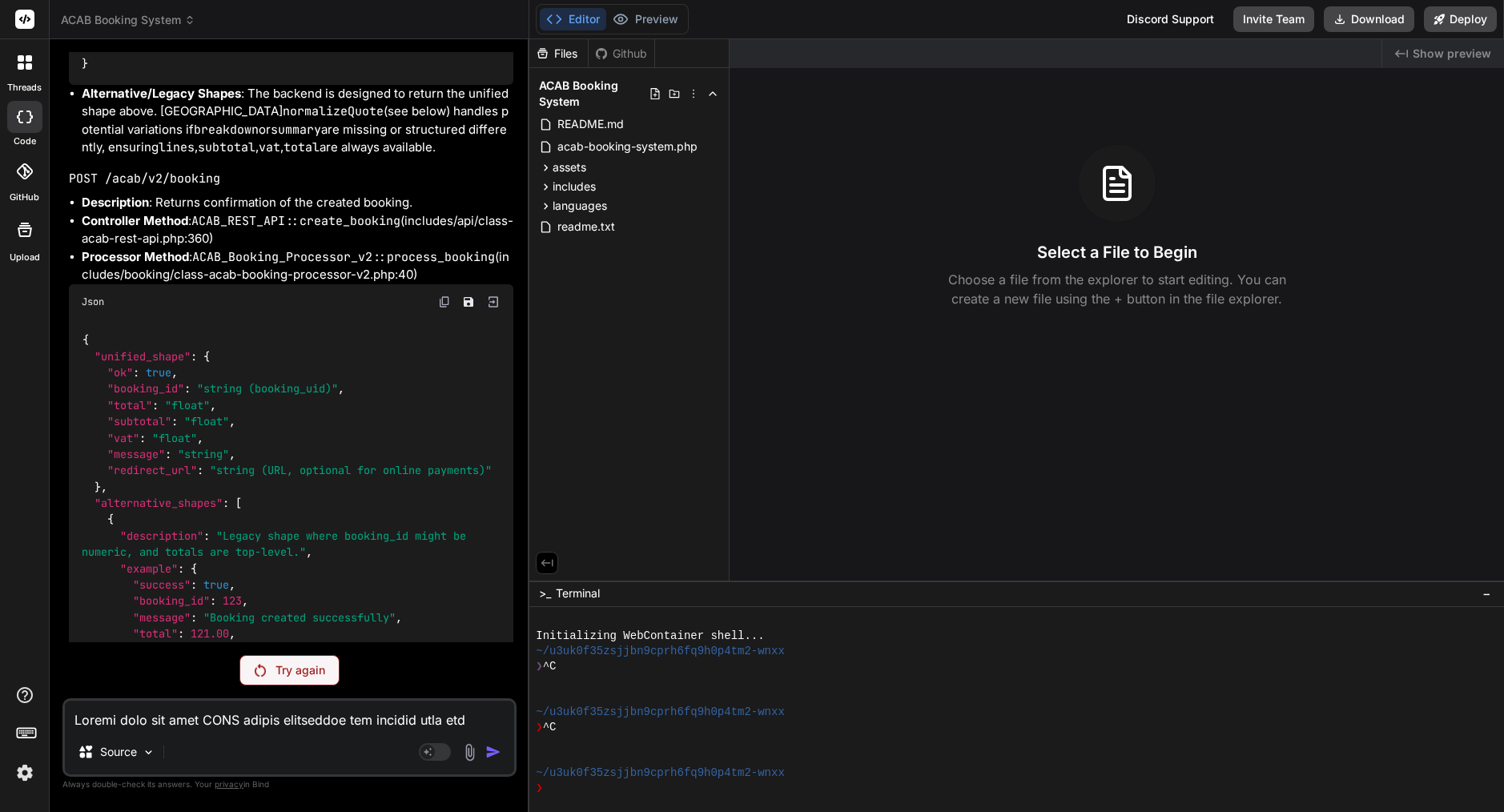
scroll to position [26173, 0]
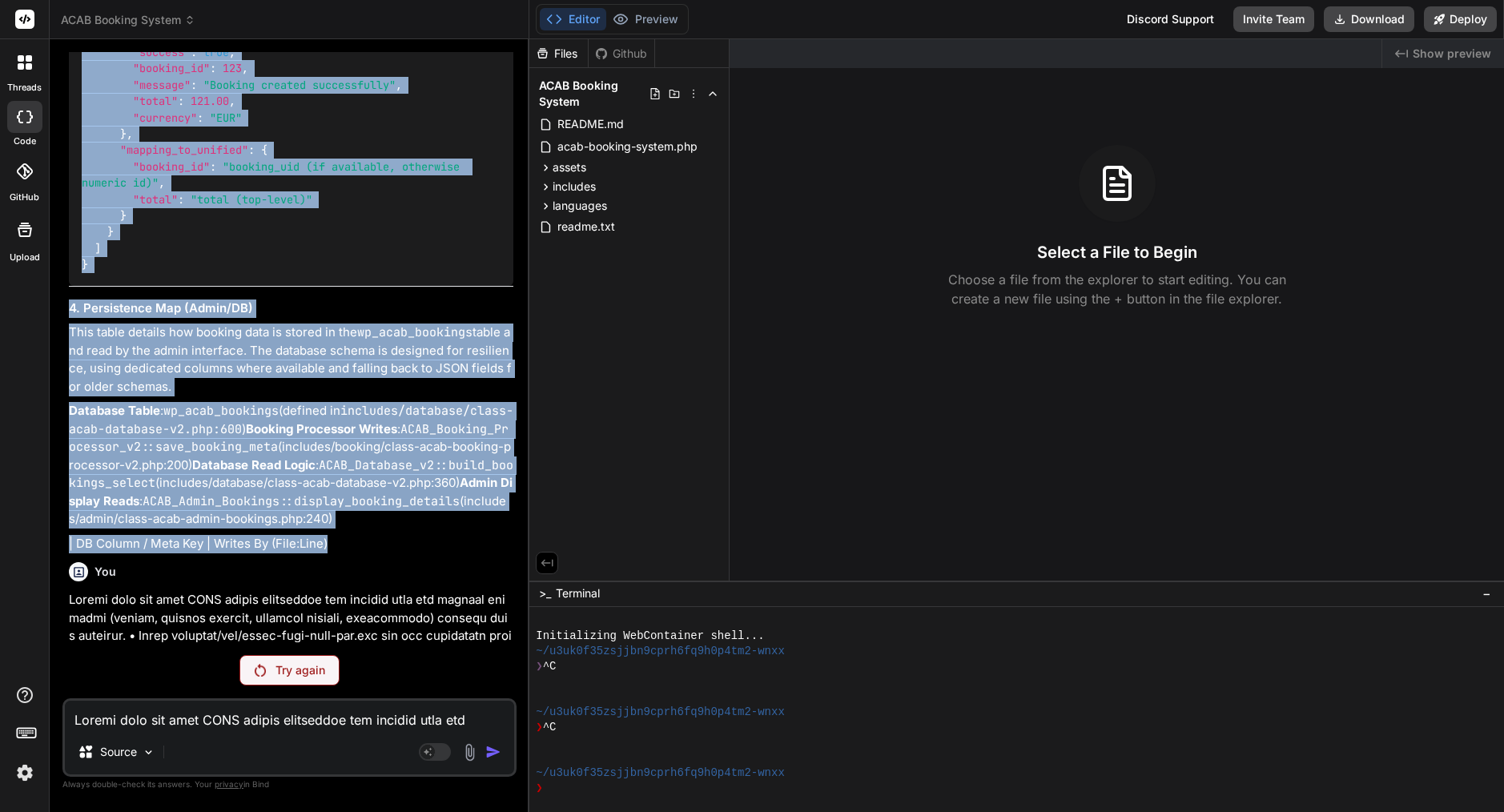
drag, startPoint x: 96, startPoint y: 138, endPoint x: 356, endPoint y: 330, distance: 323.2
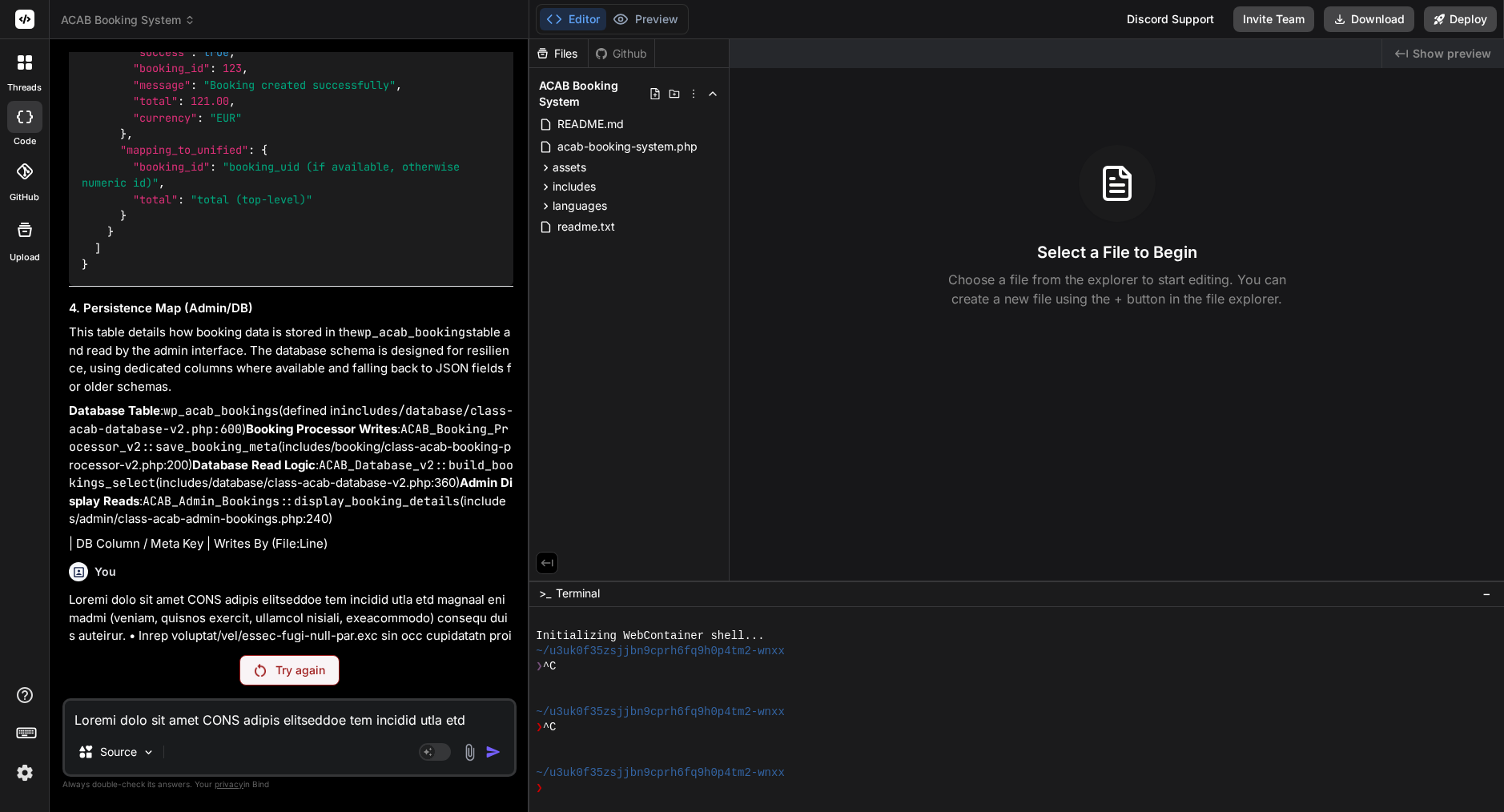
click at [342, 591] on p at bounding box center [291, 726] width 445 height 271
click at [420, 739] on div "Source" at bounding box center [289, 754] width 449 height 38
click at [425, 751] on icon at bounding box center [427, 751] width 8 height 8
click at [313, 667] on p "Try again" at bounding box center [300, 670] width 50 height 16
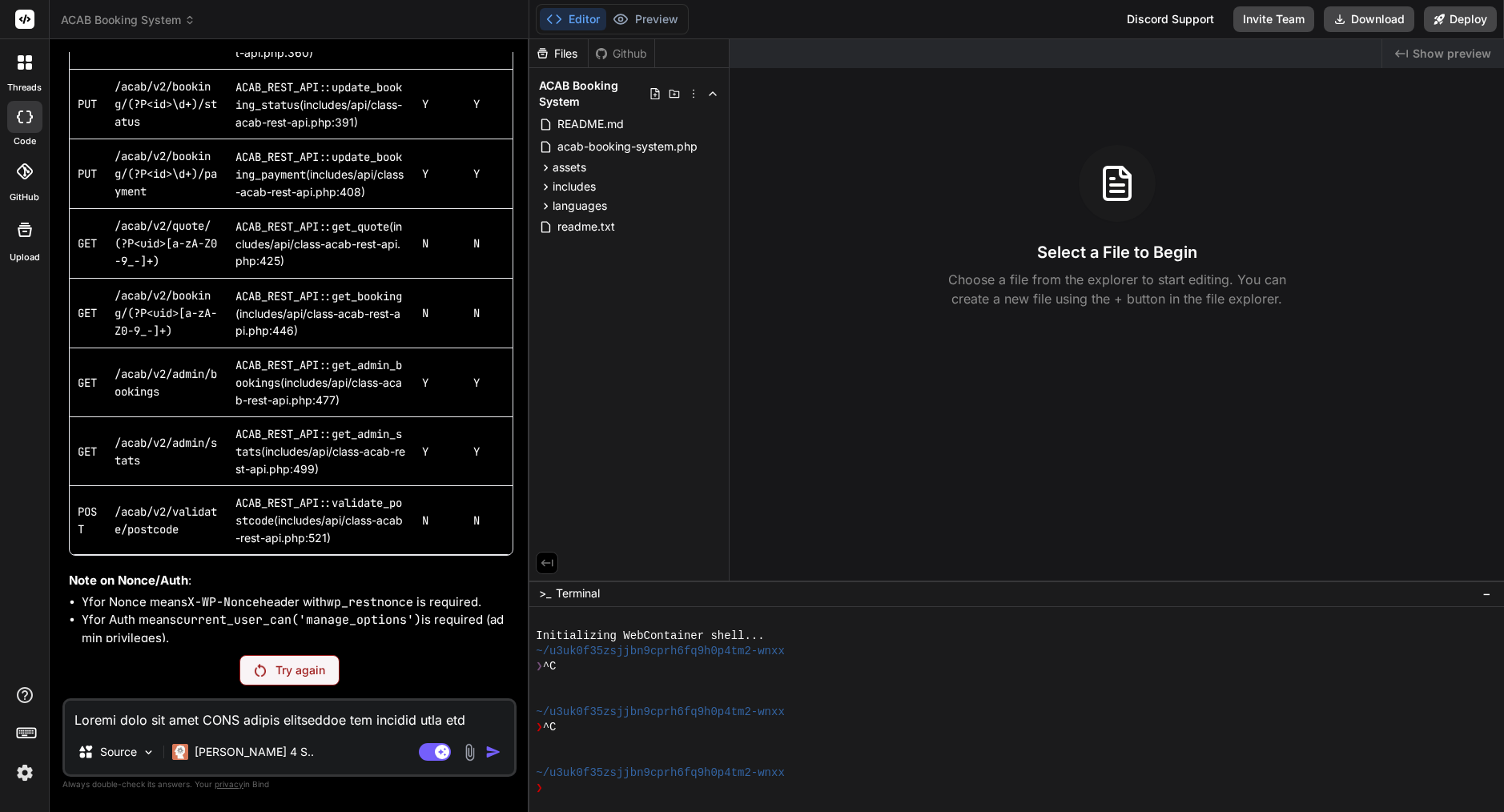
scroll to position [19692, 0]
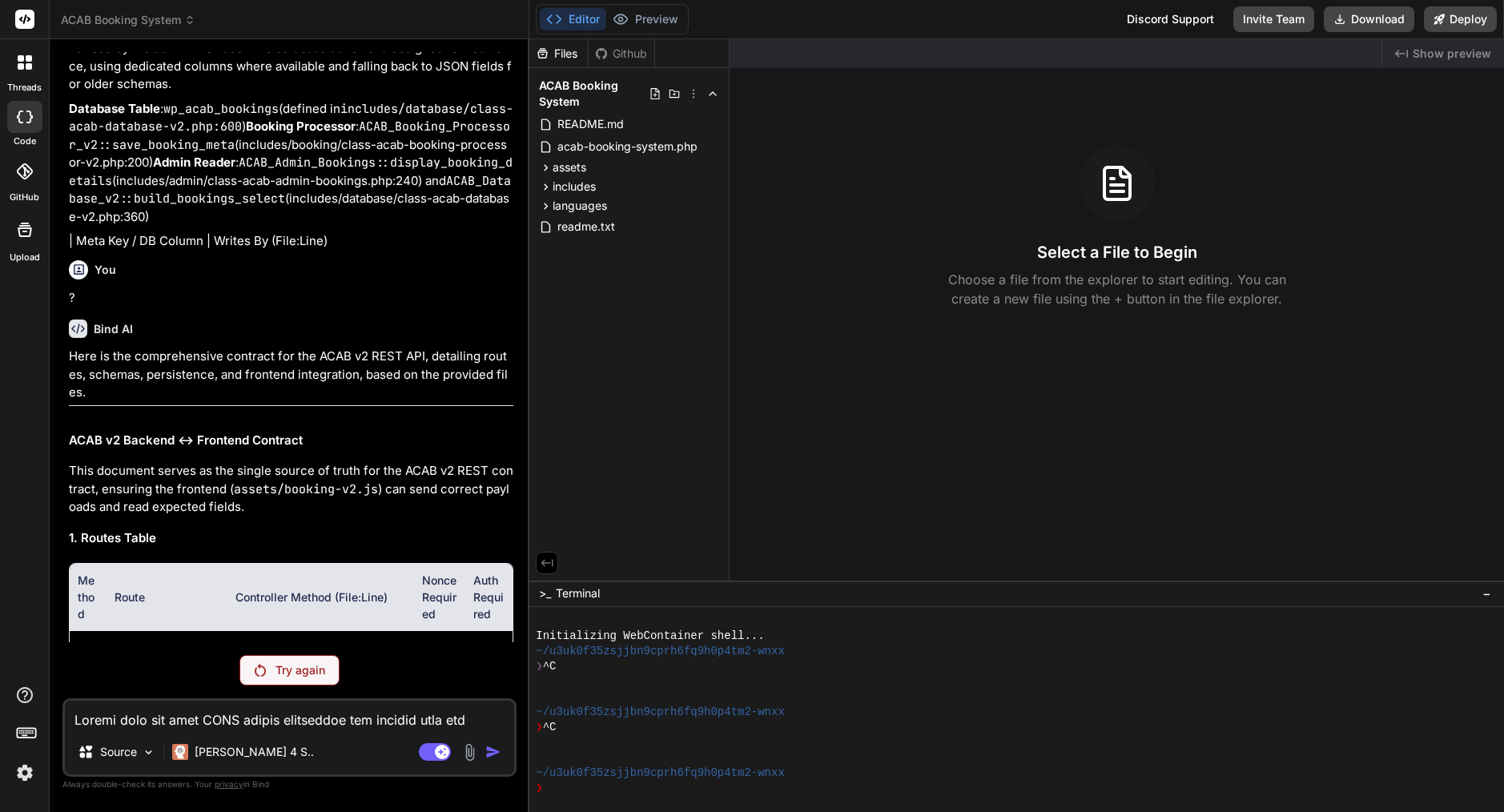
click at [313, 667] on p "Try again" at bounding box center [300, 670] width 50 height 16
click at [309, 677] on p "Try again" at bounding box center [300, 670] width 50 height 16
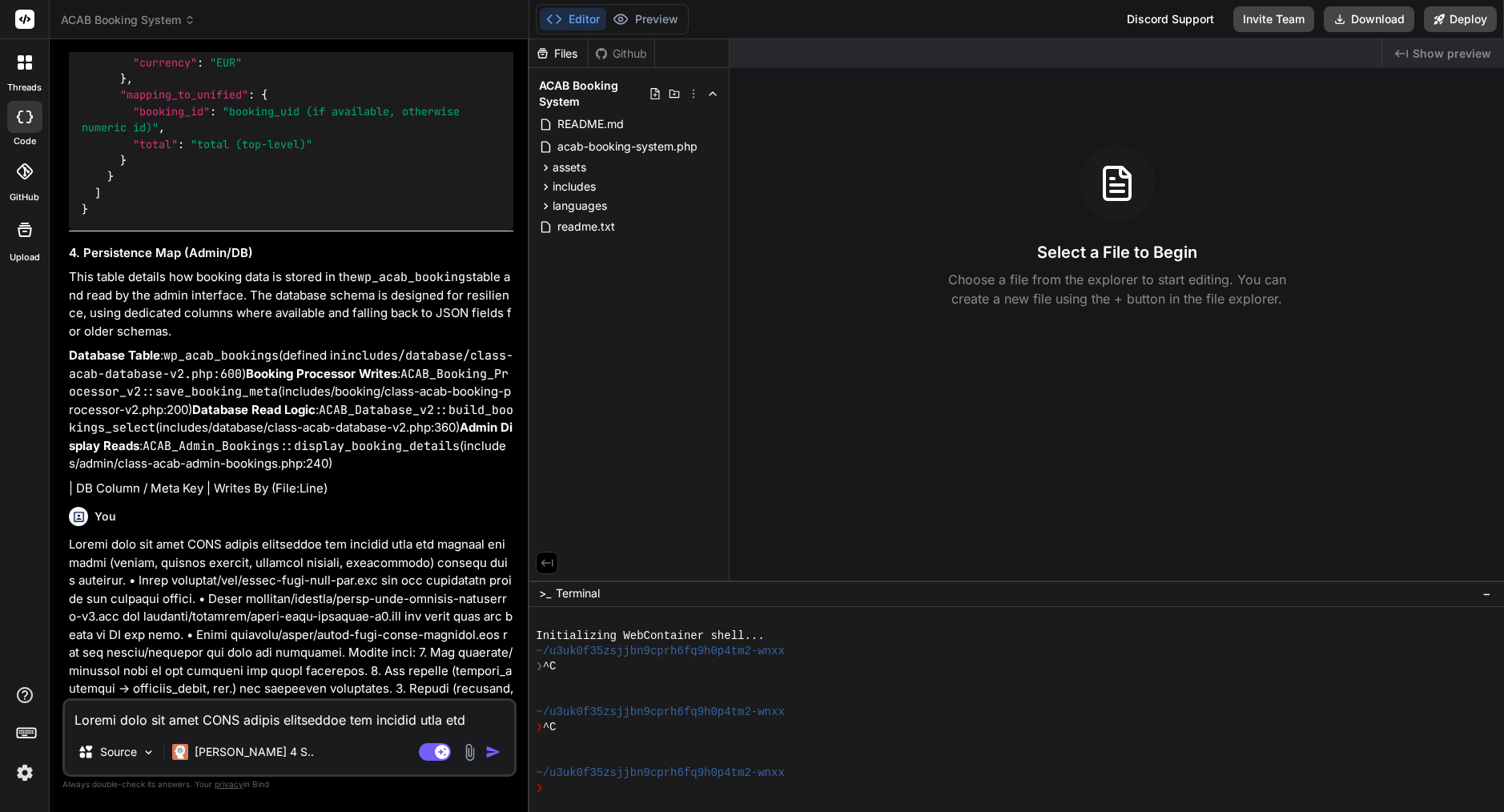
type textarea "x"
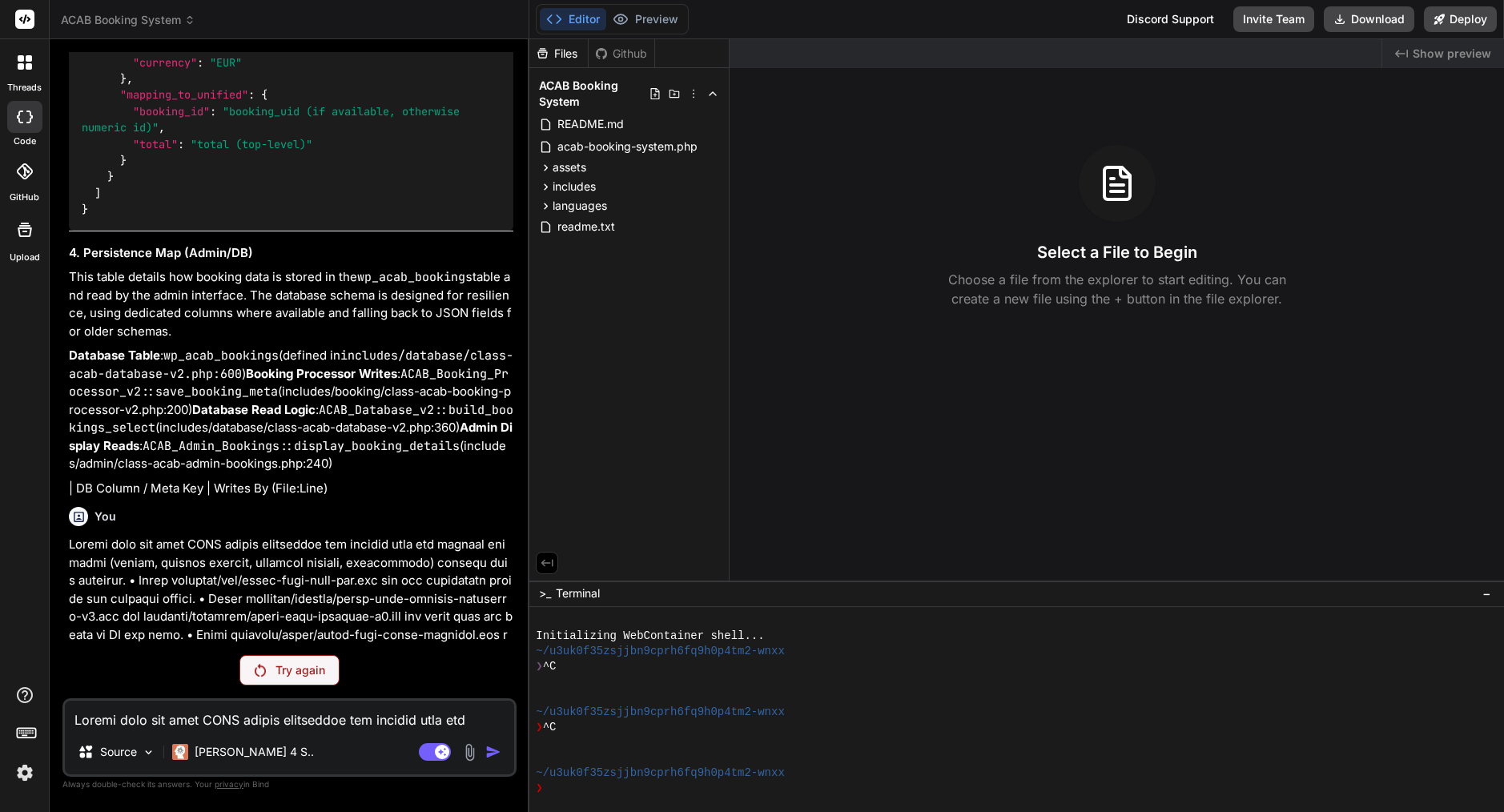
scroll to position [19692, 0]
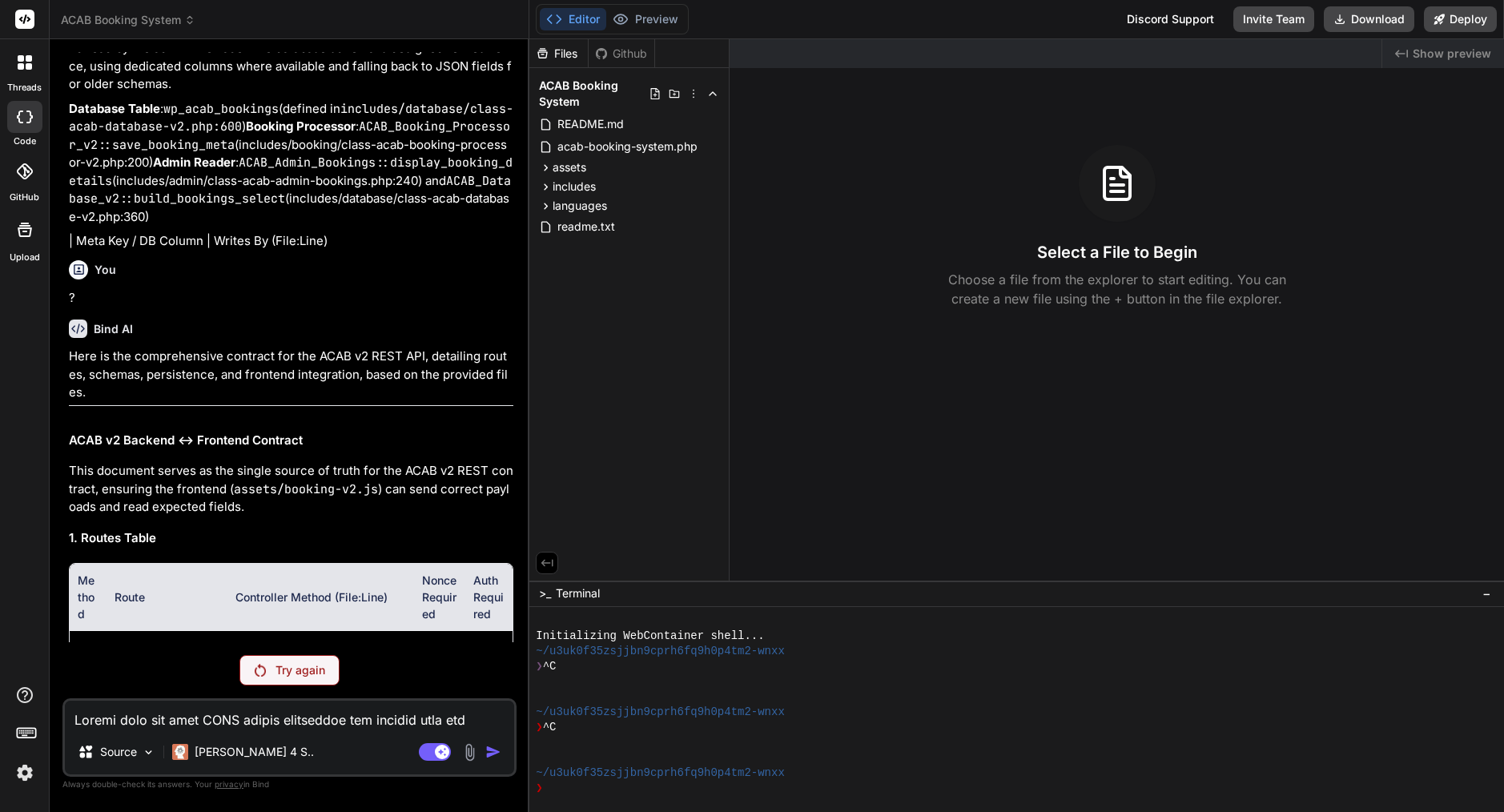
click at [25, 773] on img at bounding box center [25, 772] width 27 height 27
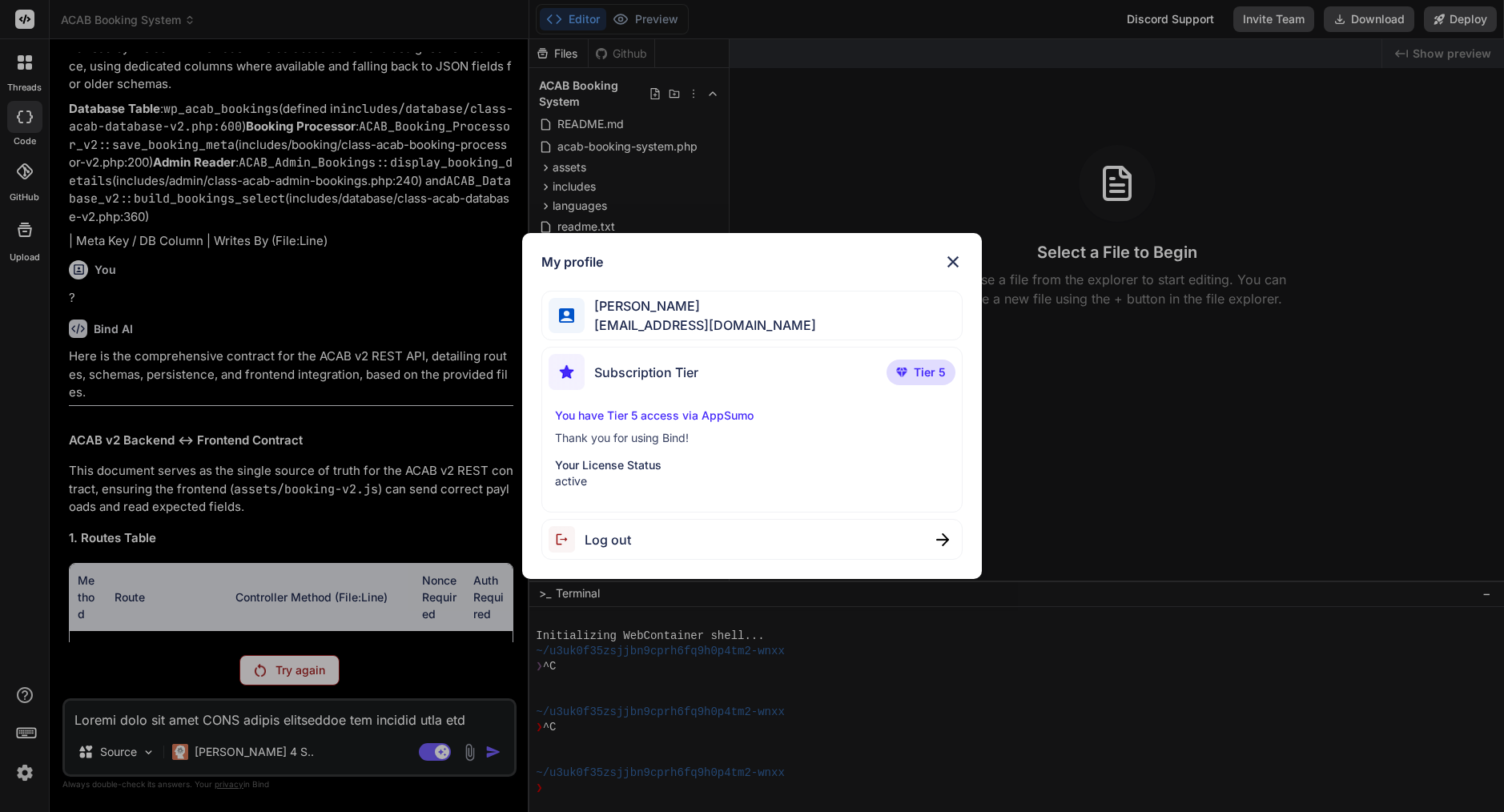
click at [273, 726] on div "My profile Arkaiusz Wiatr areknl1985@gmail.com Subscription Tier Tier 5 You hav…" at bounding box center [752, 406] width 1504 height 812
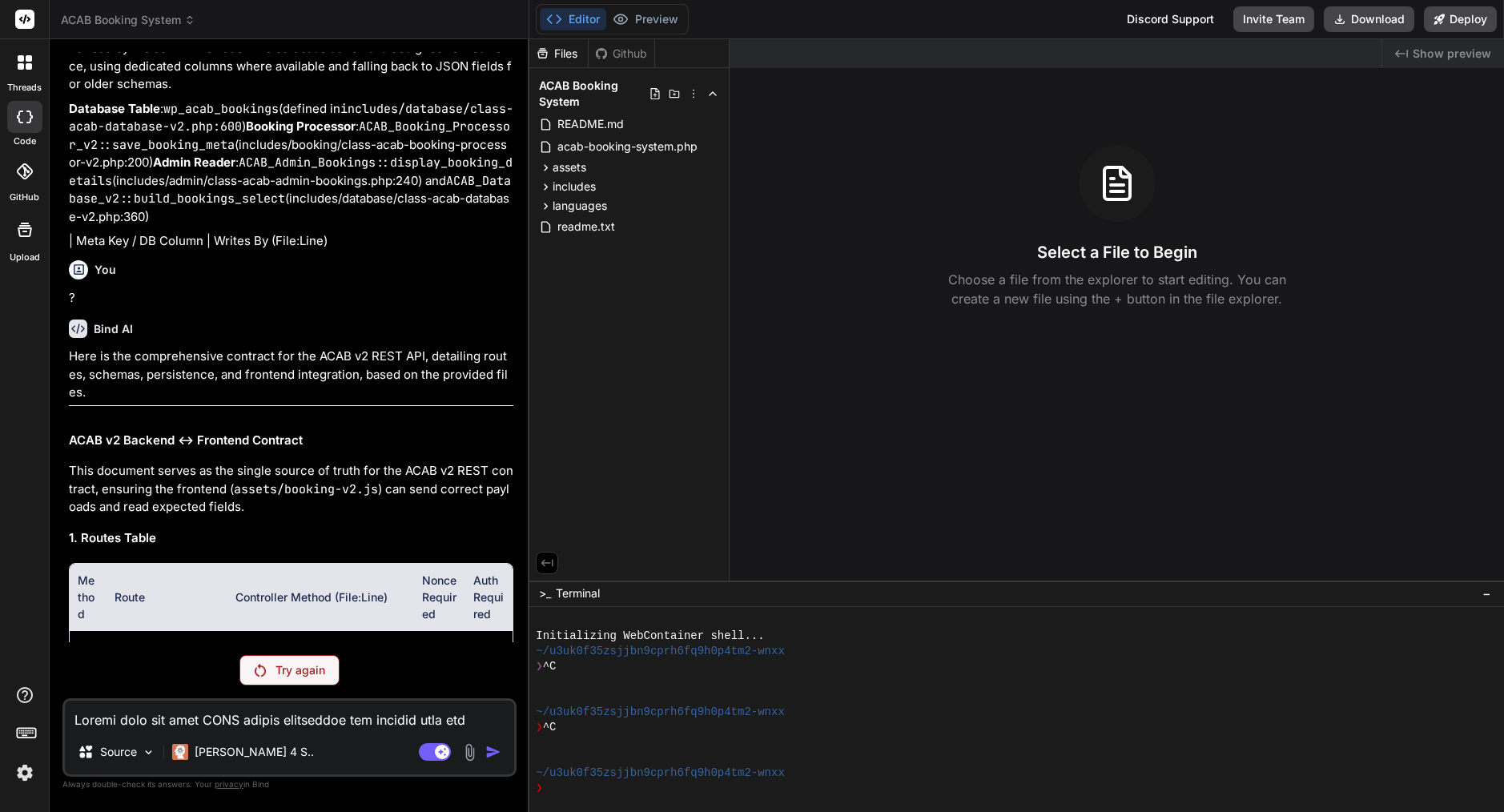
click at [272, 723] on textarea at bounding box center [289, 715] width 449 height 29
type textarea "m"
type textarea "x"
type textarea "mn"
type textarea "x"
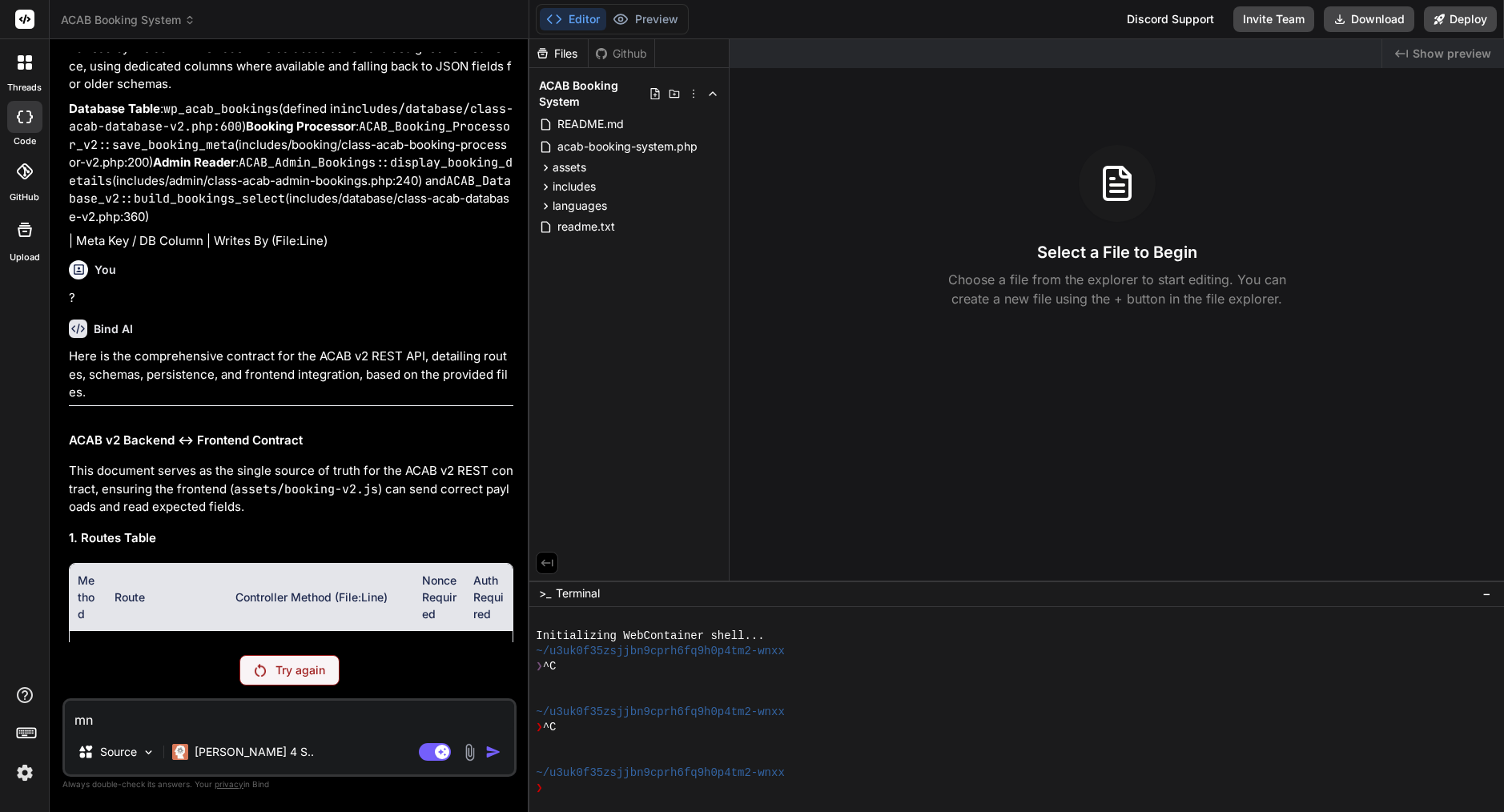
type textarea "mnm"
type textarea "x"
type textarea "mnmn"
type textarea "x"
type textarea "mnmnm"
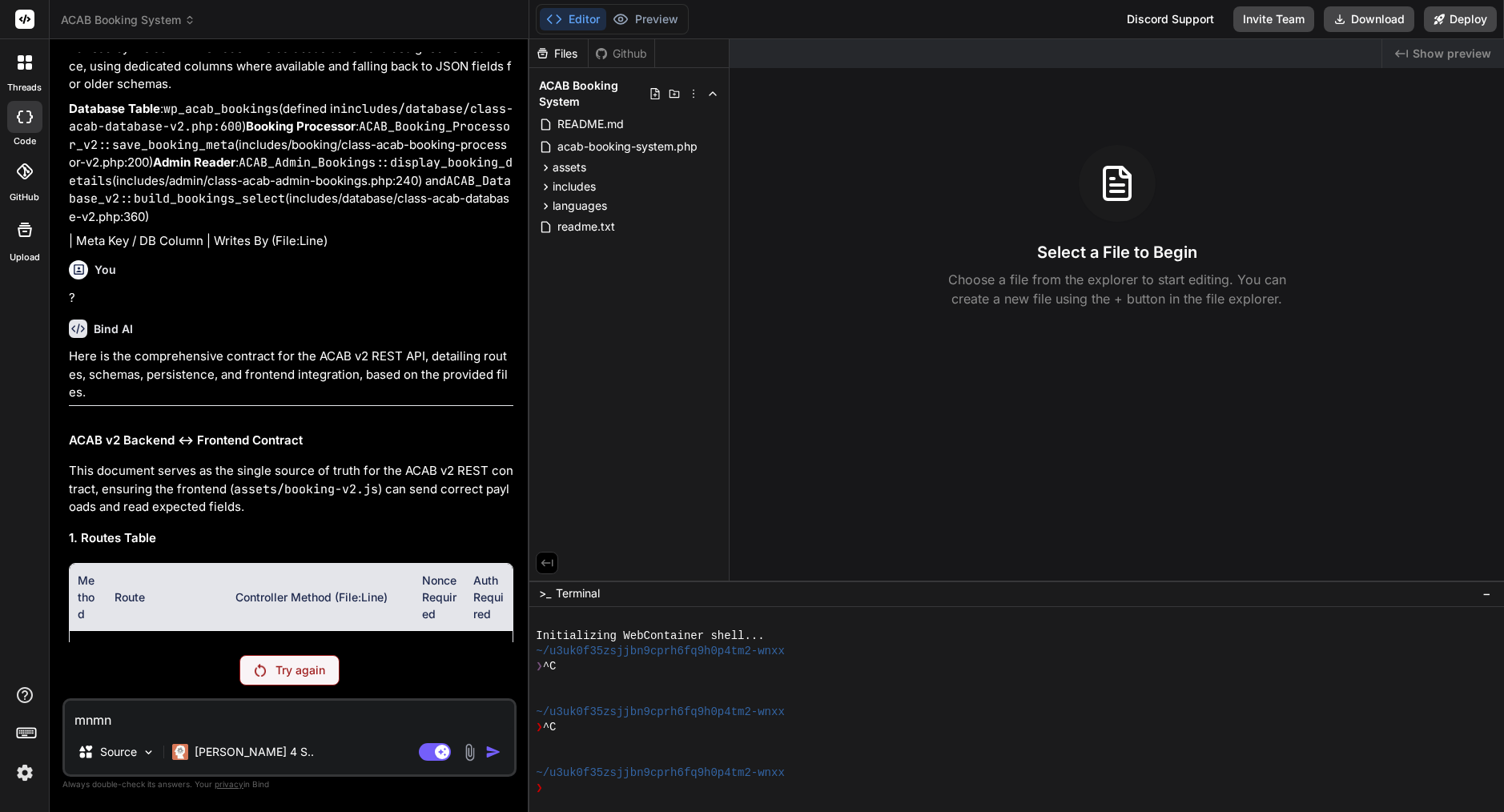
type textarea "x"
type textarea "mnmnm,"
type textarea "x"
type textarea "mnmnm,"
click at [116, 717] on textarea "mnmnm," at bounding box center [289, 715] width 449 height 29
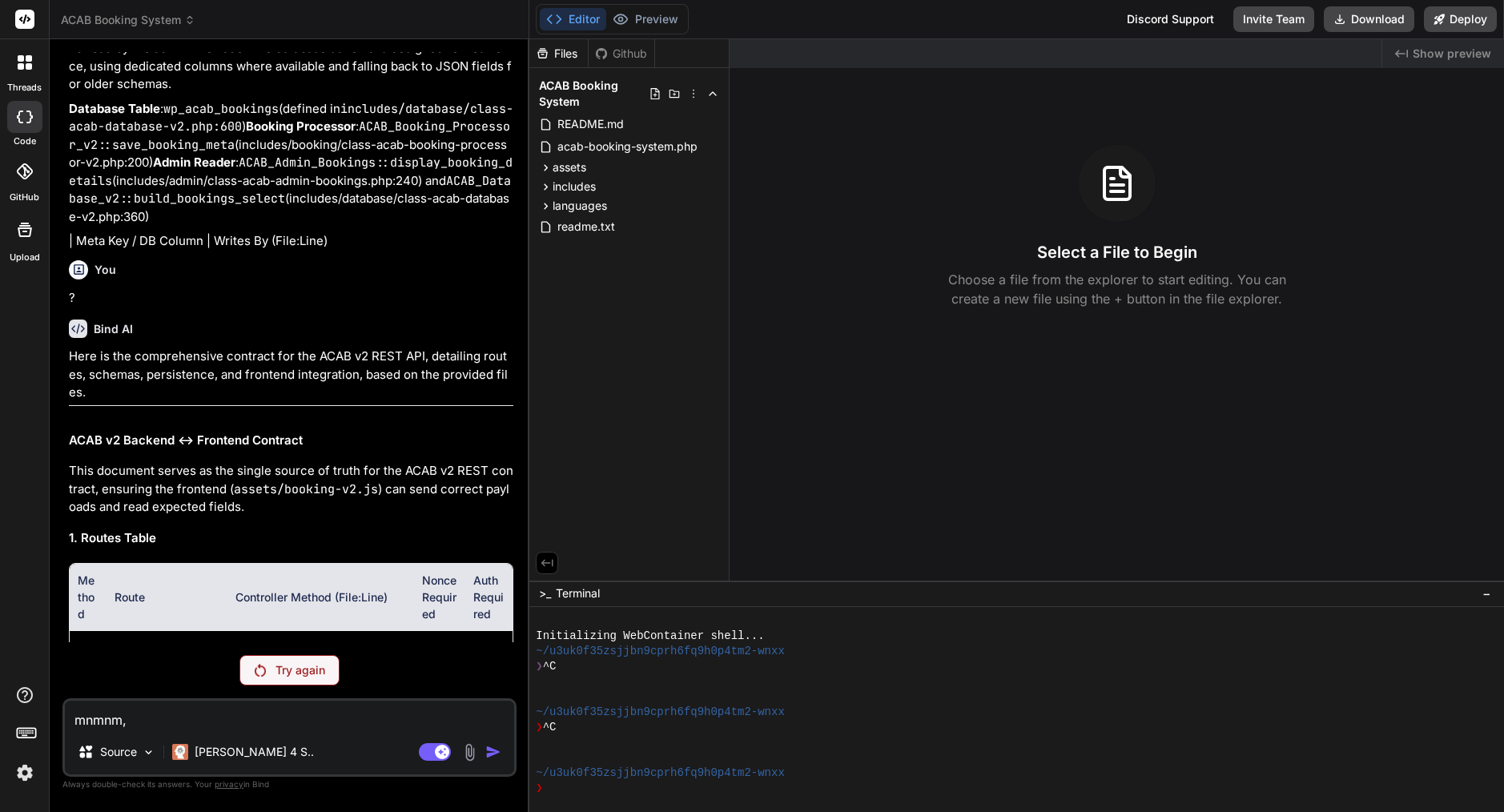
click at [116, 717] on textarea "mnmnm," at bounding box center [289, 715] width 449 height 29
type textarea "x"
click at [225, 756] on p "[PERSON_NAME] 4 S.." at bounding box center [254, 752] width 120 height 16
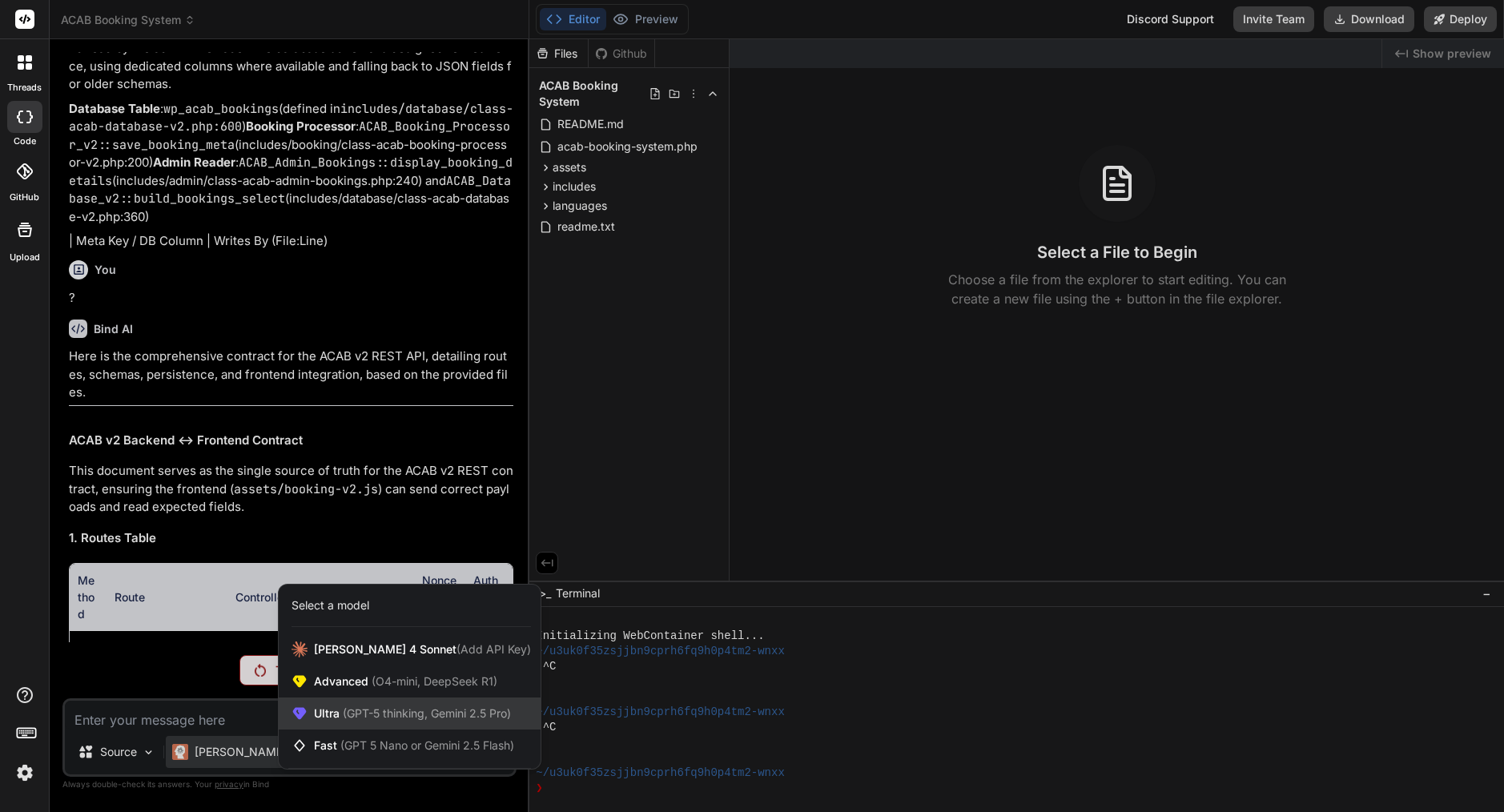
click at [346, 711] on span "(GPT-5 thinking, Gemini 2.5 Pro)" at bounding box center [424, 712] width 171 height 13
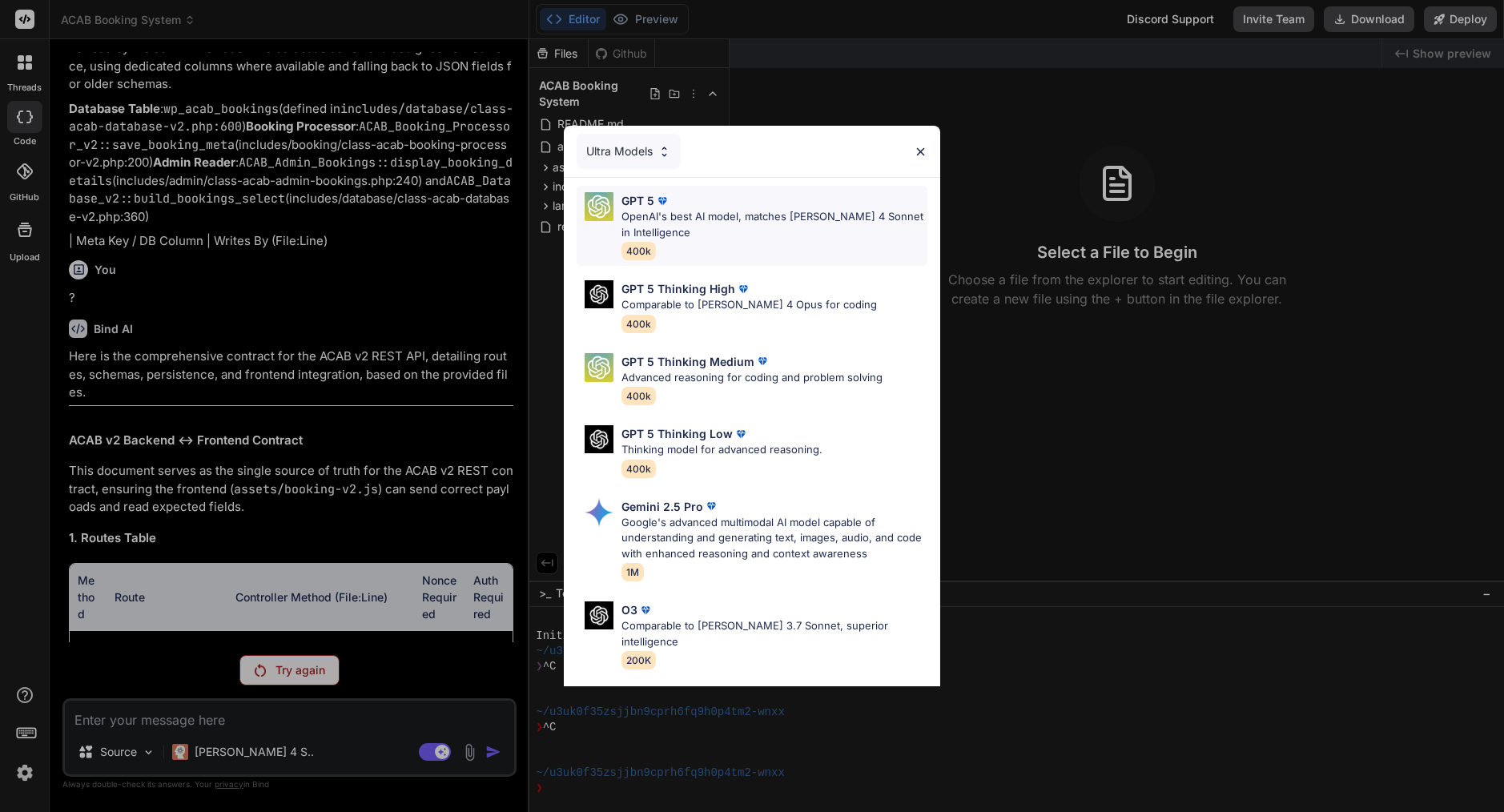
click at [668, 224] on p "OpenAI's best AI model, matches Claude 4 Sonnet in Intelligence" at bounding box center [774, 224] width 306 height 31
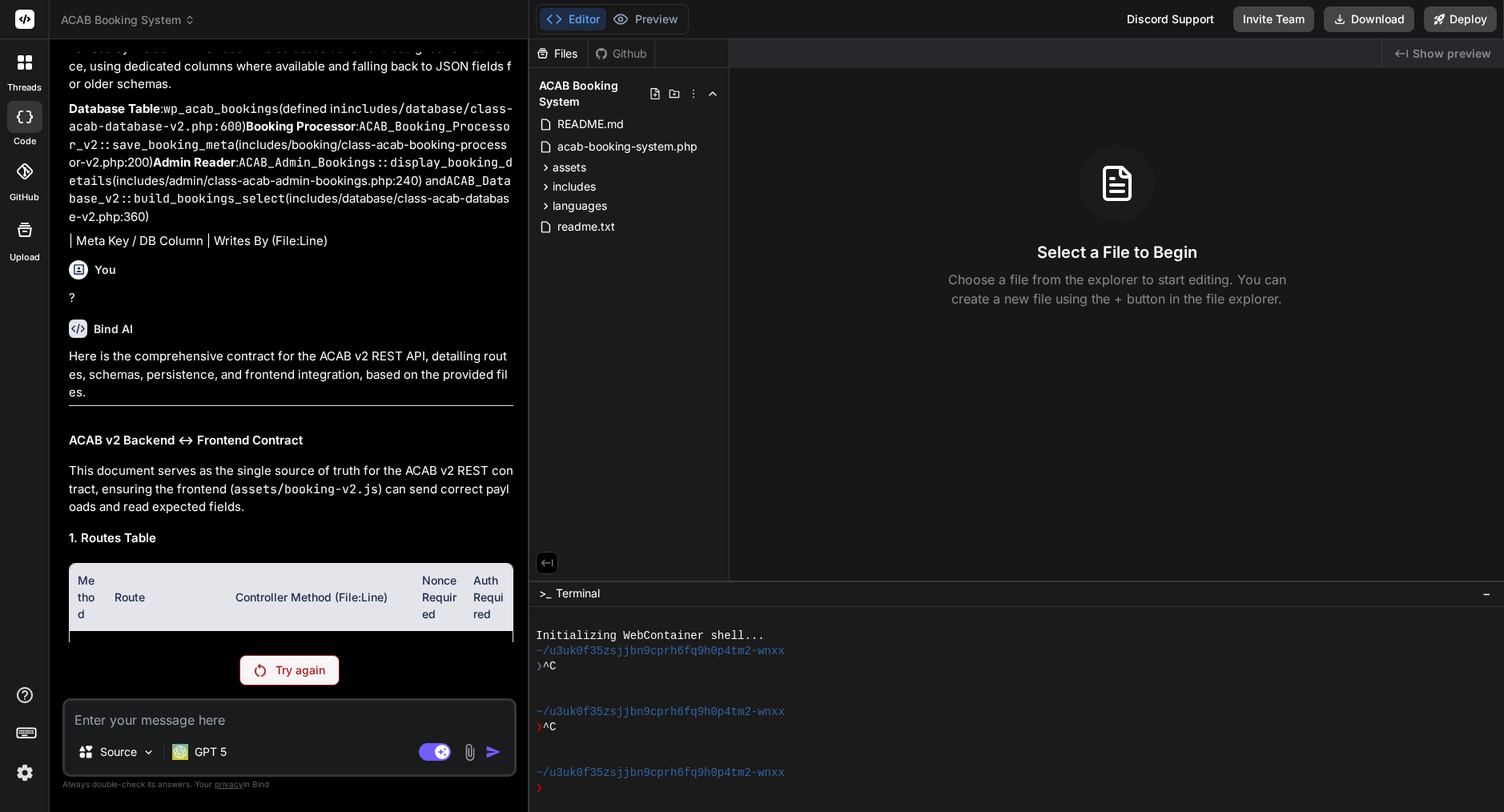
click at [482, 755] on div "Agent Mode. When this toggle is activated, AI automatically makes decisions, re…" at bounding box center [461, 752] width 92 height 19
click at [323, 674] on p "Try again" at bounding box center [300, 670] width 50 height 16
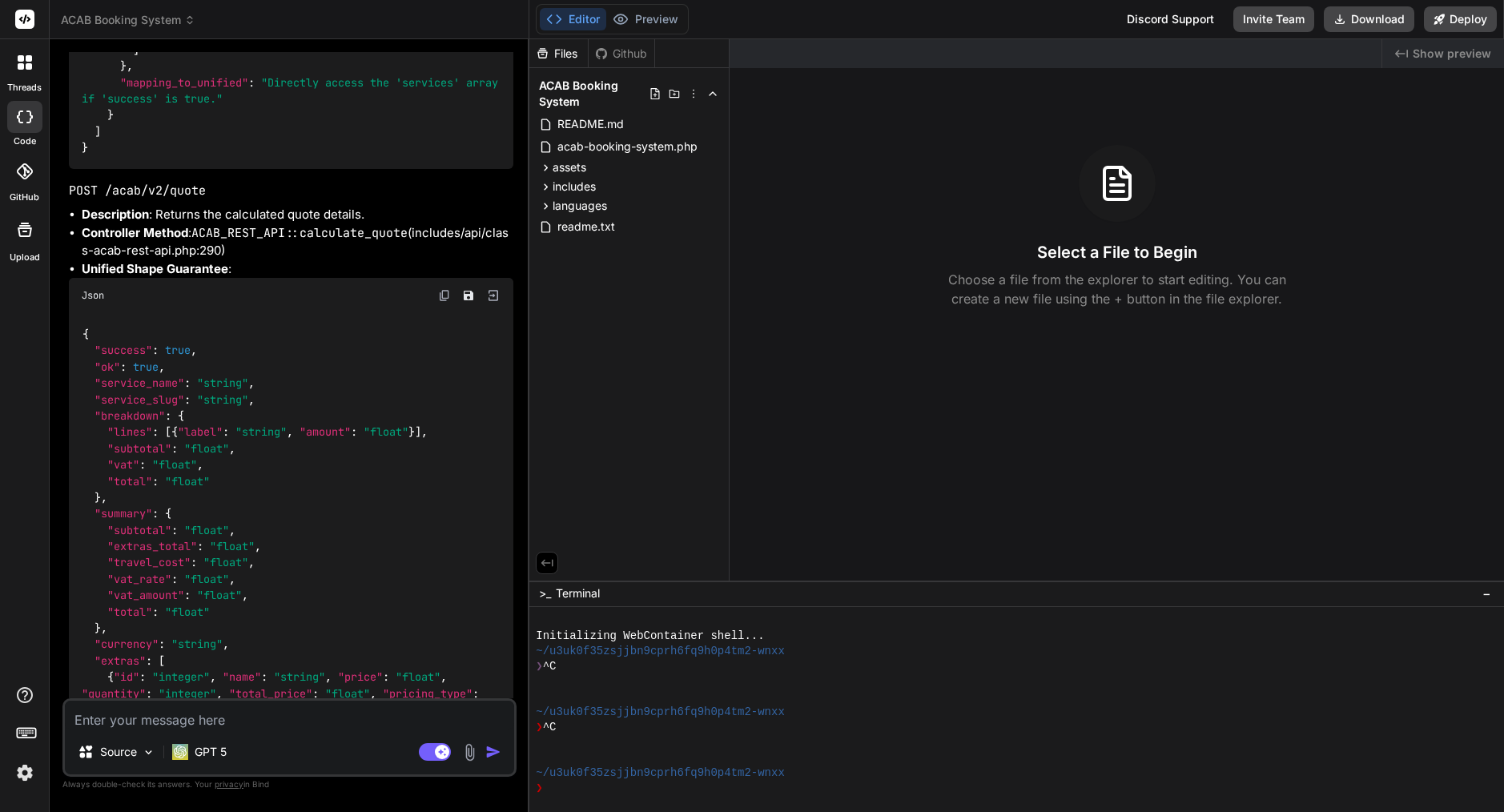
scroll to position [26228, 0]
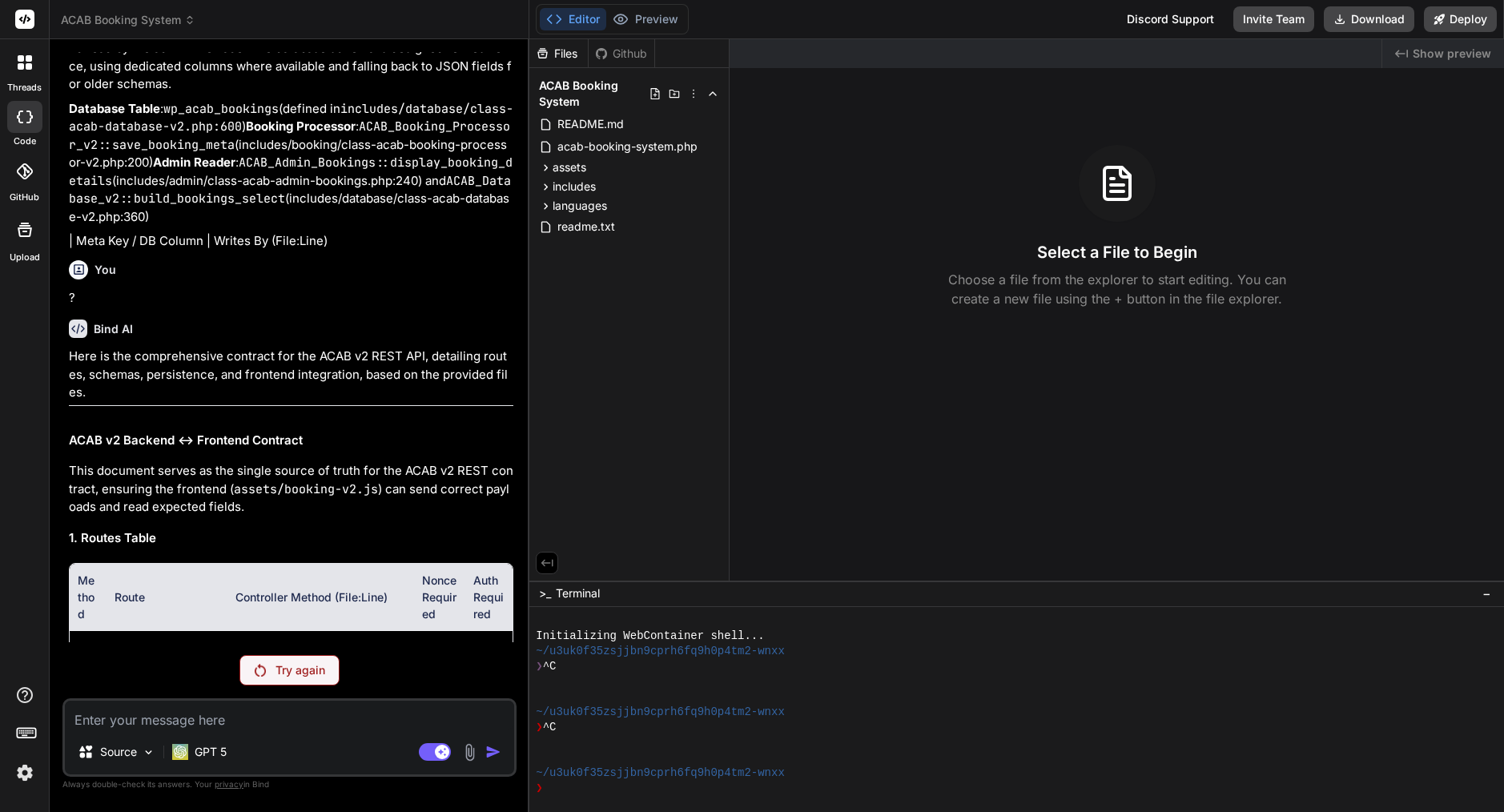
click at [323, 674] on p "Try again" at bounding box center [300, 670] width 50 height 16
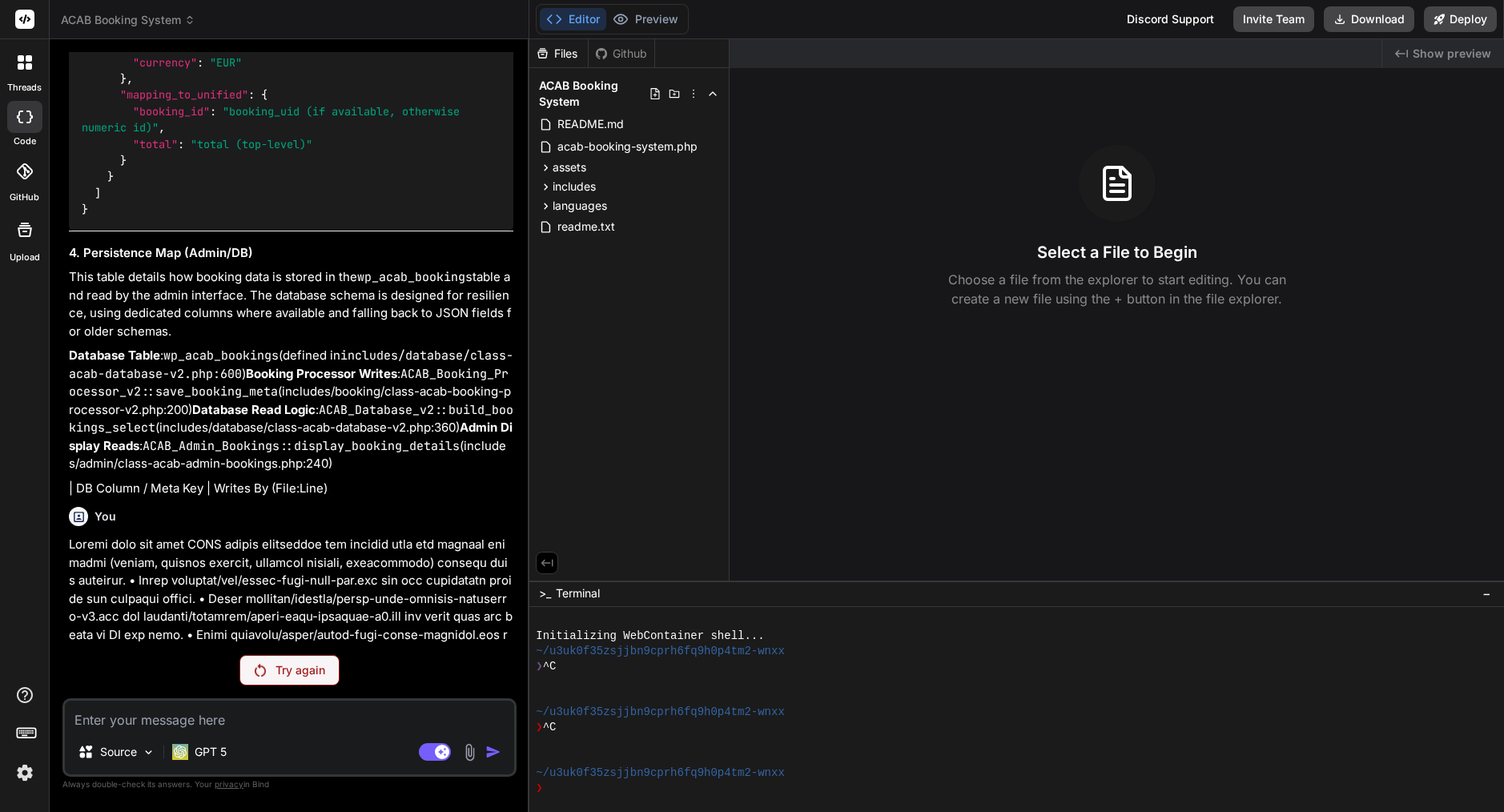
scroll to position [19692, 0]
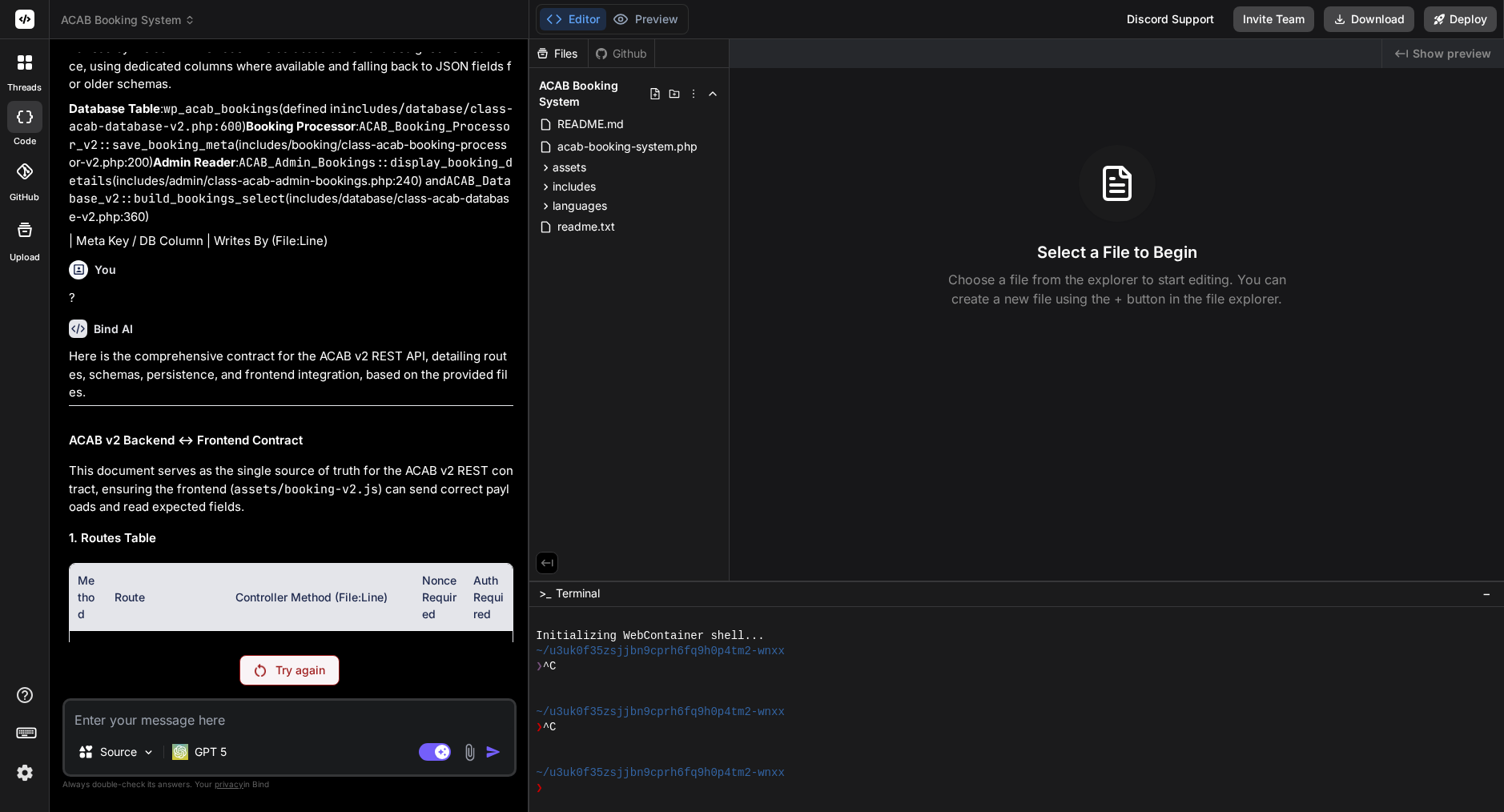
click at [311, 679] on div "Try again" at bounding box center [289, 670] width 100 height 30
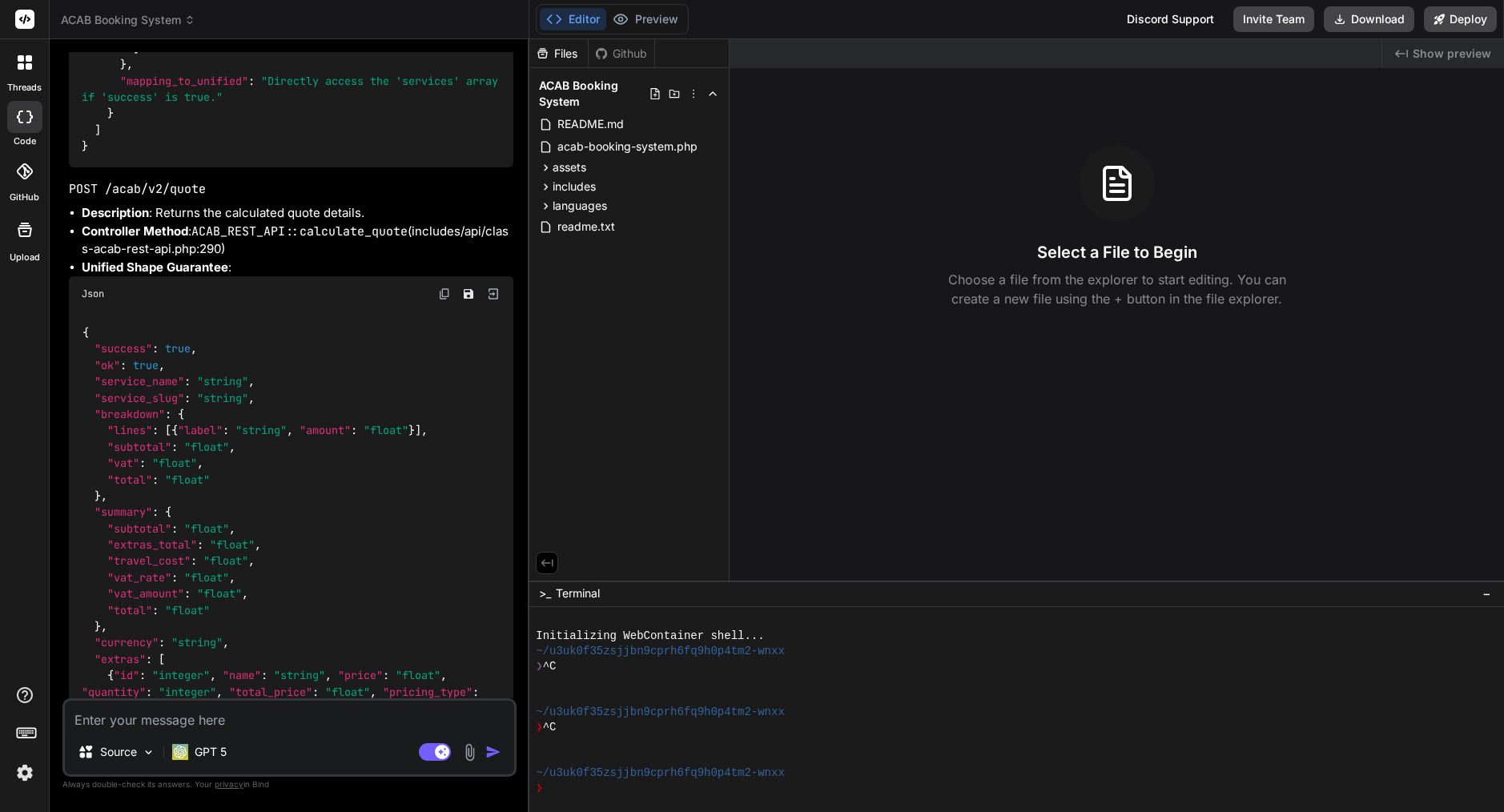
scroll to position [0, 0]
type textarea "x"
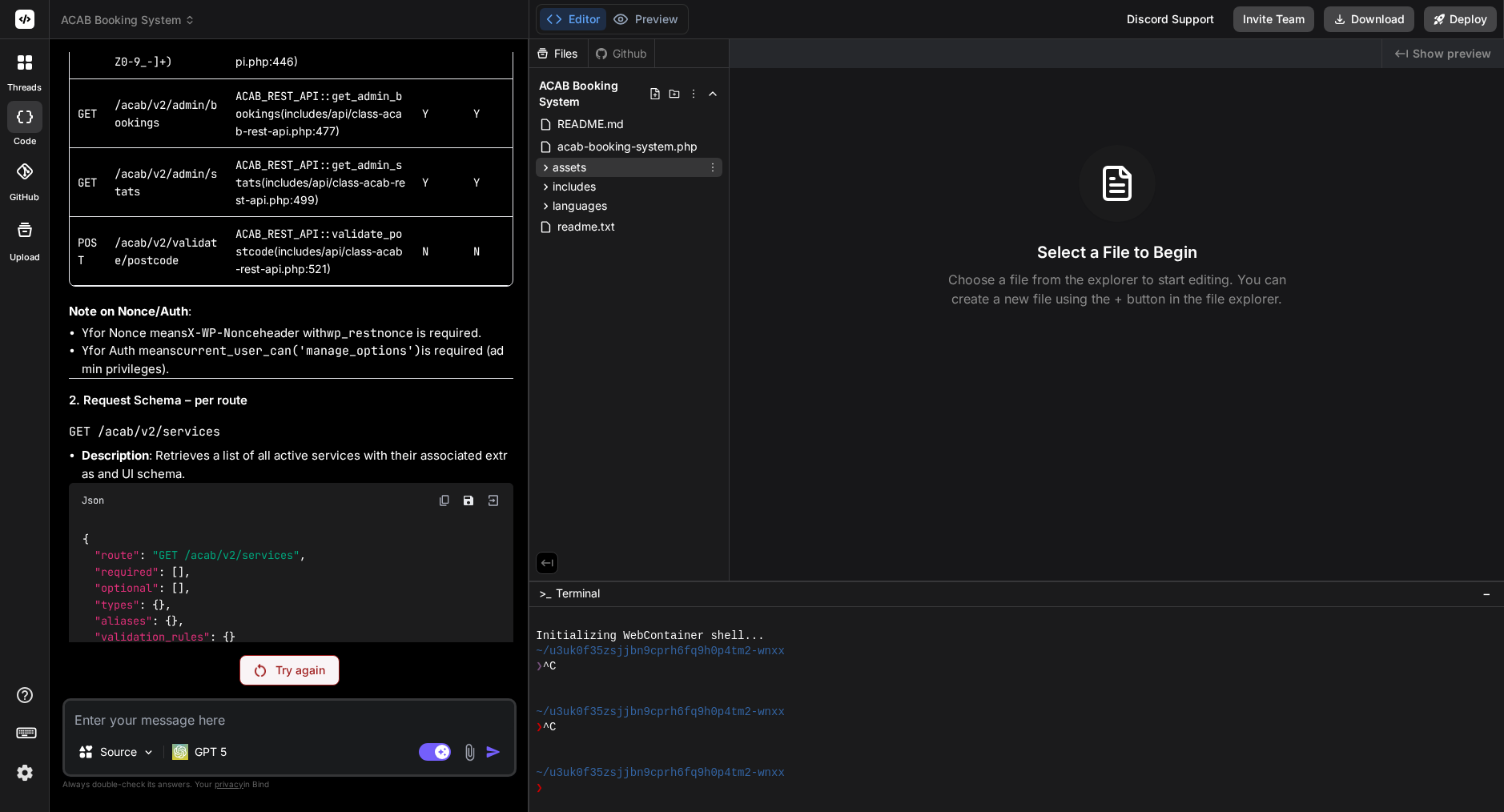
click at [578, 165] on span "assets" at bounding box center [570, 167] width 34 height 16
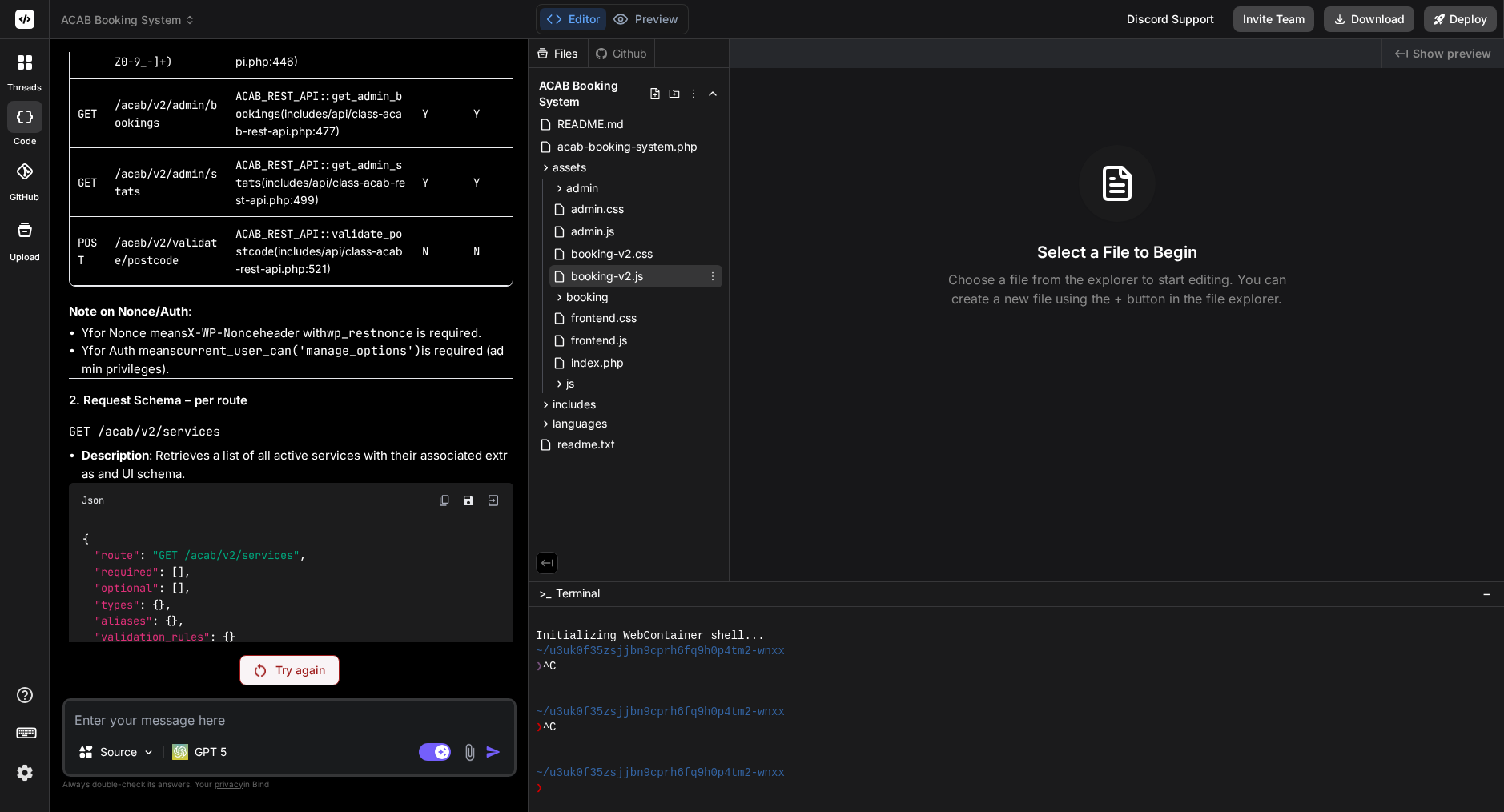
click at [631, 280] on span "booking-v2.js" at bounding box center [607, 276] width 75 height 19
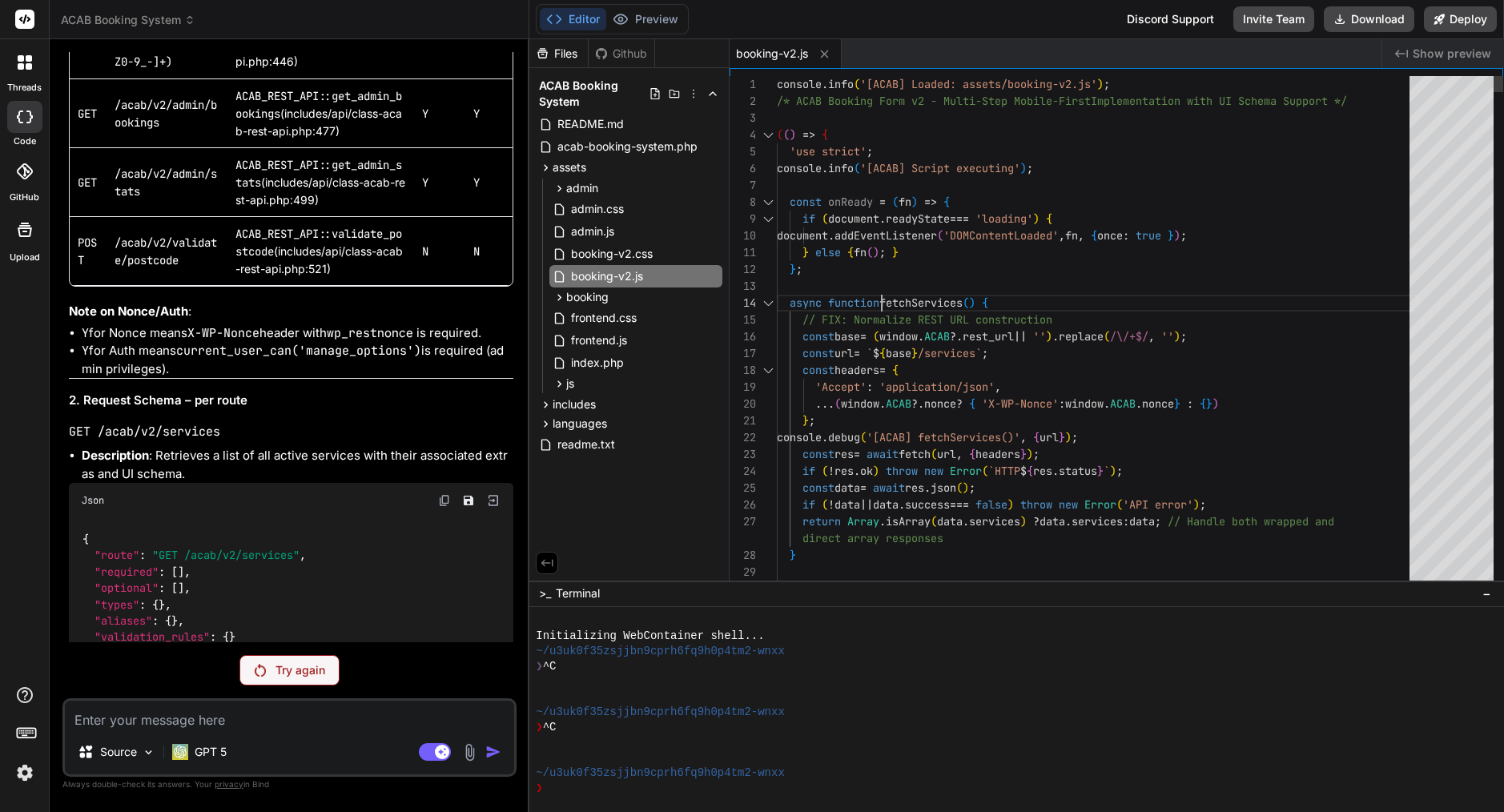
click at [884, 299] on span "fetchServices" at bounding box center [921, 303] width 83 height 14
type textarea "console.info('[ACAB] Loaded: assets/booking-v2.js'); /* ACAB Booking Form v2 - …"
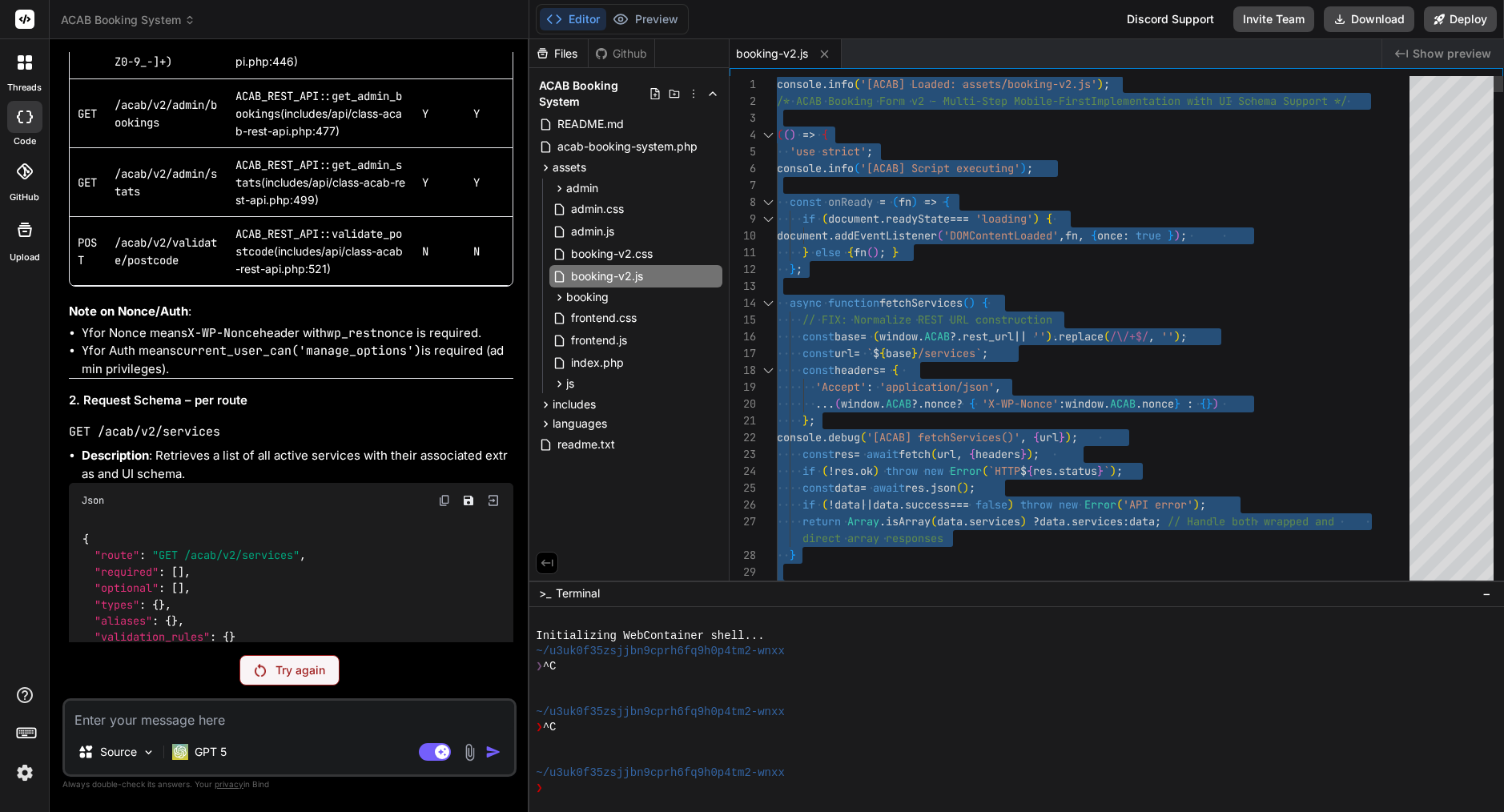
click at [884, 299] on span "fetchServices" at bounding box center [921, 303] width 83 height 14
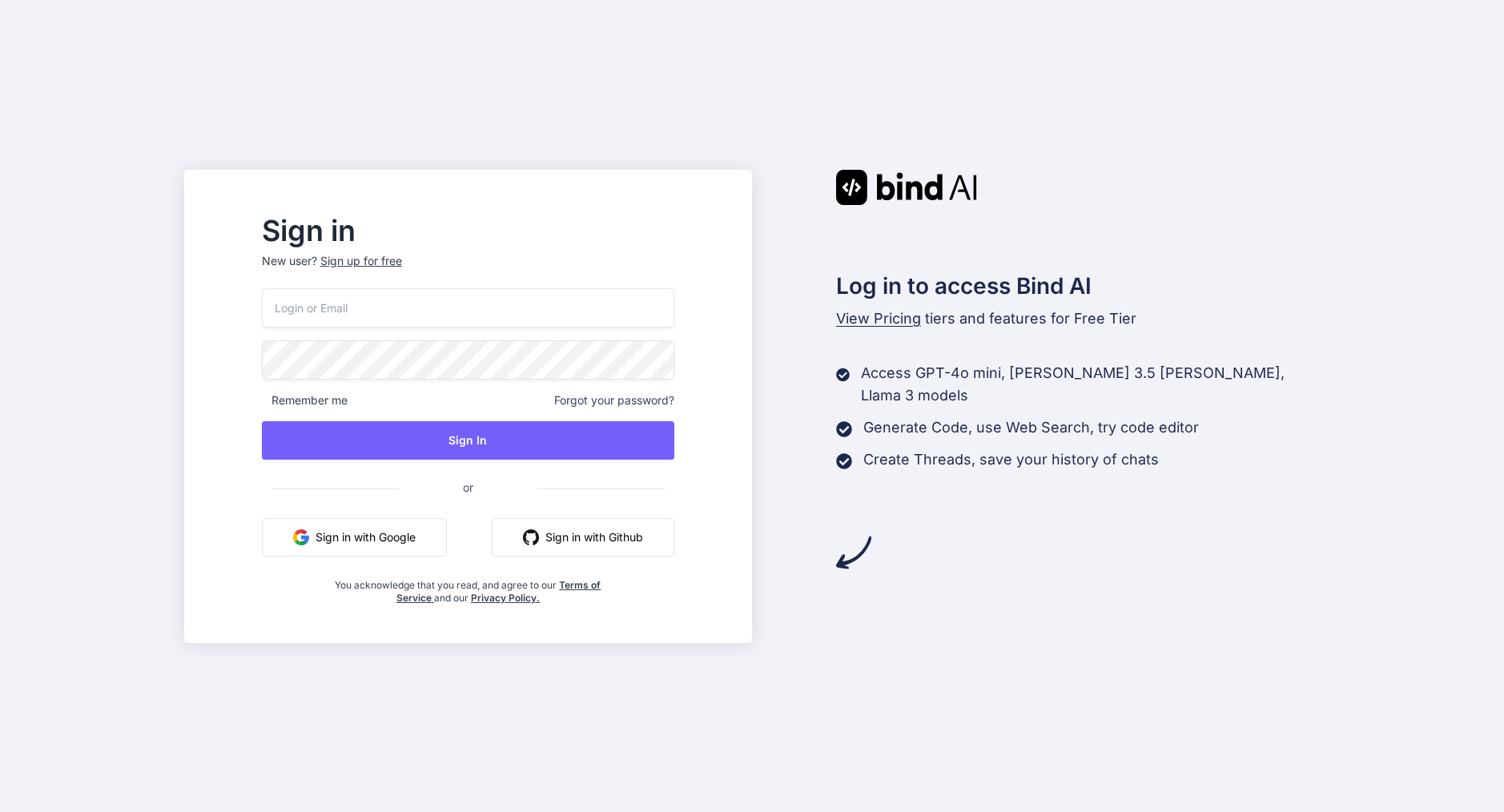
type input "areknl1985@gmail.com"
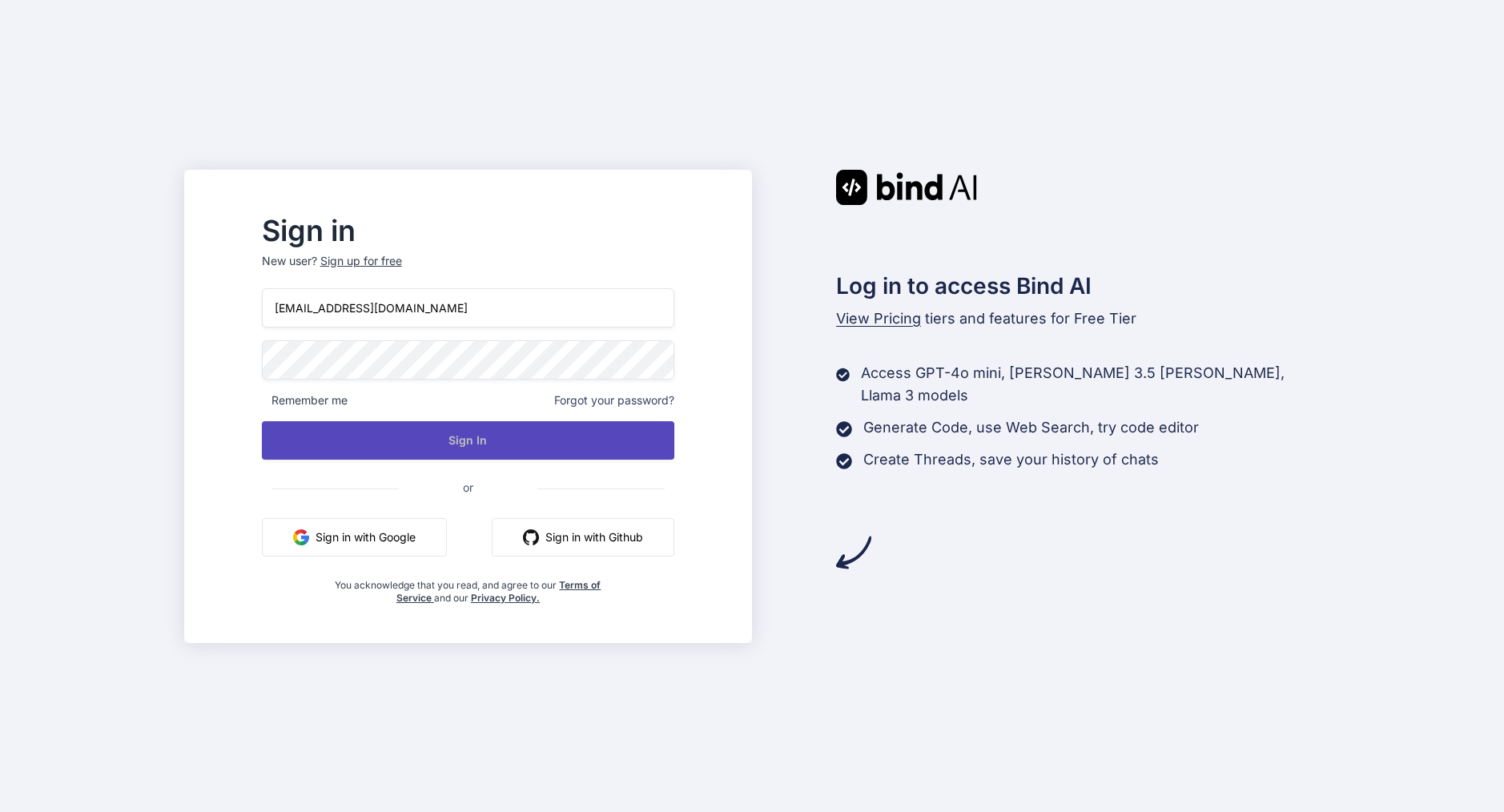
click at [478, 432] on button "Sign In" at bounding box center [469, 440] width 413 height 38
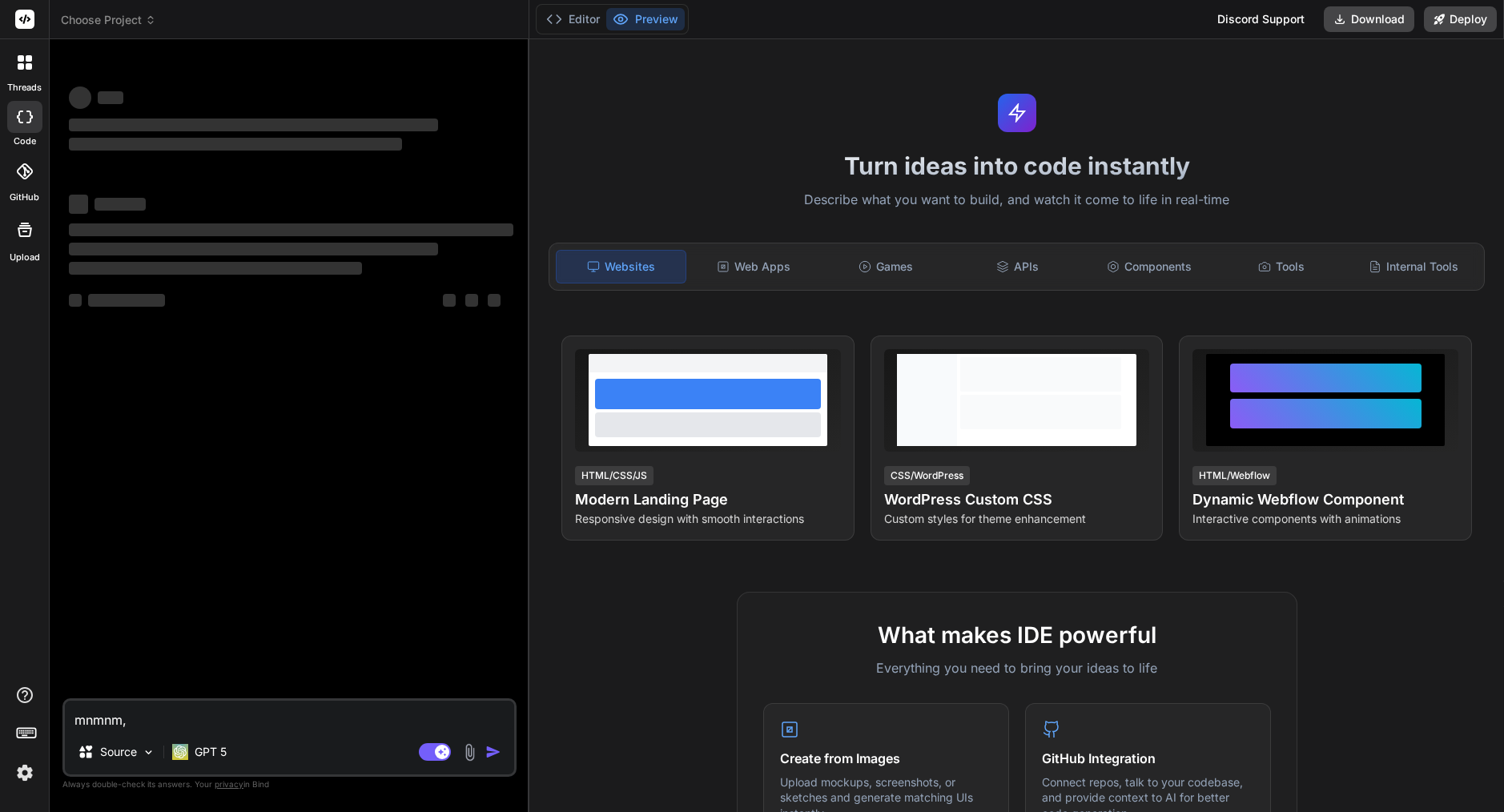
type textarea "x"
click at [115, 715] on textarea "mnmnm," at bounding box center [289, 715] width 449 height 29
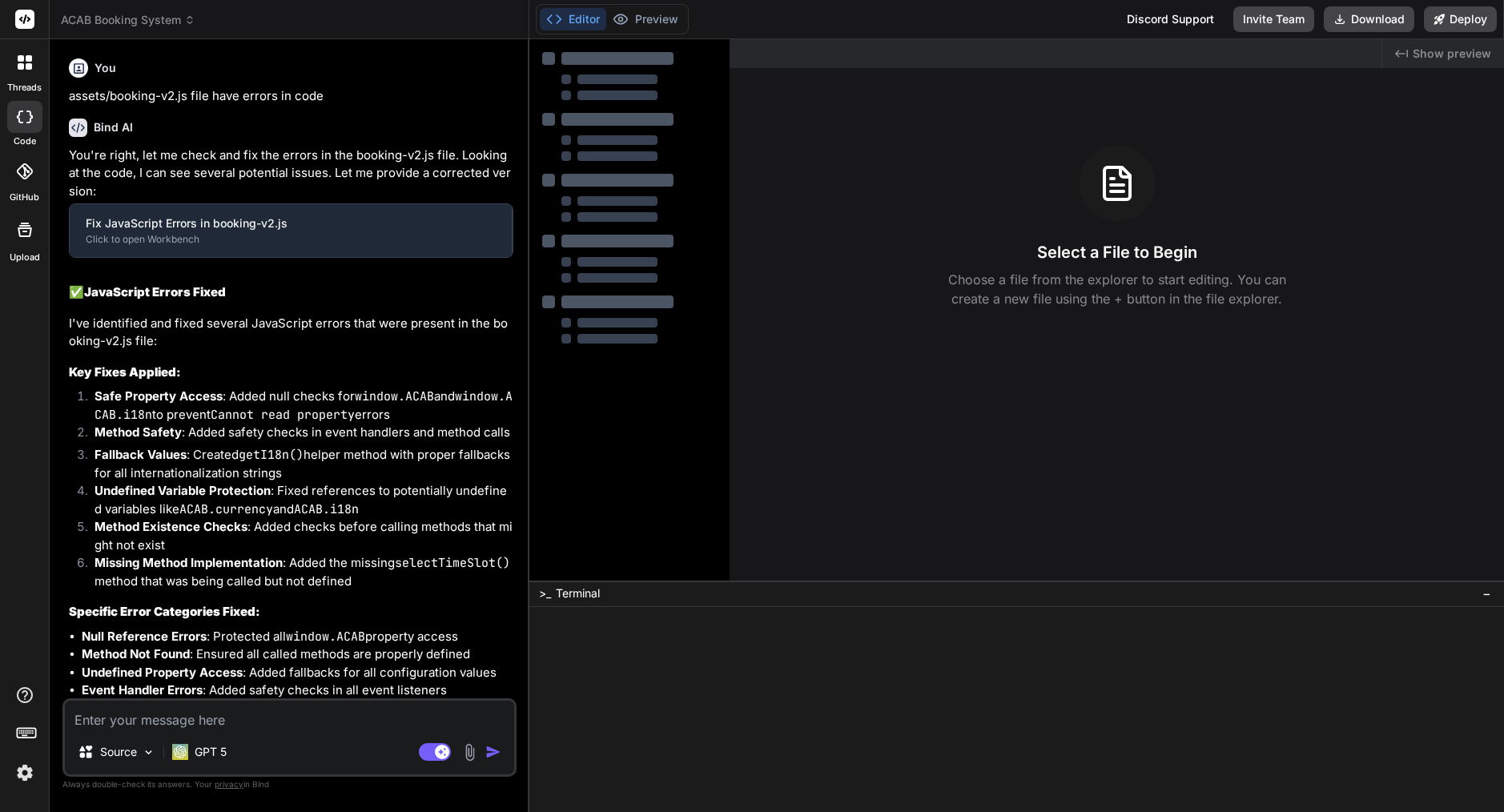
type textarea "x"
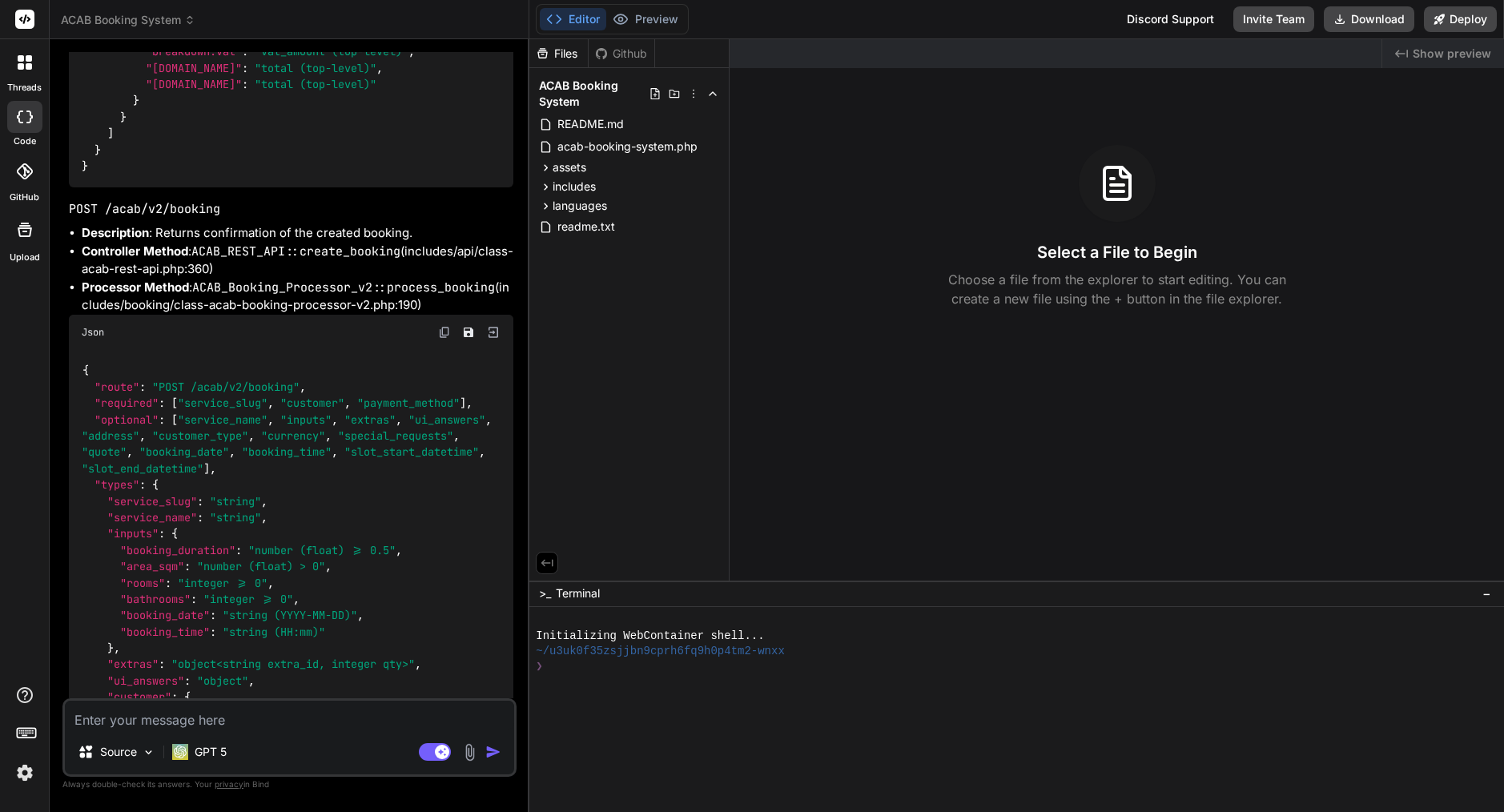
scroll to position [19492, 0]
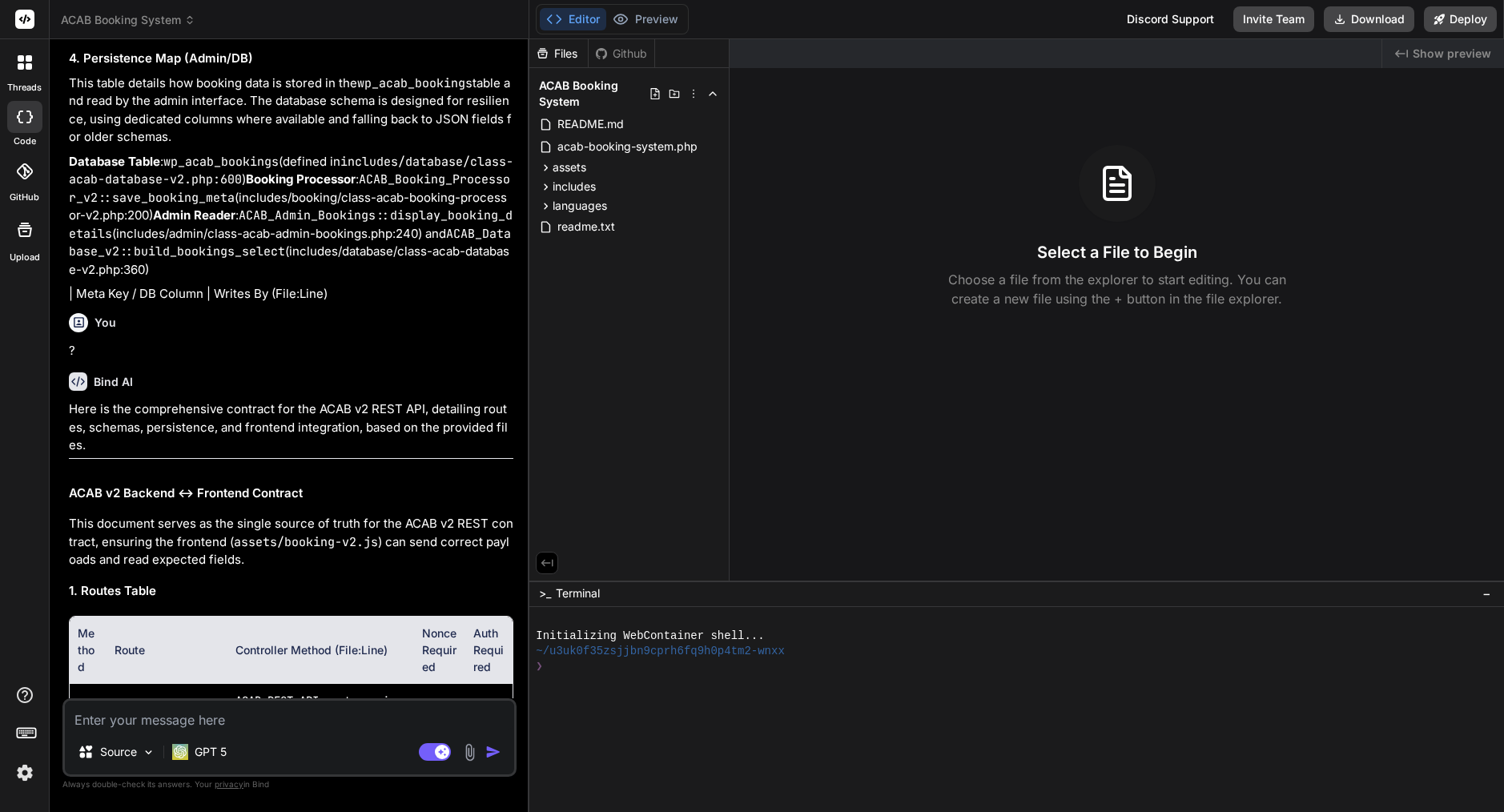
click at [880, 265] on div "Files Github ACAB Booking System README.md acab-booking-system.php assets admin…" at bounding box center [1017, 309] width 974 height 541
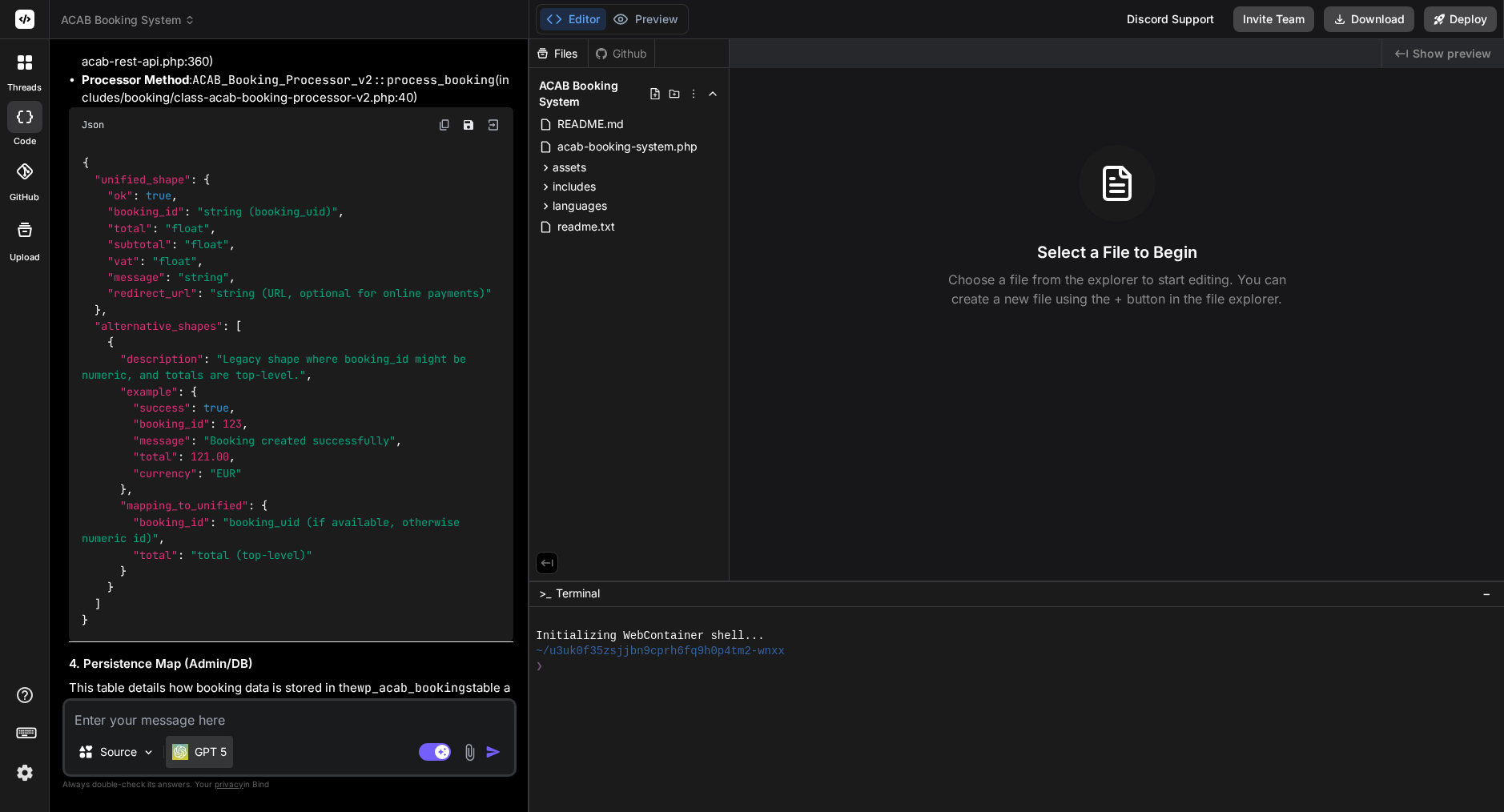
scroll to position [0, 0]
click at [213, 761] on div "GPT 5" at bounding box center [199, 752] width 67 height 32
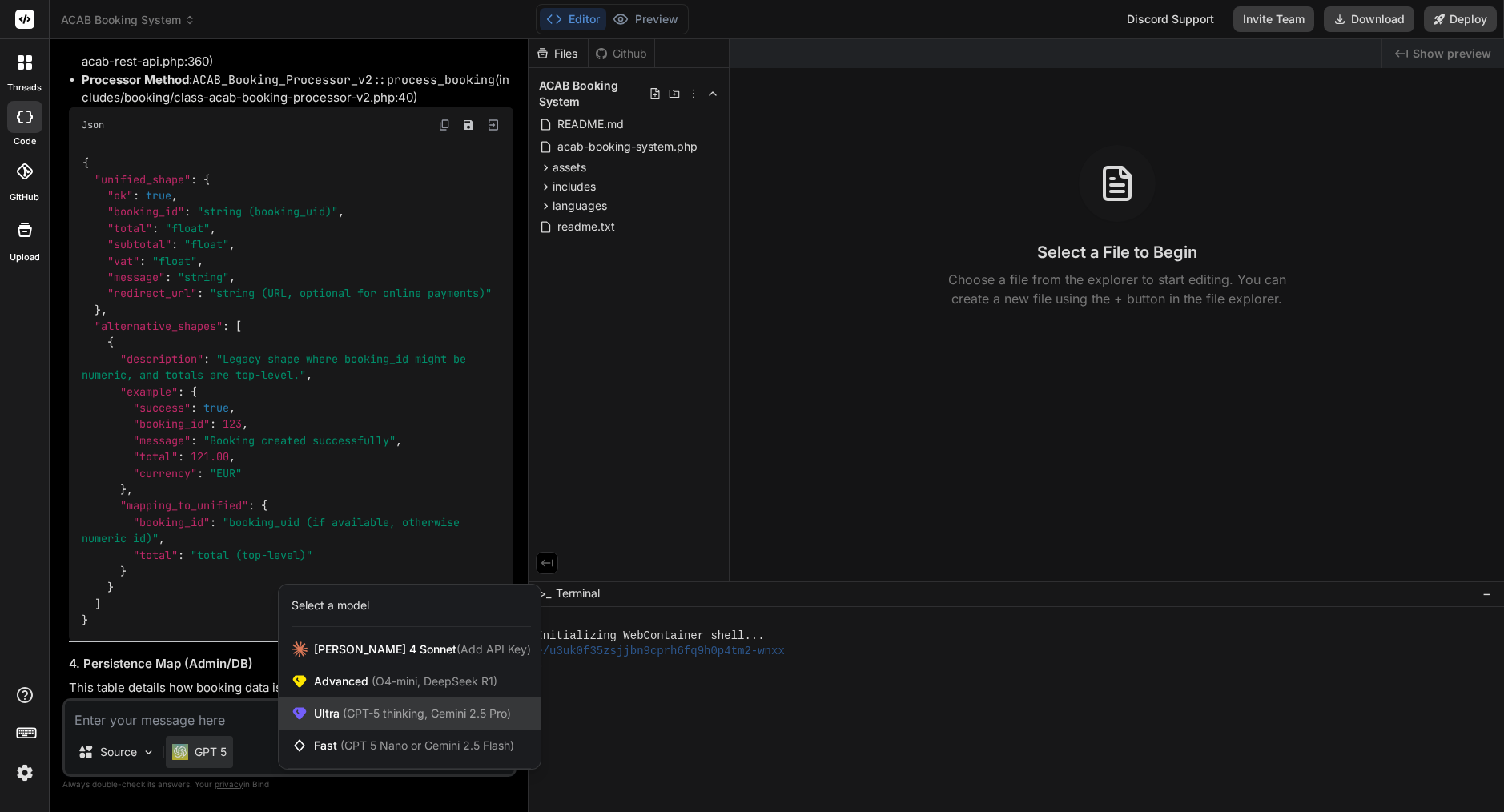
click at [350, 715] on span "(GPT-5 thinking, Gemini 2.5 Pro)" at bounding box center [424, 712] width 171 height 13
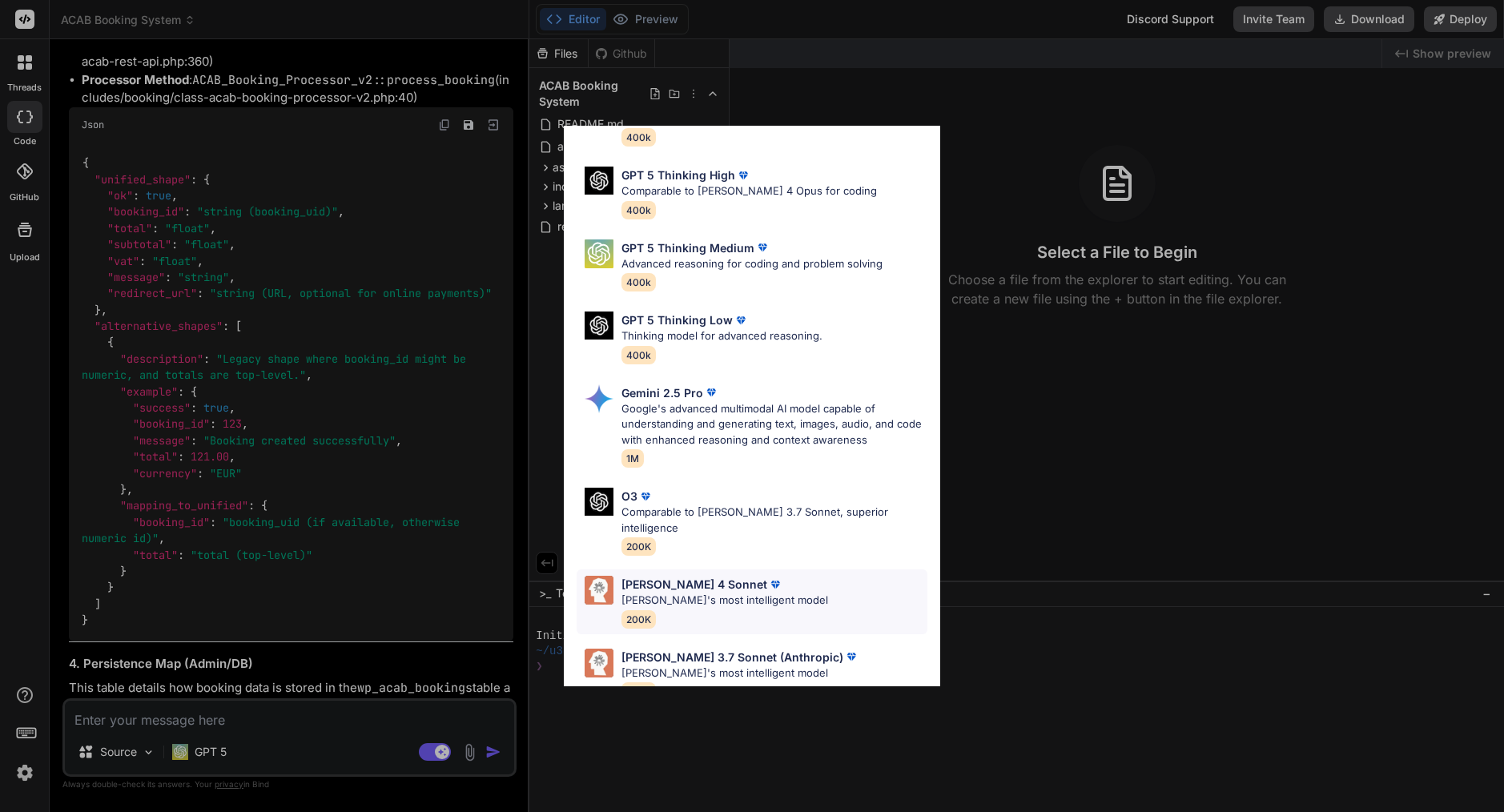
click at [707, 592] on p "Claude's most intelligent model" at bounding box center [725, 600] width 206 height 16
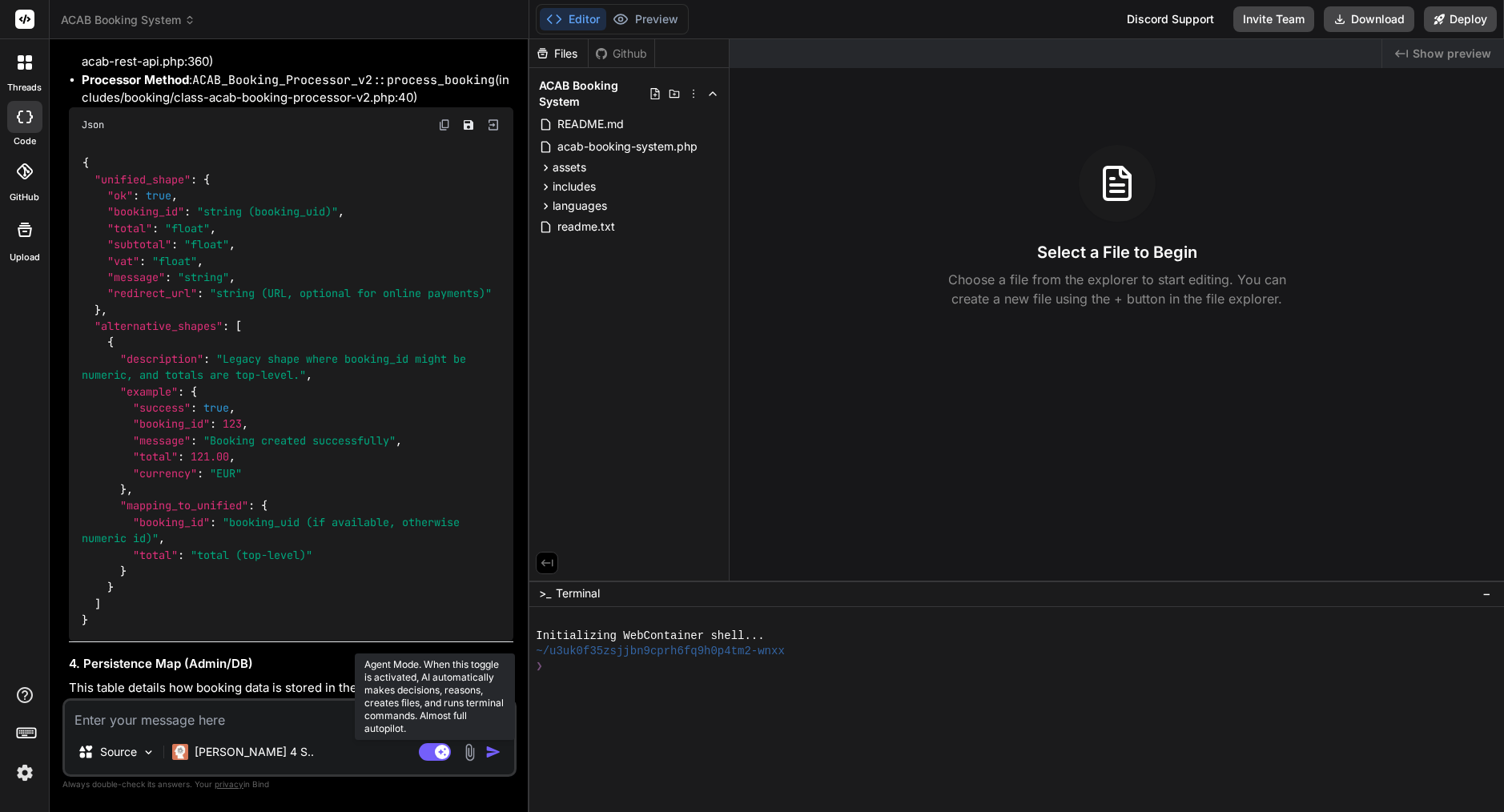
click at [439, 757] on rect at bounding box center [442, 752] width 14 height 14
type textarea "x"
